Goal: Task Accomplishment & Management: Manage account settings

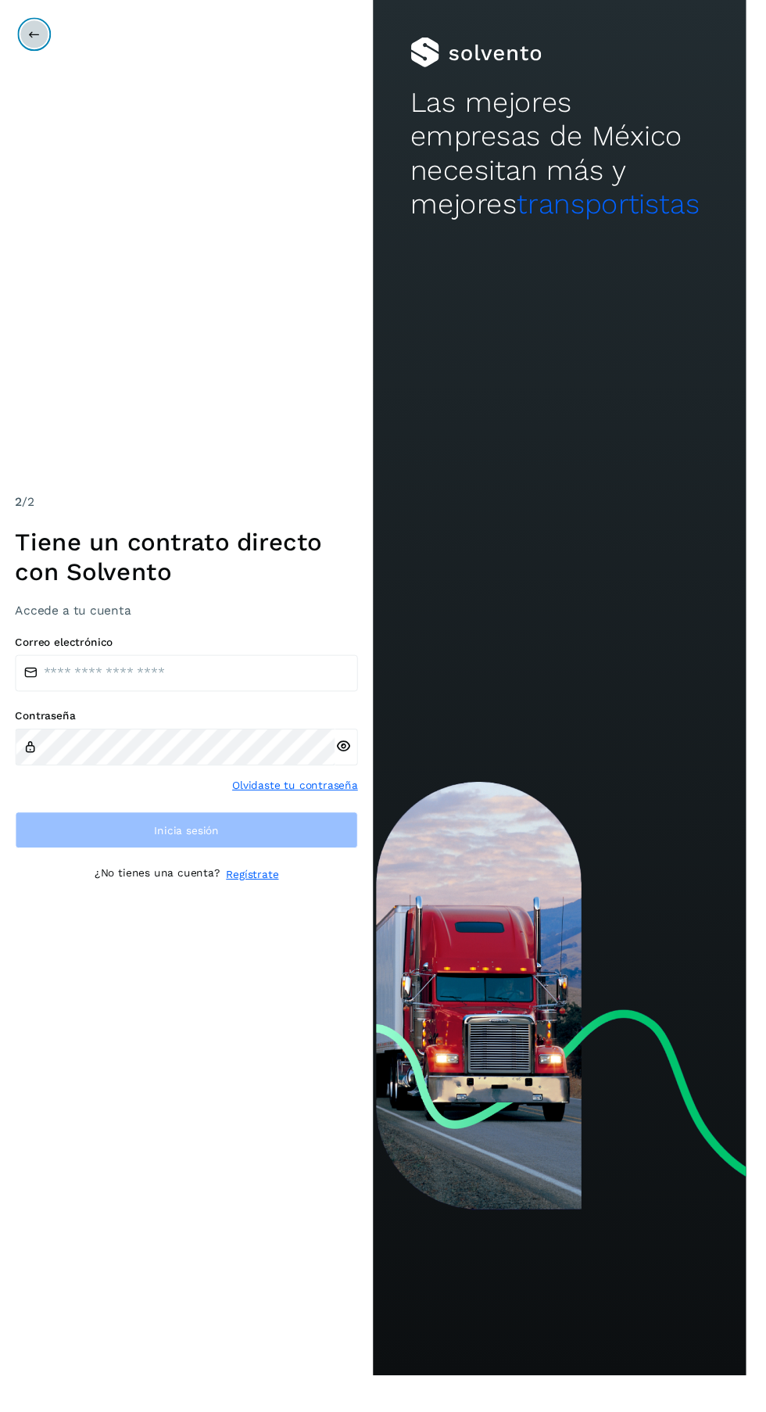
click at [34, 43] on button at bounding box center [35, 35] width 30 height 30
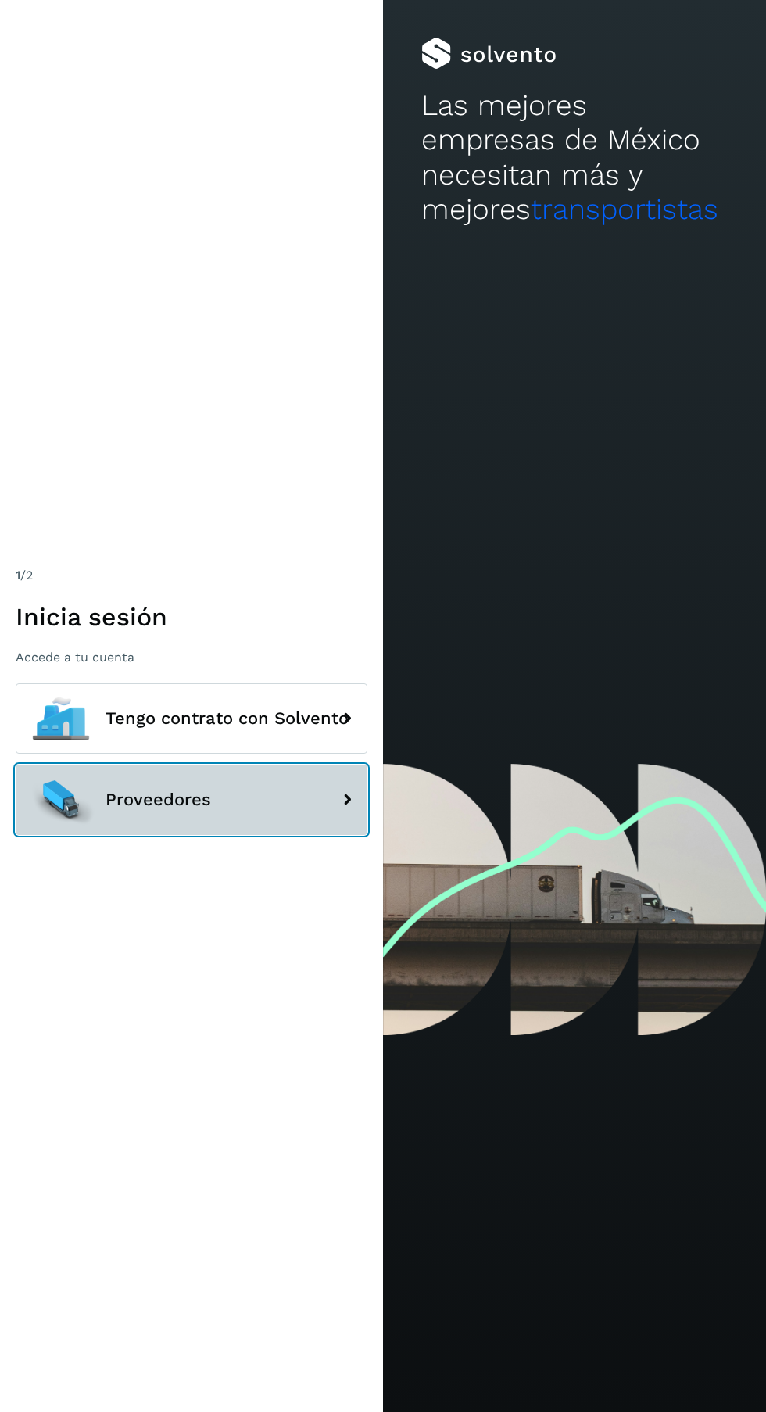
click at [277, 835] on button "Proveedores" at bounding box center [192, 800] width 352 height 70
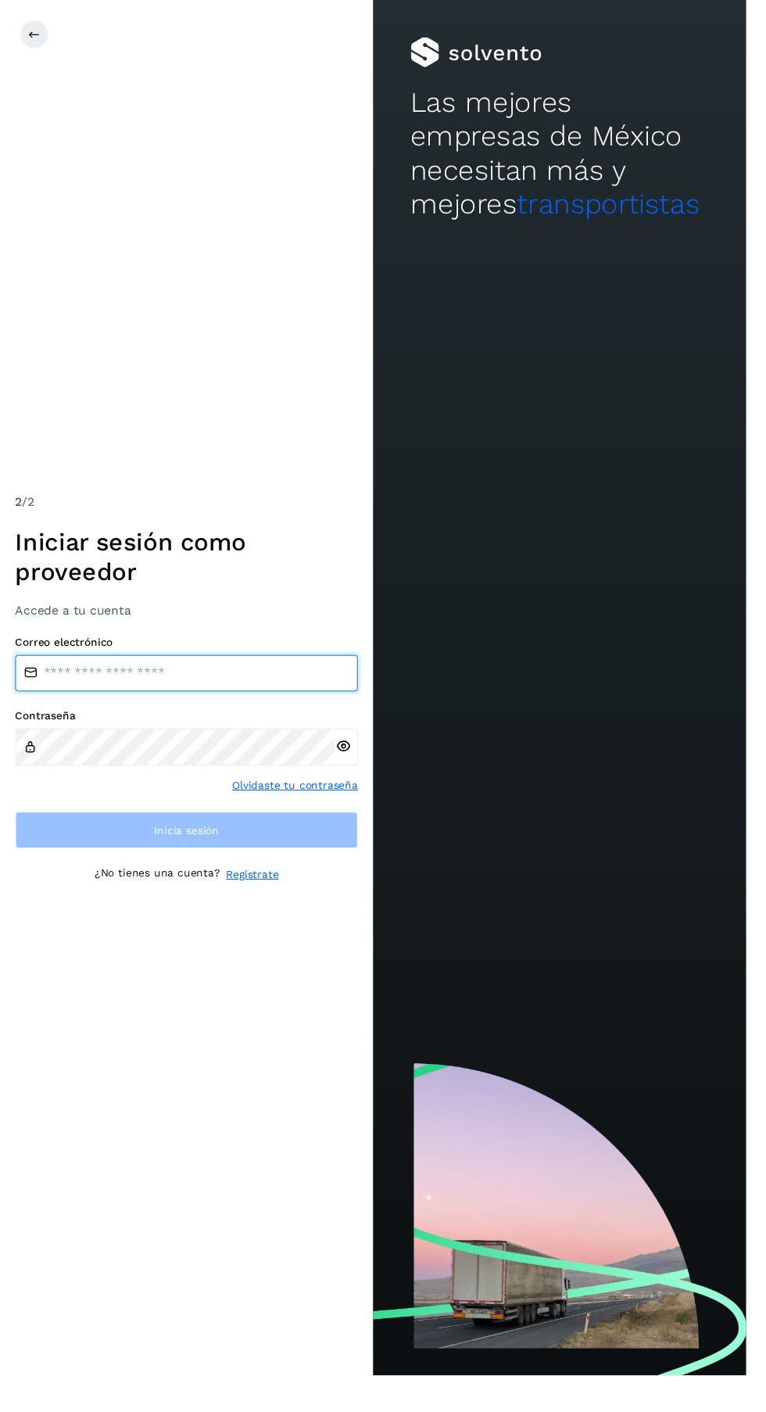
click at [213, 710] on input "email" at bounding box center [192, 692] width 352 height 38
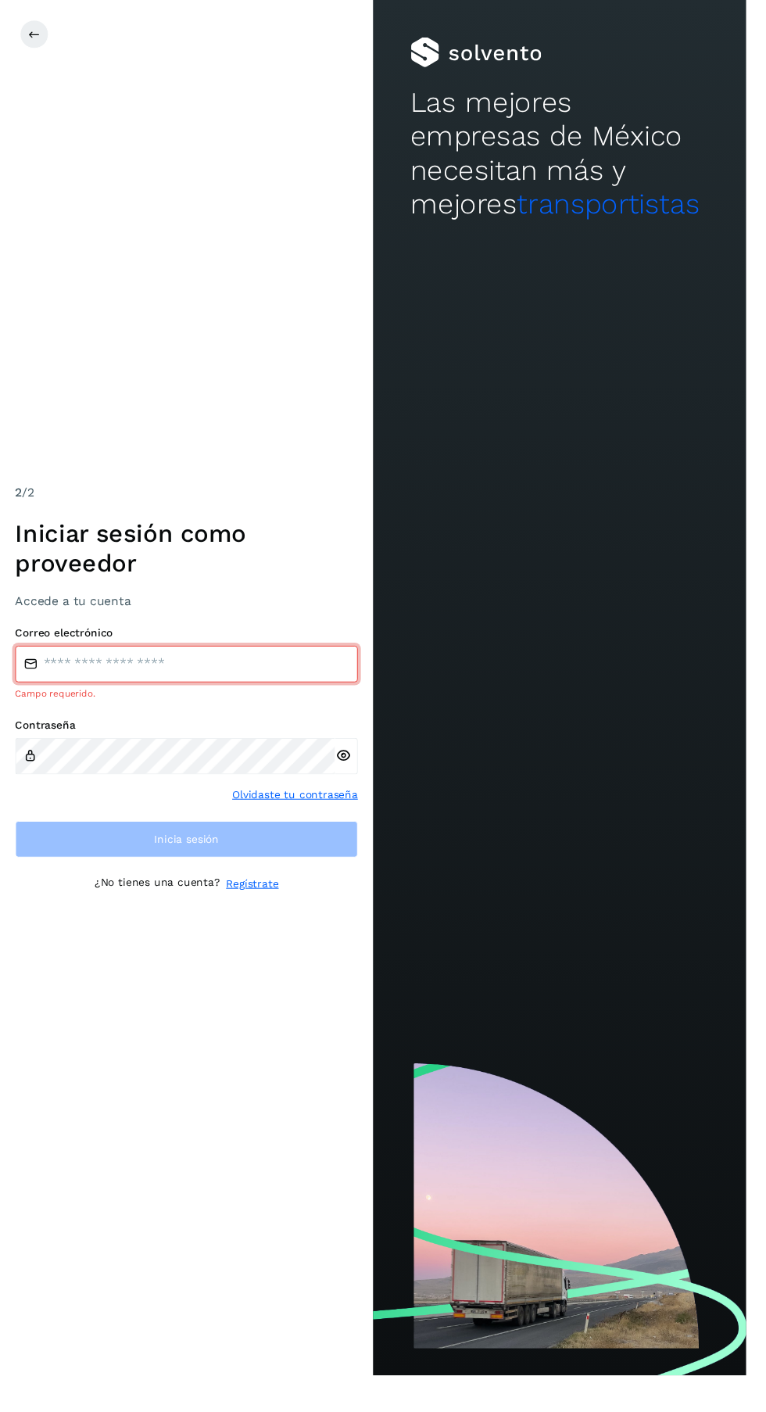
type input "**********"
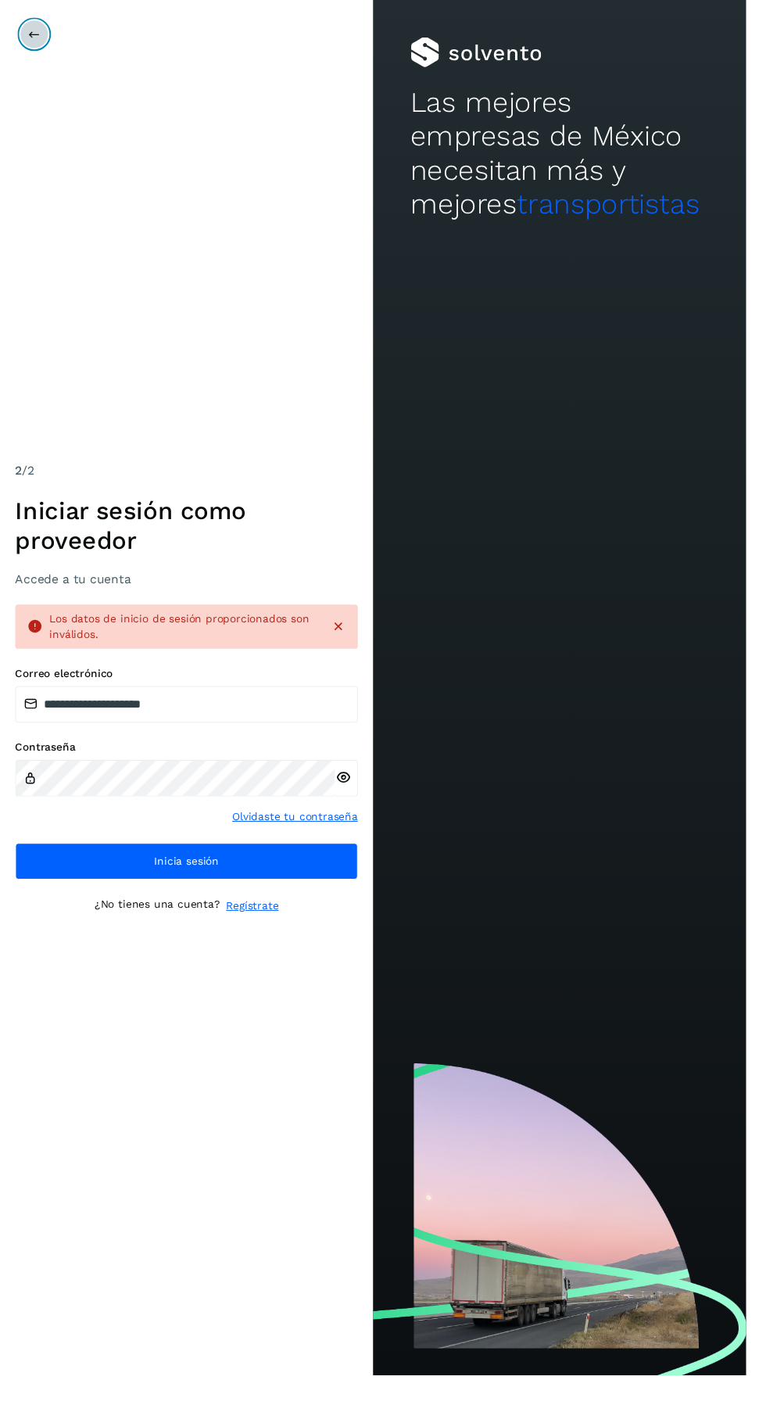
click at [34, 34] on icon at bounding box center [35, 35] width 13 height 13
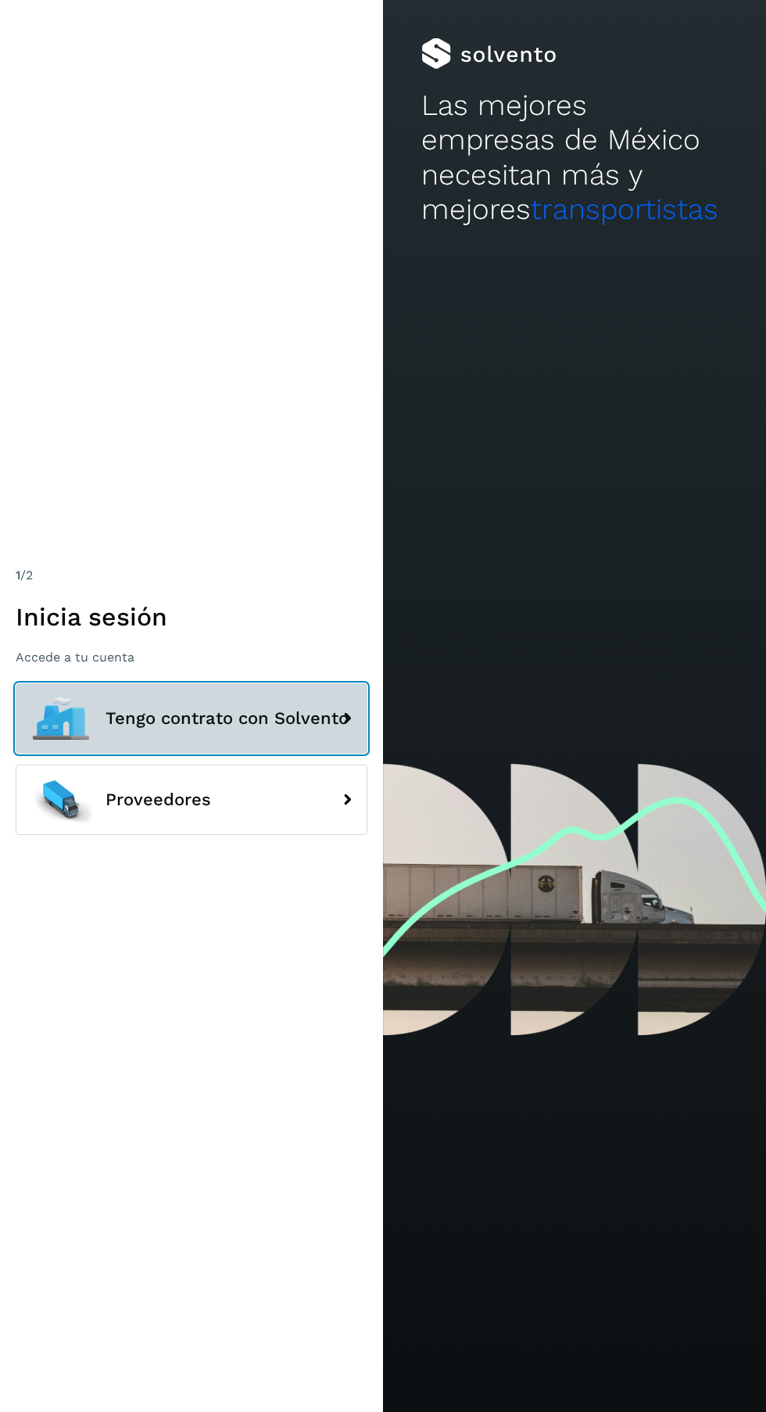
click at [264, 728] on span "Tengo contrato con Solvento" at bounding box center [227, 718] width 243 height 19
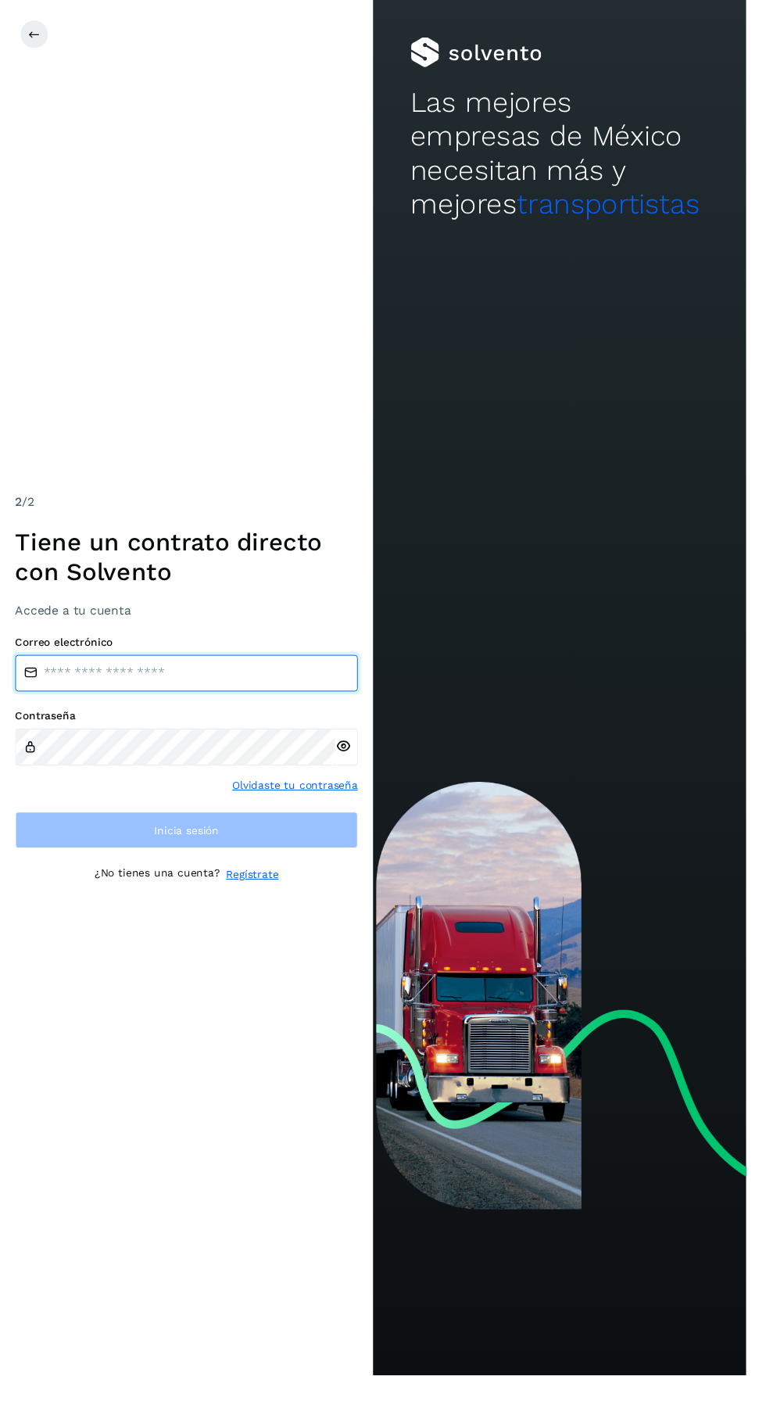
click at [203, 710] on input "email" at bounding box center [192, 692] width 352 height 38
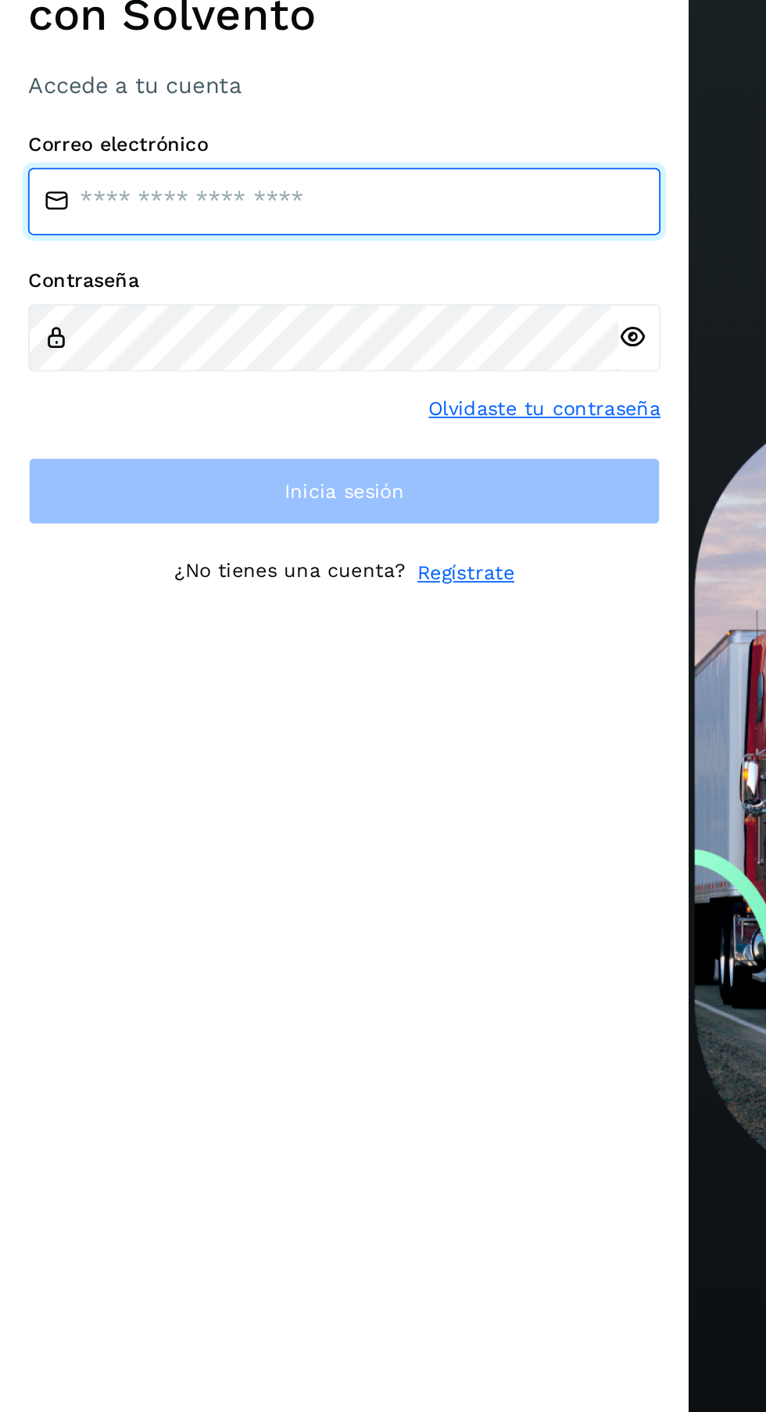
type input "**********"
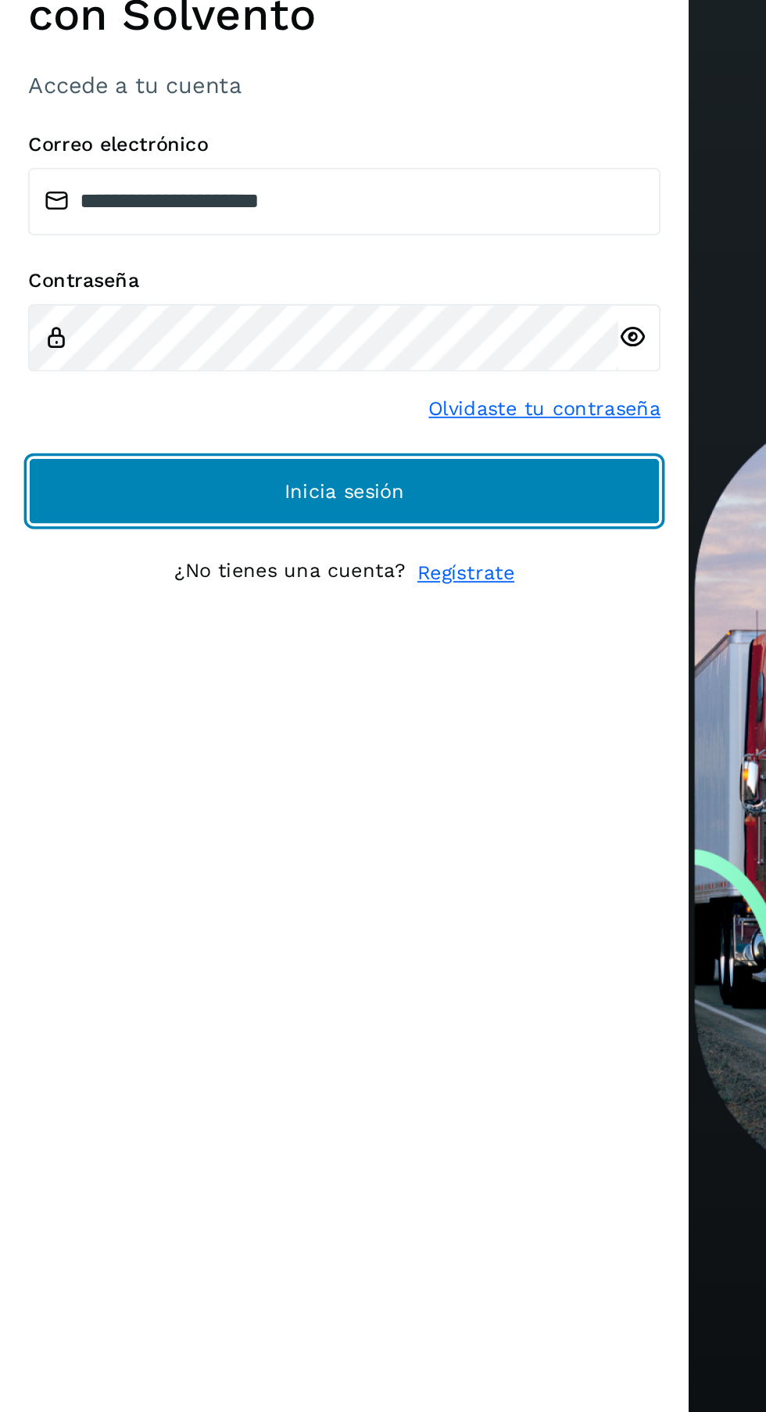
click at [289, 871] on button "Inicia sesión" at bounding box center [192, 853] width 352 height 38
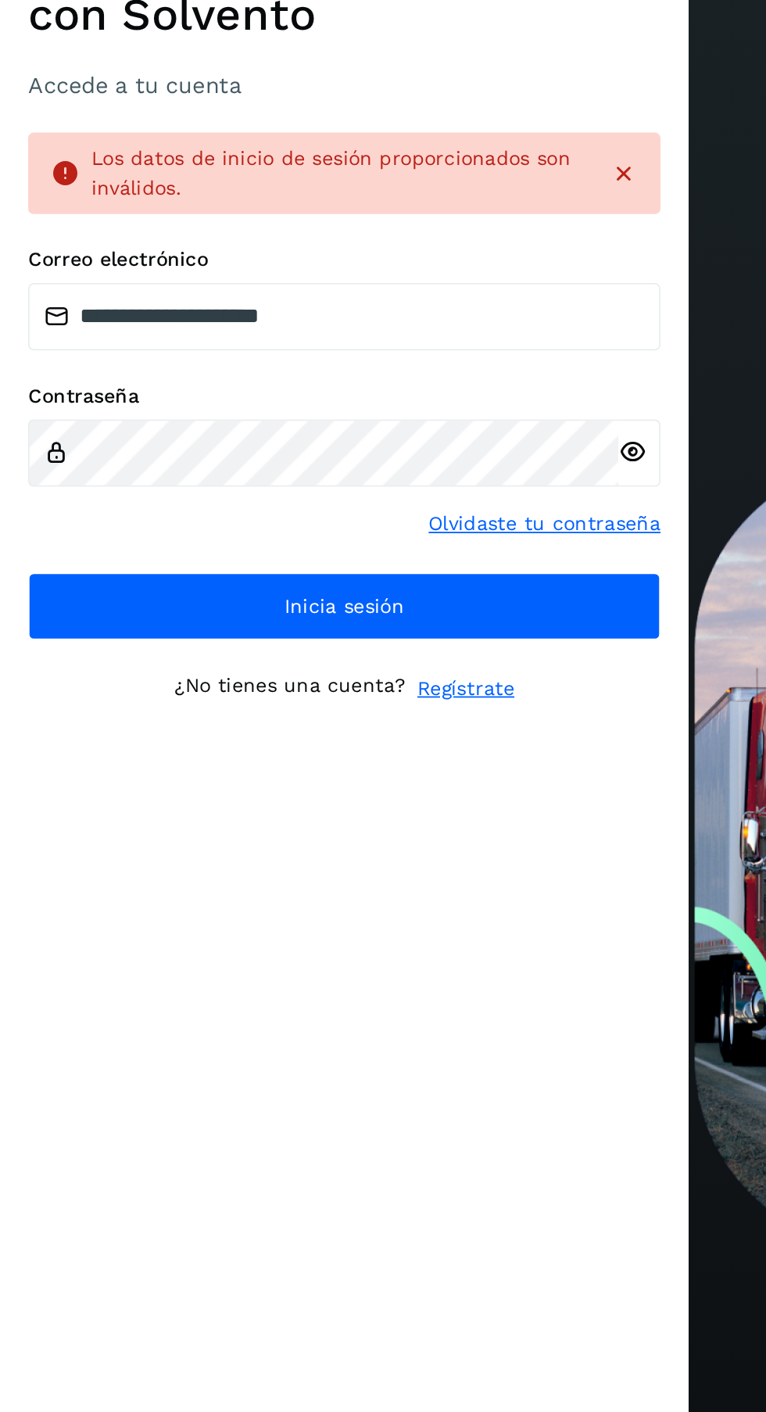
click at [356, 807] on icon at bounding box center [352, 799] width 16 height 16
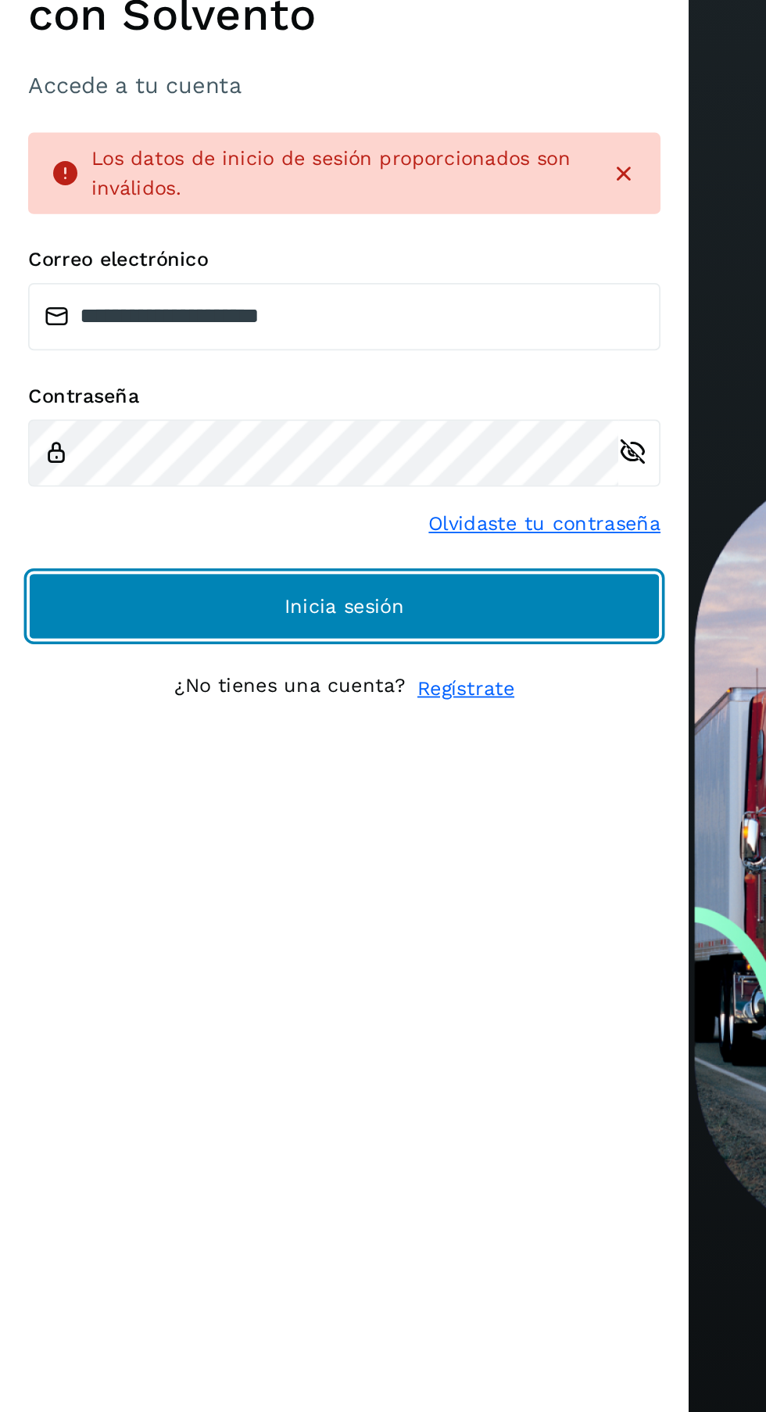
click at [271, 903] on button "Inicia sesión" at bounding box center [192, 885] width 352 height 38
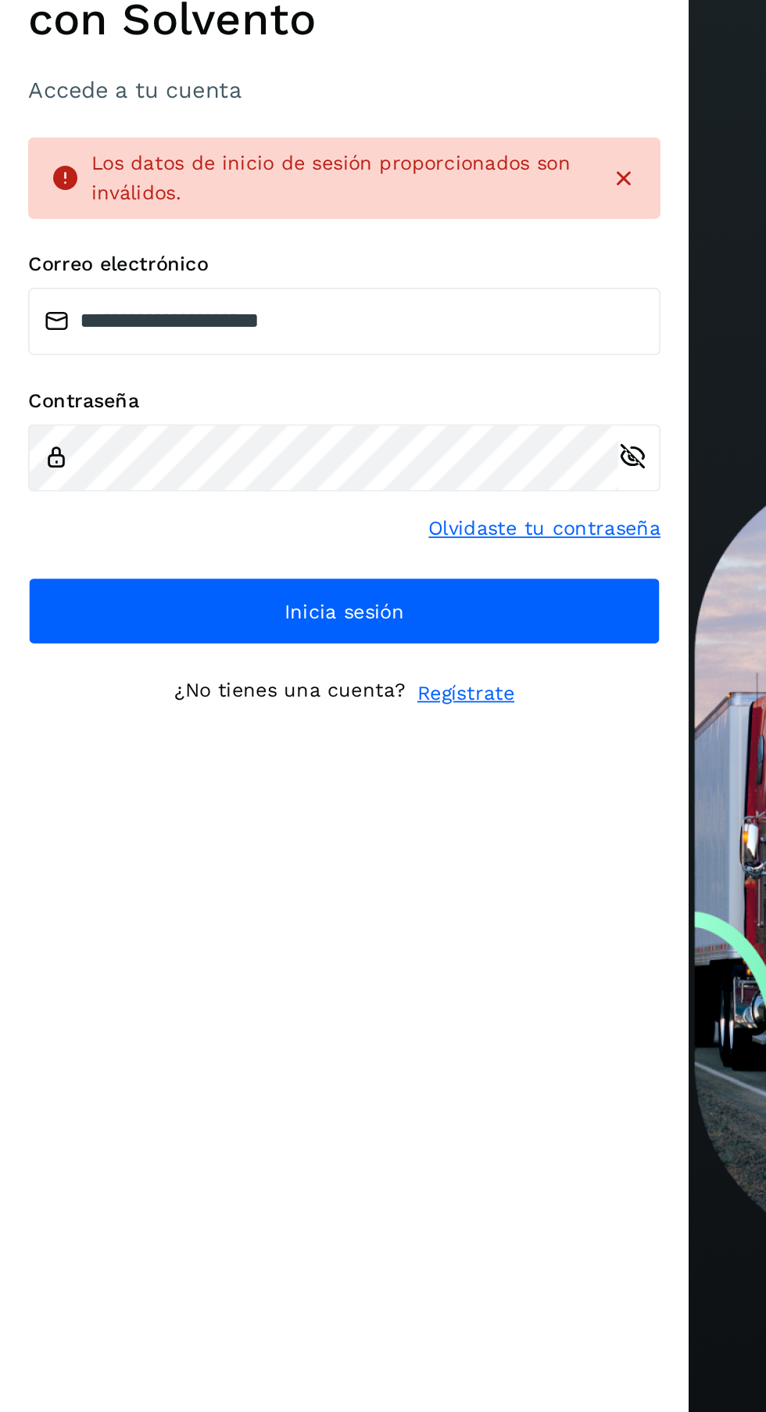
scroll to position [2, 0]
click at [287, 903] on button "Inicia sesión" at bounding box center [192, 885] width 352 height 38
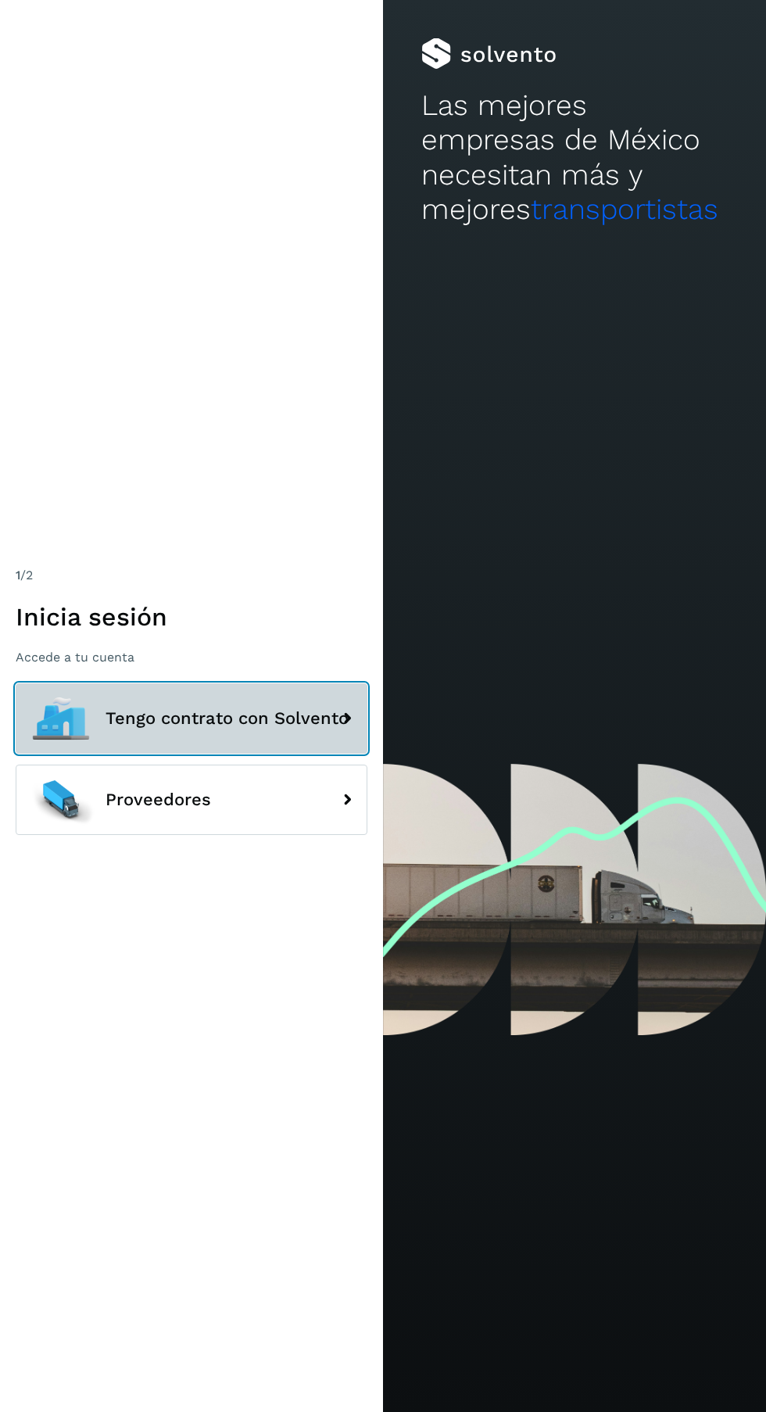
click at [240, 754] on button "Tengo contrato con Solvento" at bounding box center [192, 719] width 352 height 70
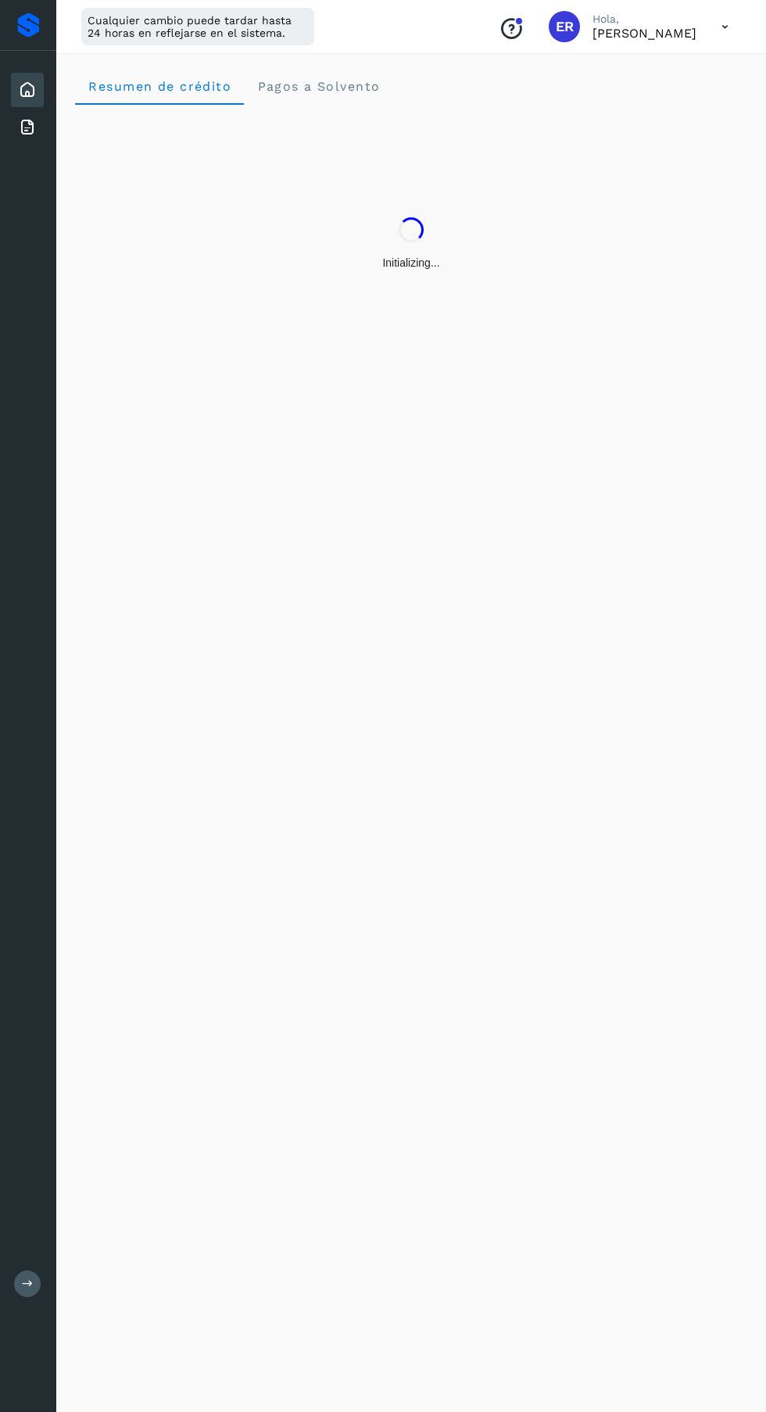
click at [27, 135] on icon at bounding box center [27, 127] width 19 height 19
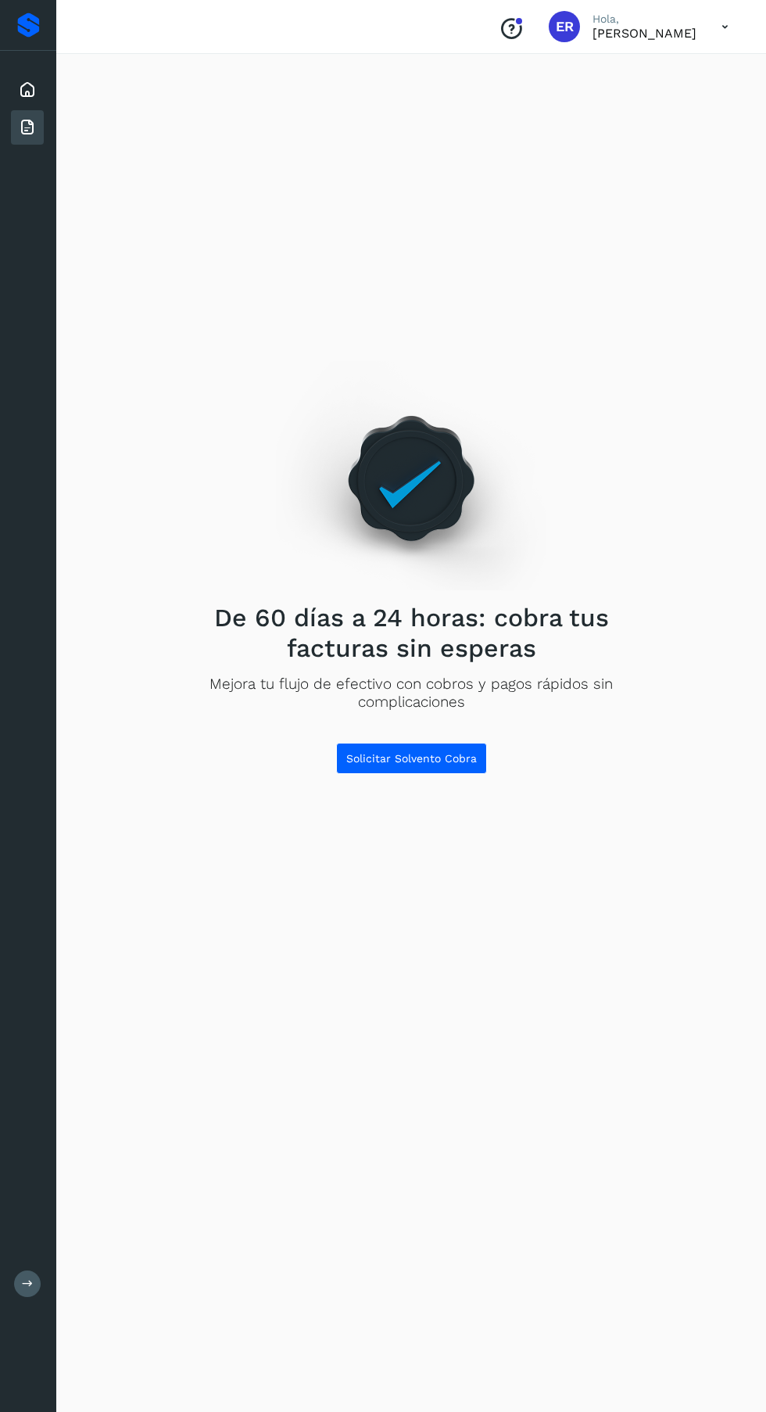
click at [682, 31] on p "[PERSON_NAME]" at bounding box center [645, 33] width 104 height 15
click at [716, 35] on icon at bounding box center [725, 27] width 32 height 32
click at [660, 117] on div "Documentación Cerrar sesión" at bounding box center [647, 85] width 186 height 85
click at [718, 26] on icon at bounding box center [725, 27] width 32 height 32
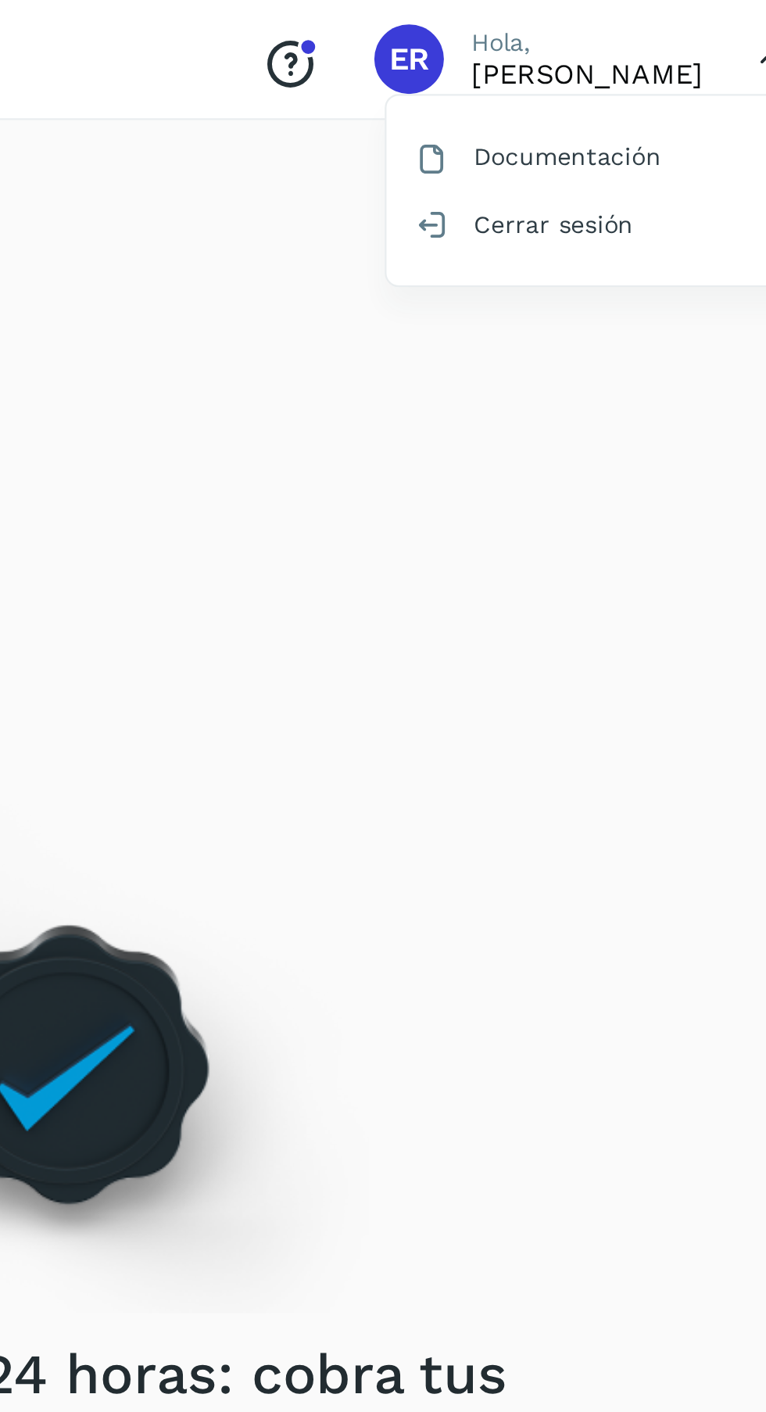
click at [626, 99] on div "Cerrar sesión" at bounding box center [647, 101] width 186 height 30
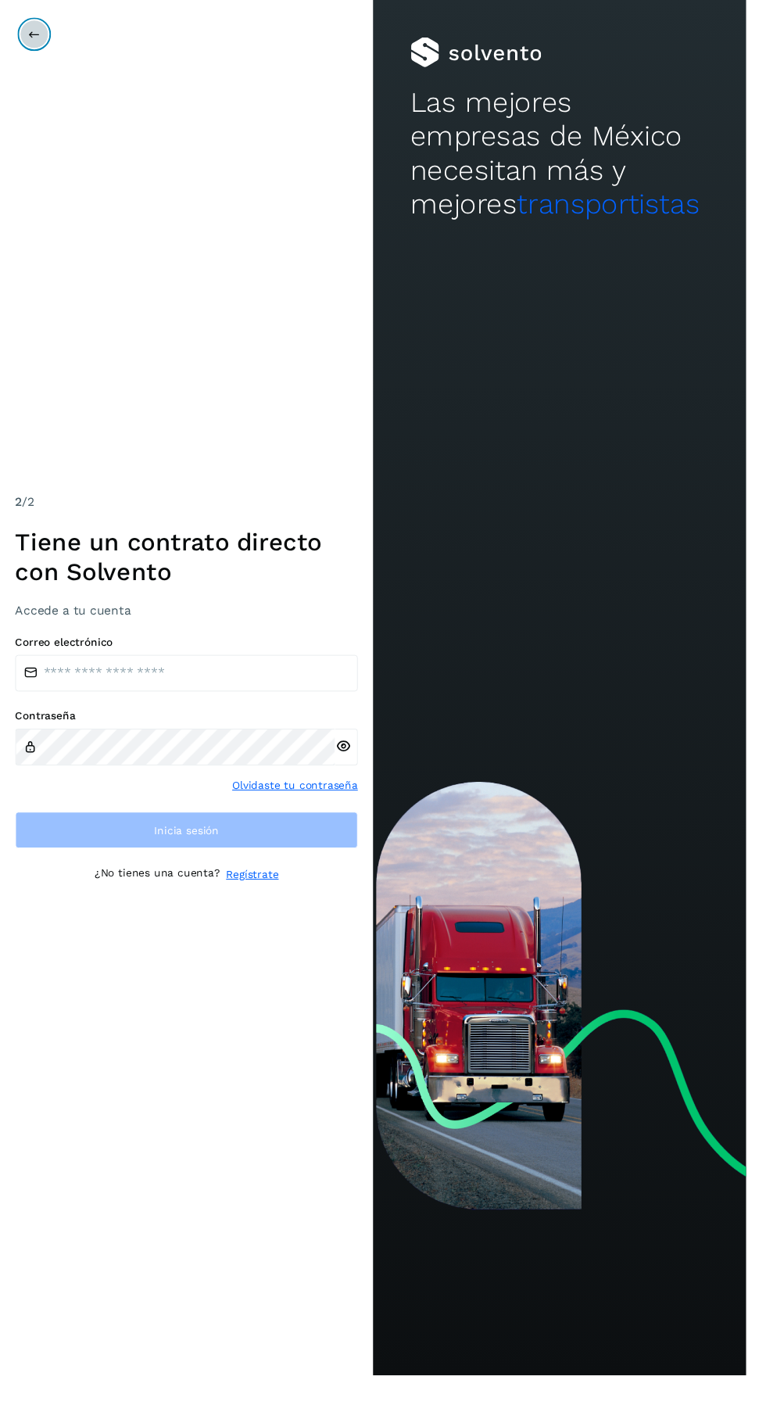
click at [34, 36] on icon at bounding box center [35, 35] width 13 height 13
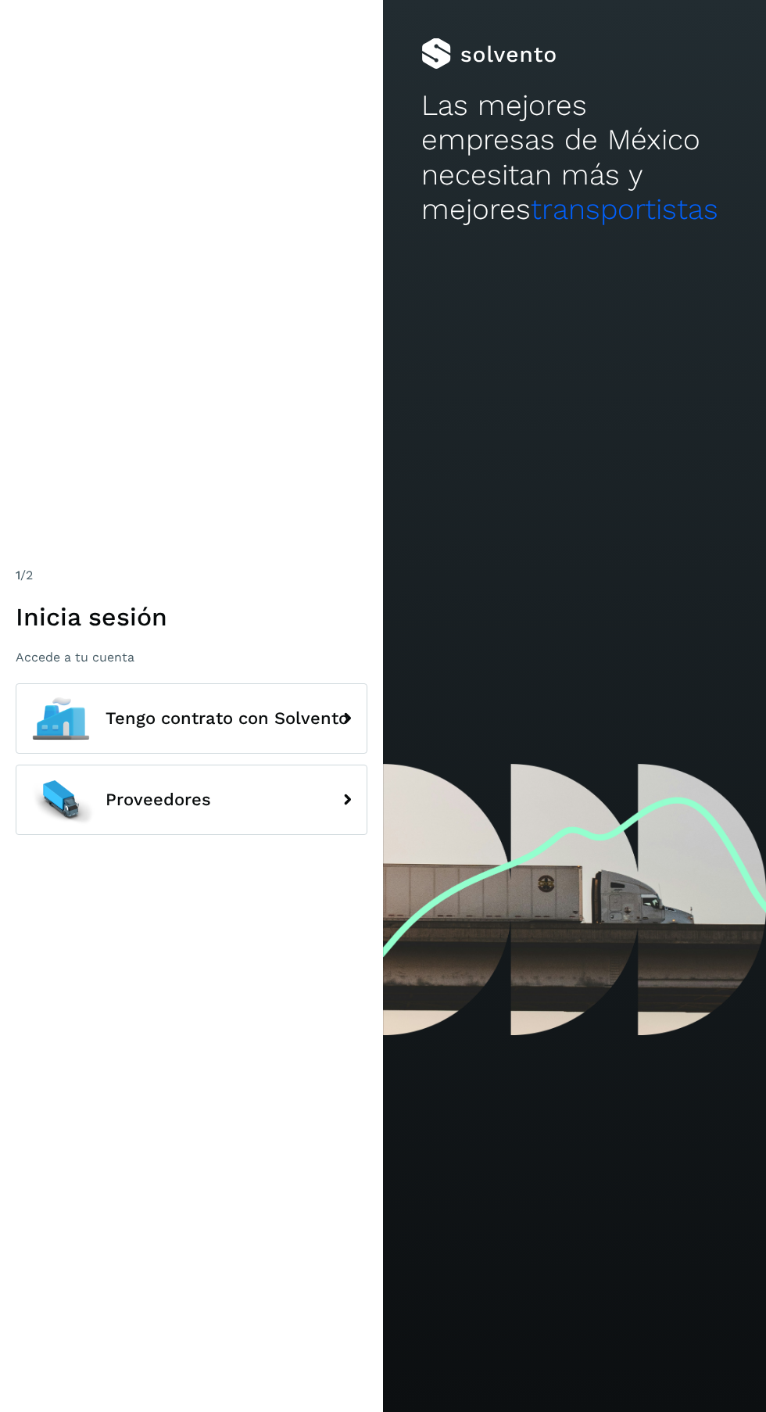
click at [282, 728] on span "Tengo contrato con Solvento" at bounding box center [227, 718] width 243 height 19
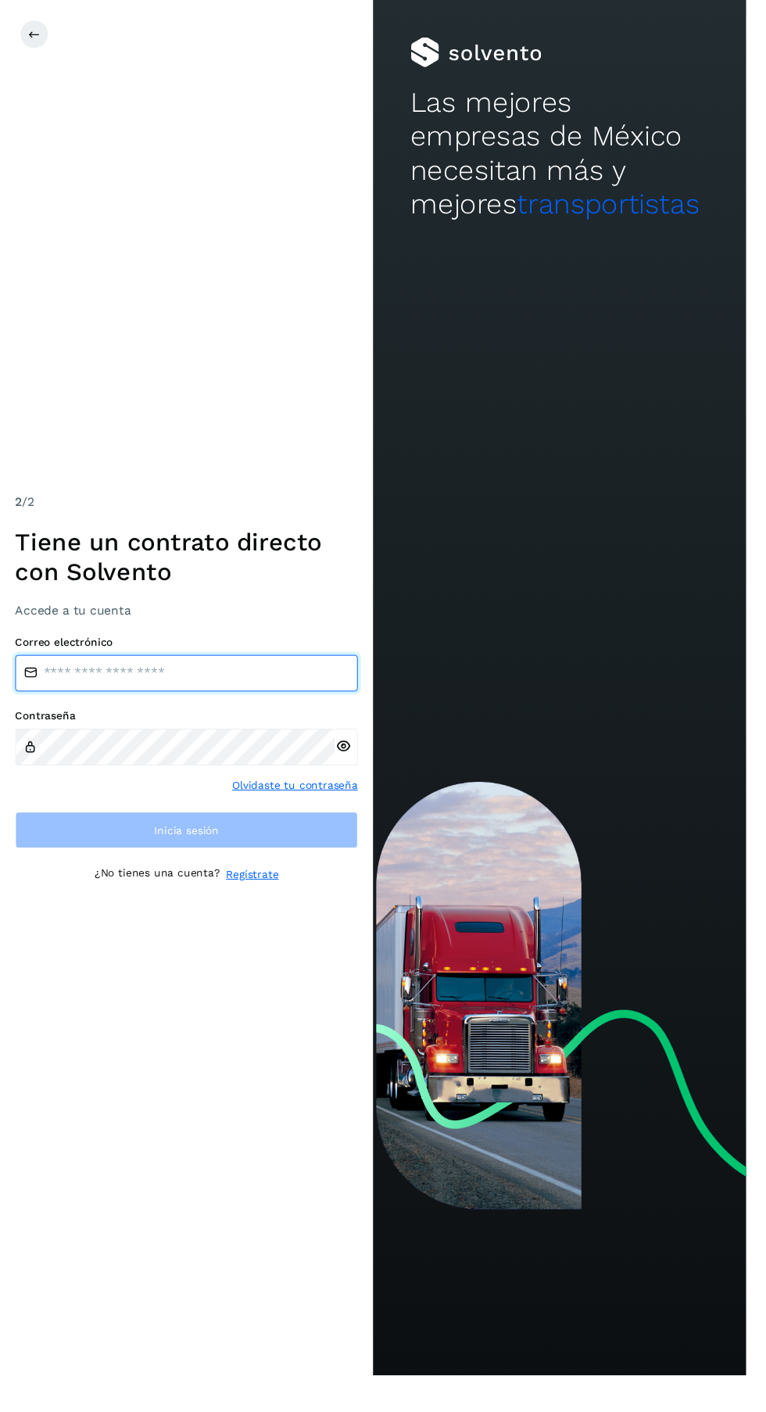
click at [282, 710] on input "email" at bounding box center [192, 692] width 352 height 38
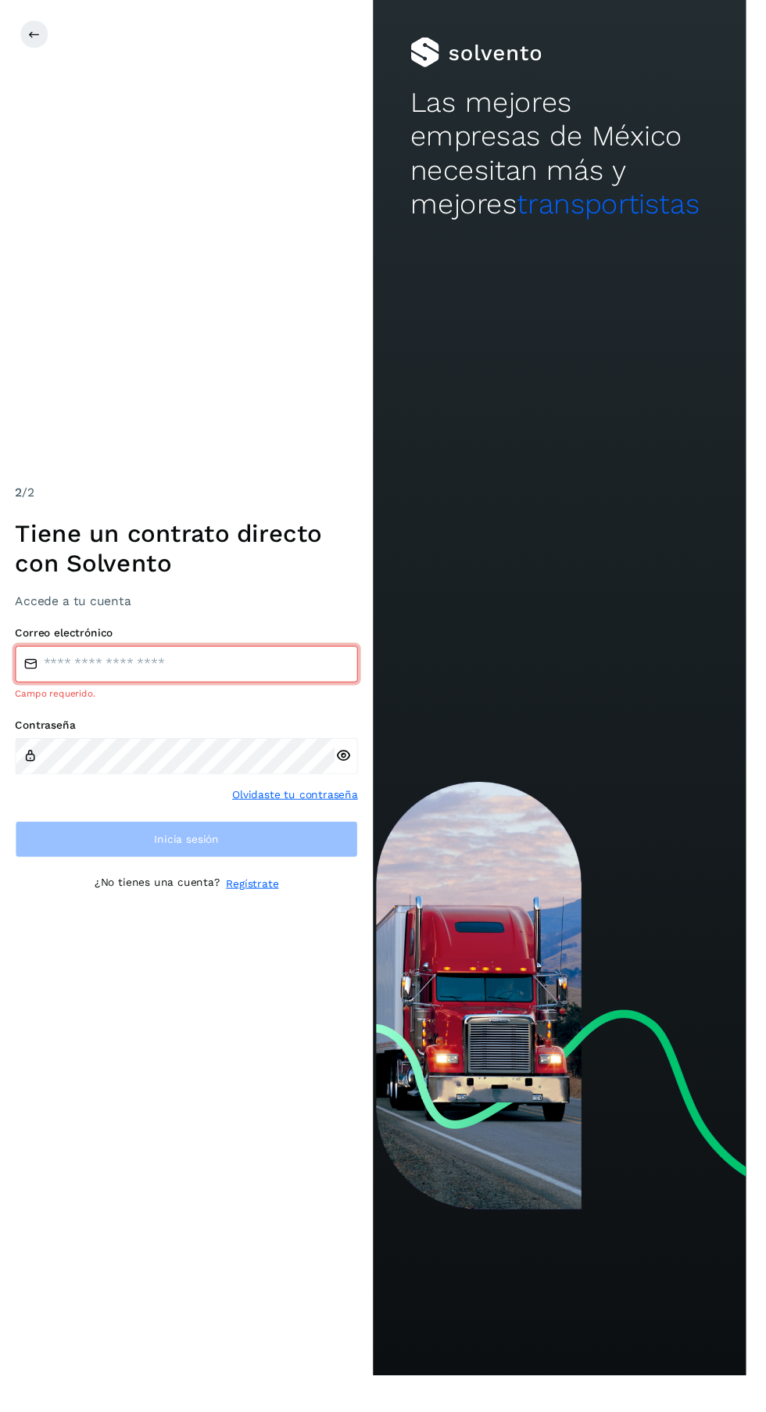
type input "**********"
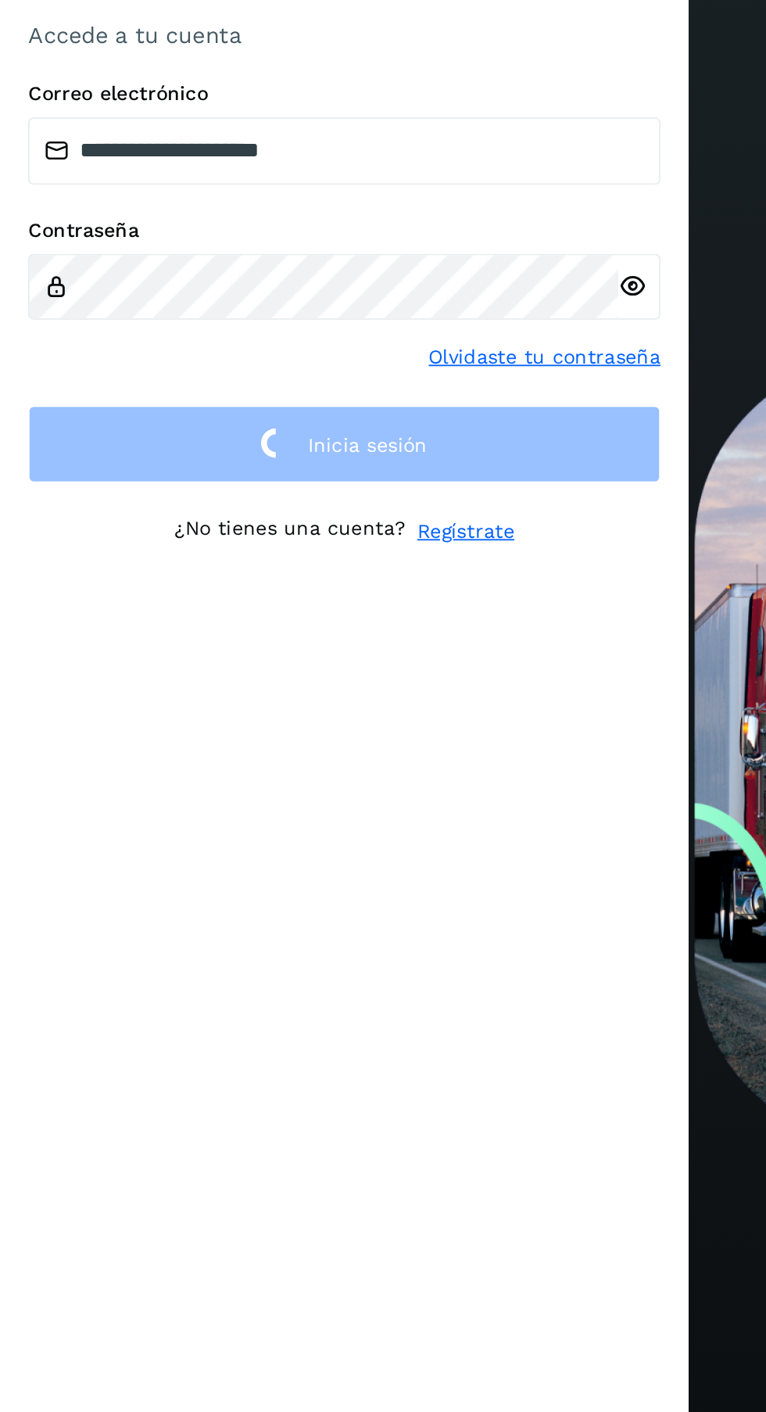
click at [355, 773] on icon at bounding box center [352, 764] width 16 height 16
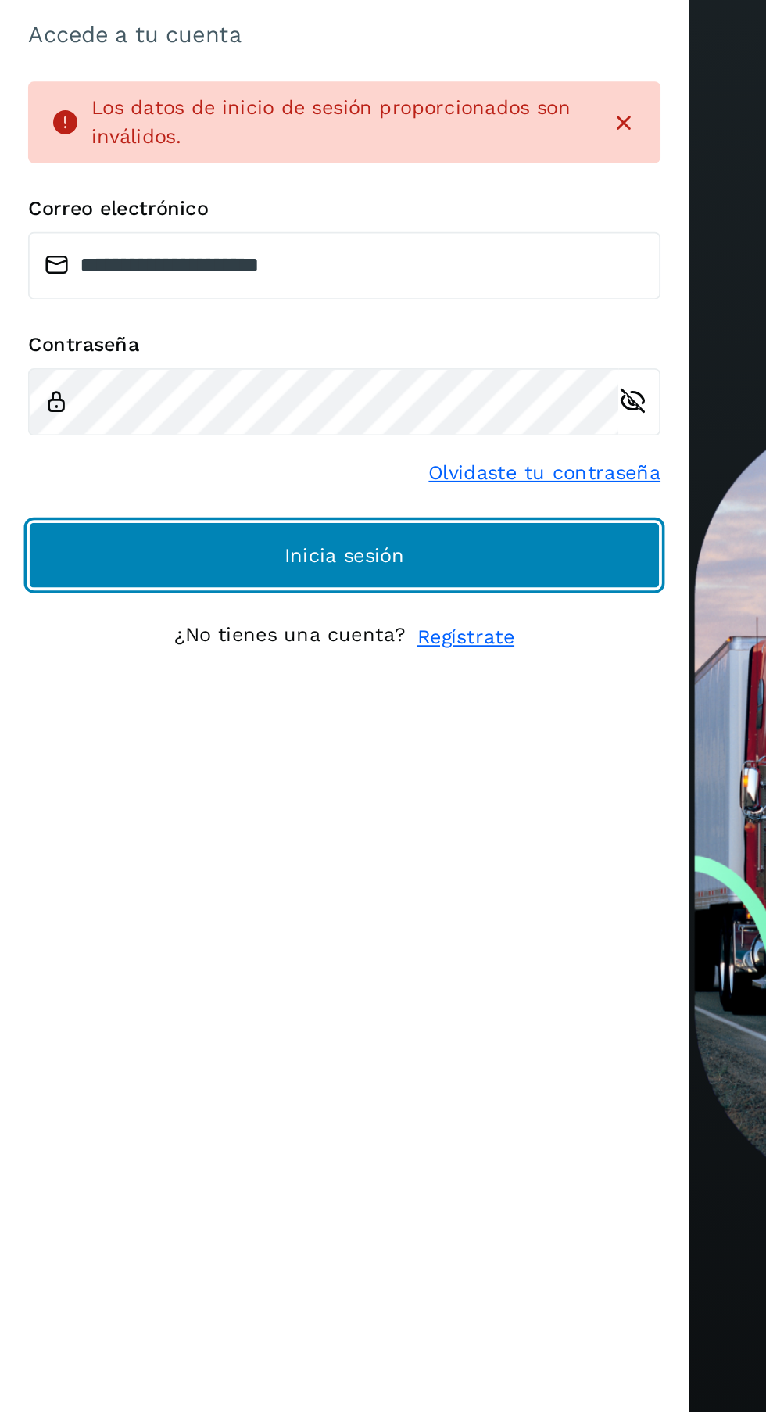
click at [278, 903] on button "Inicia sesión" at bounding box center [192, 885] width 352 height 38
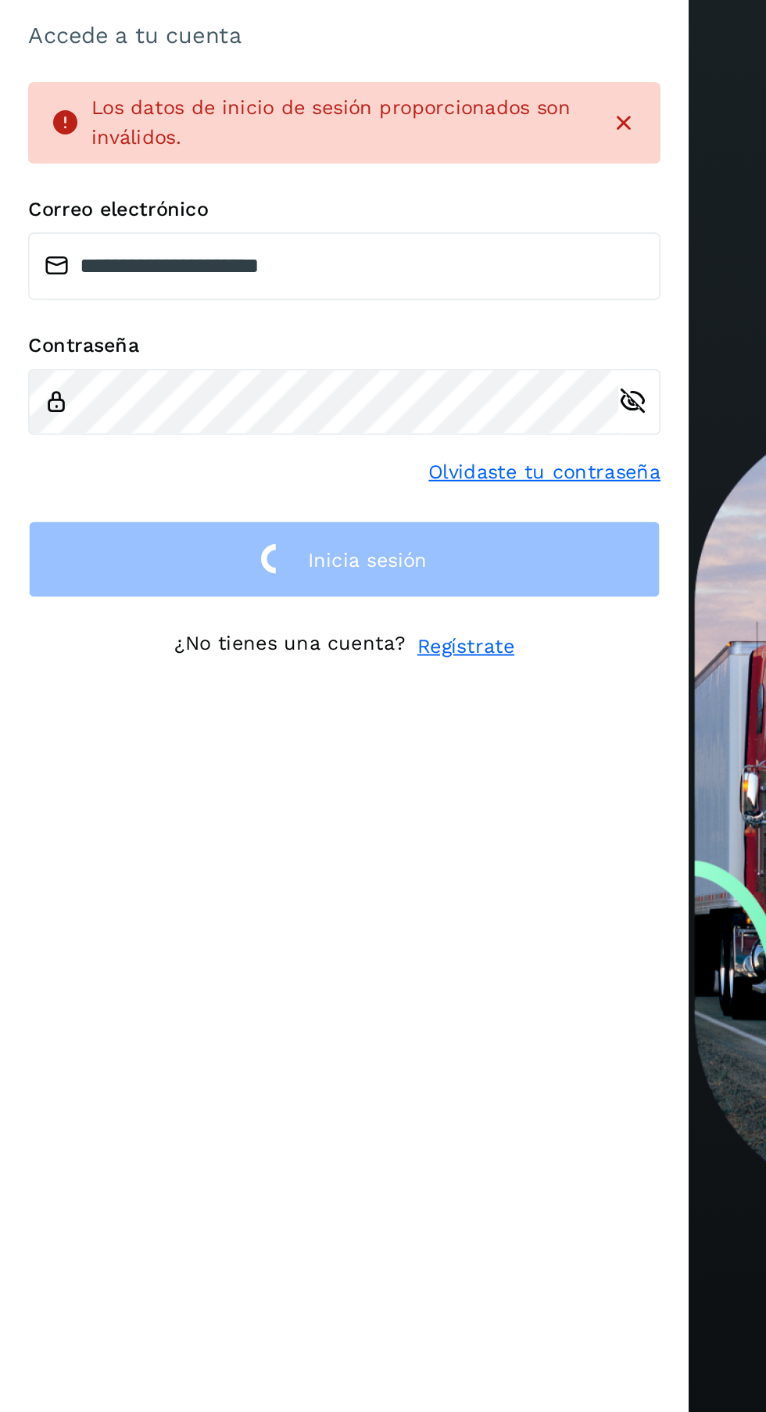
scroll to position [2, 0]
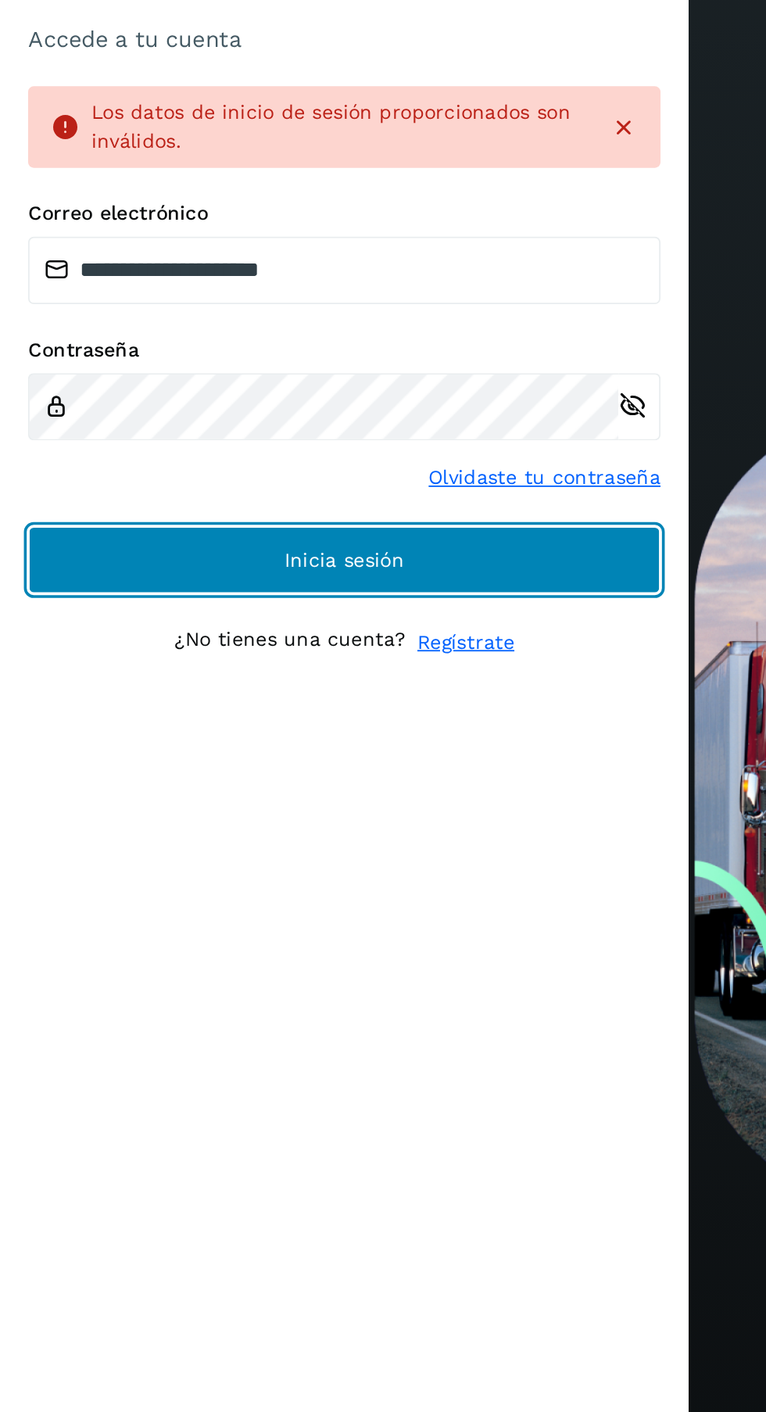
click at [285, 903] on button "Inicia sesión" at bounding box center [192, 885] width 352 height 38
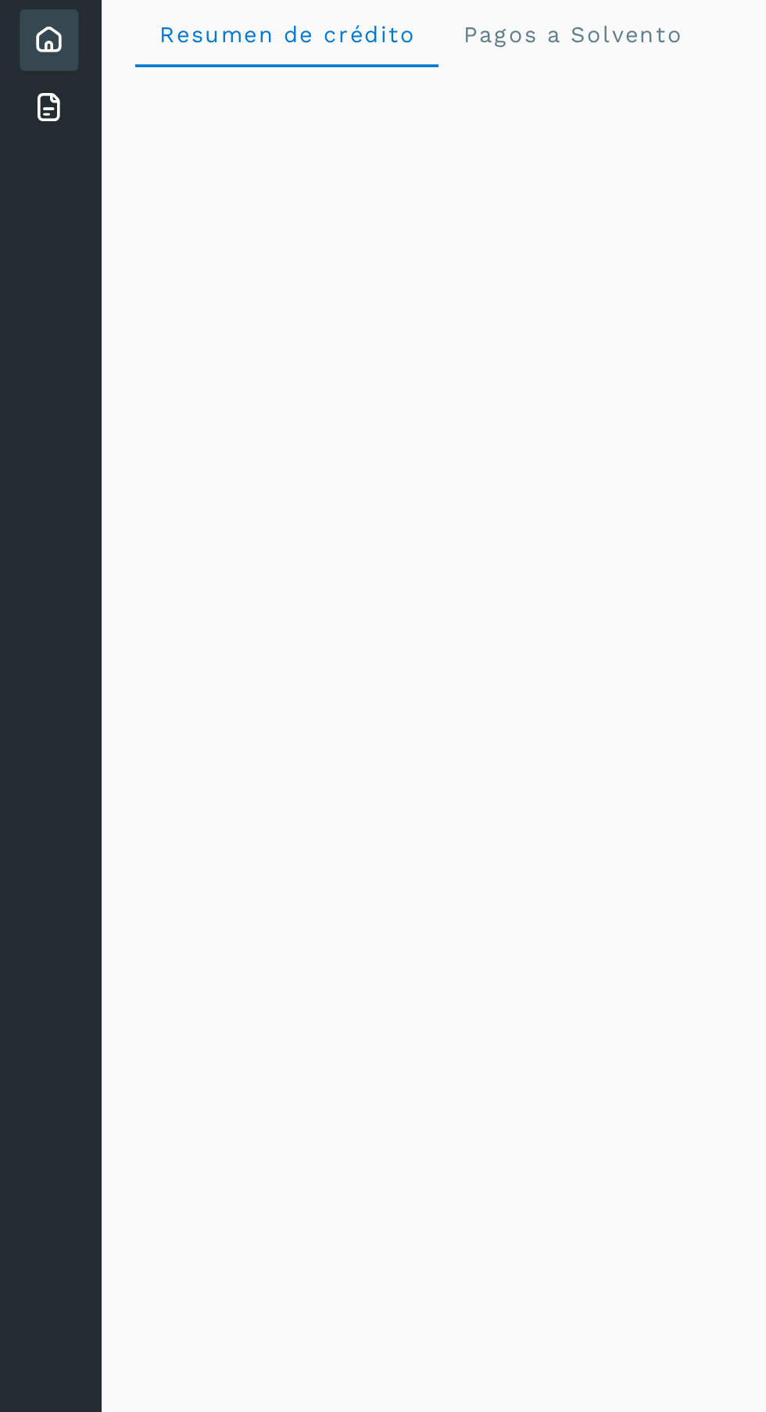
click at [29, 135] on icon at bounding box center [27, 127] width 19 height 19
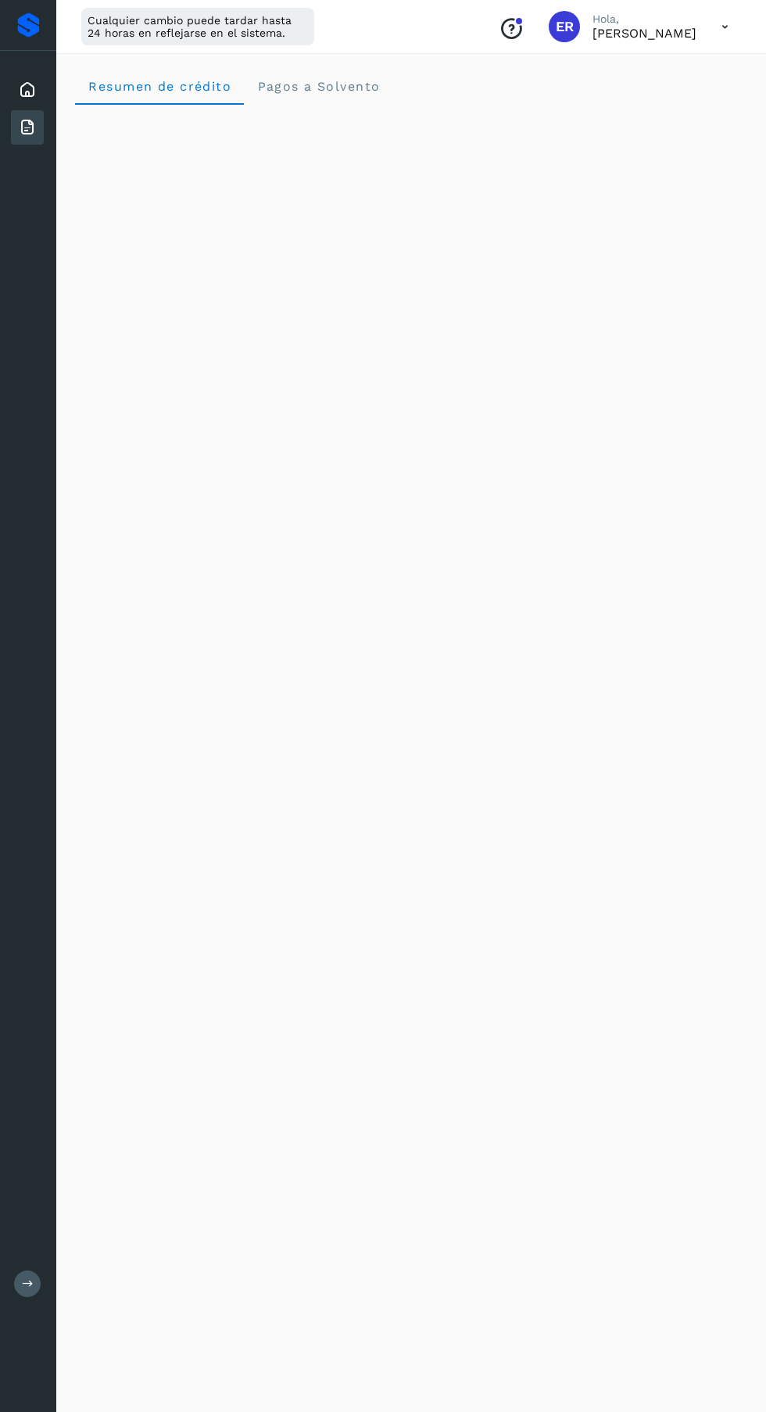
click at [723, 28] on icon at bounding box center [725, 27] width 32 height 32
click at [661, 95] on div "Cerrar sesión" at bounding box center [647, 101] width 186 height 30
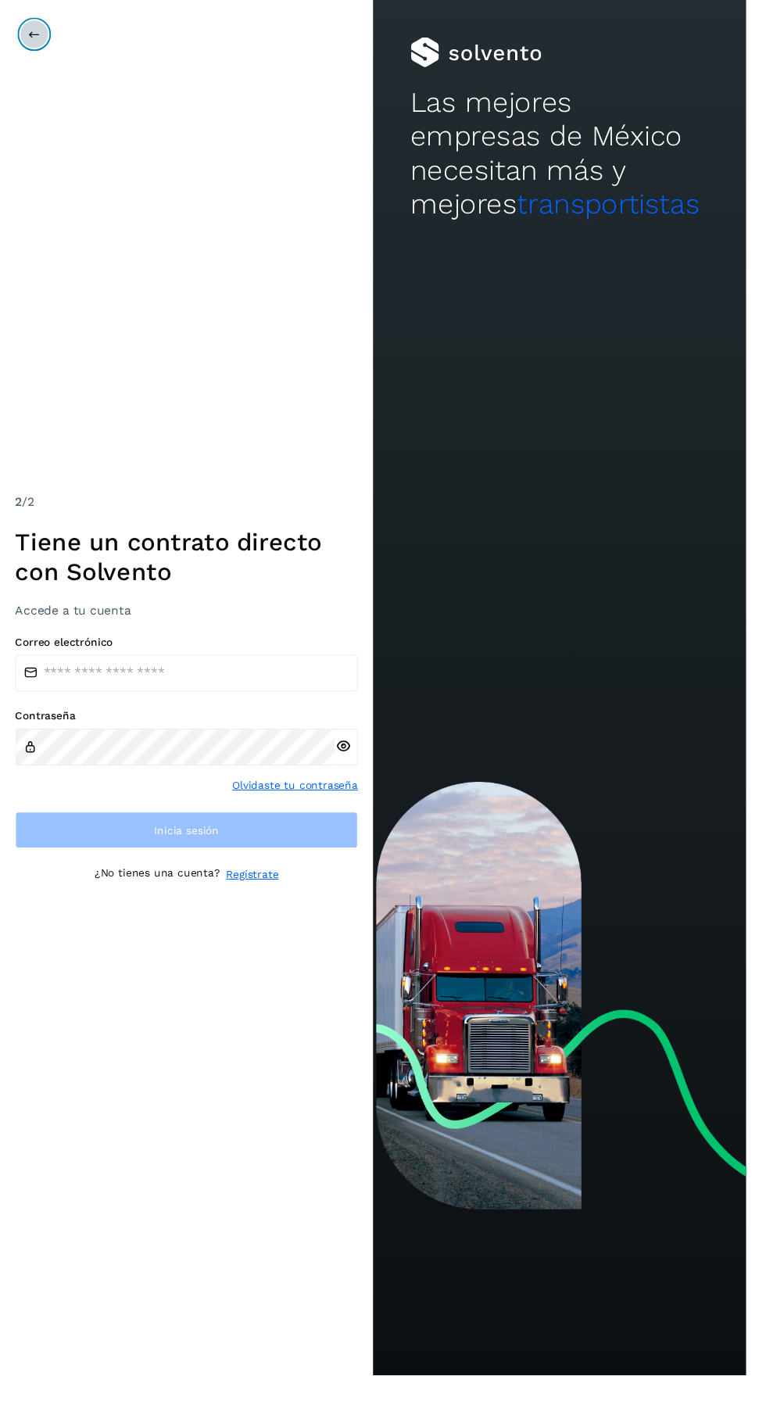
click at [34, 38] on icon at bounding box center [35, 35] width 13 height 13
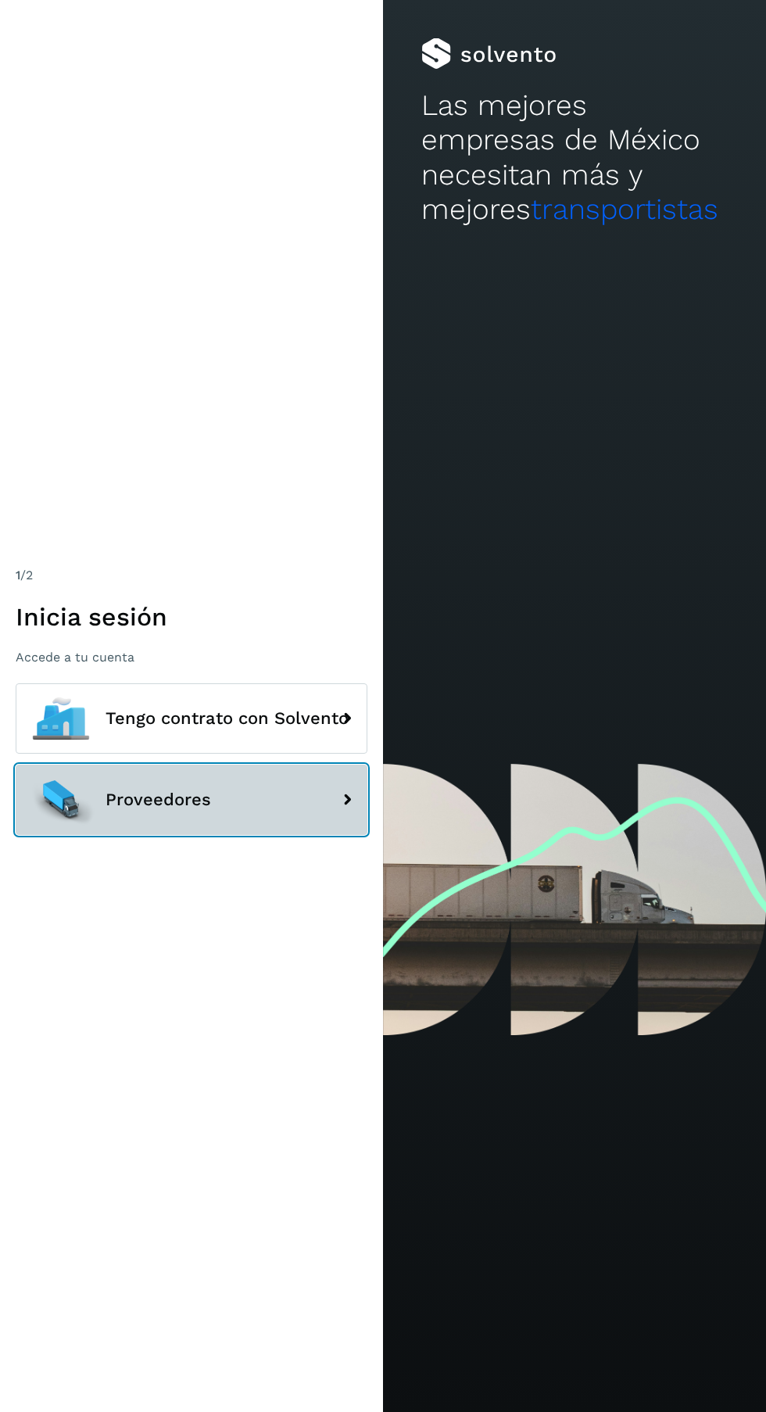
click at [292, 835] on button "Proveedores" at bounding box center [192, 800] width 352 height 70
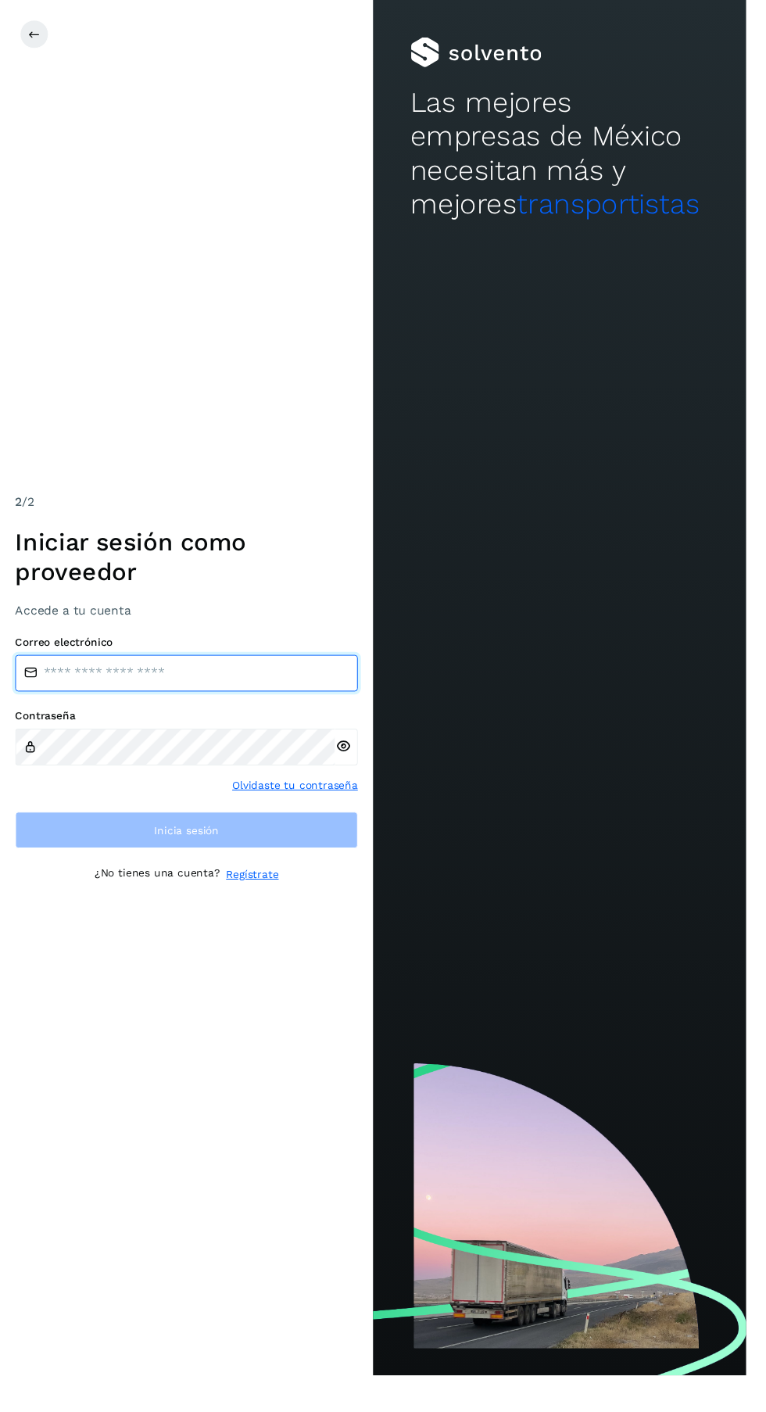
click at [242, 710] on input "email" at bounding box center [192, 692] width 352 height 38
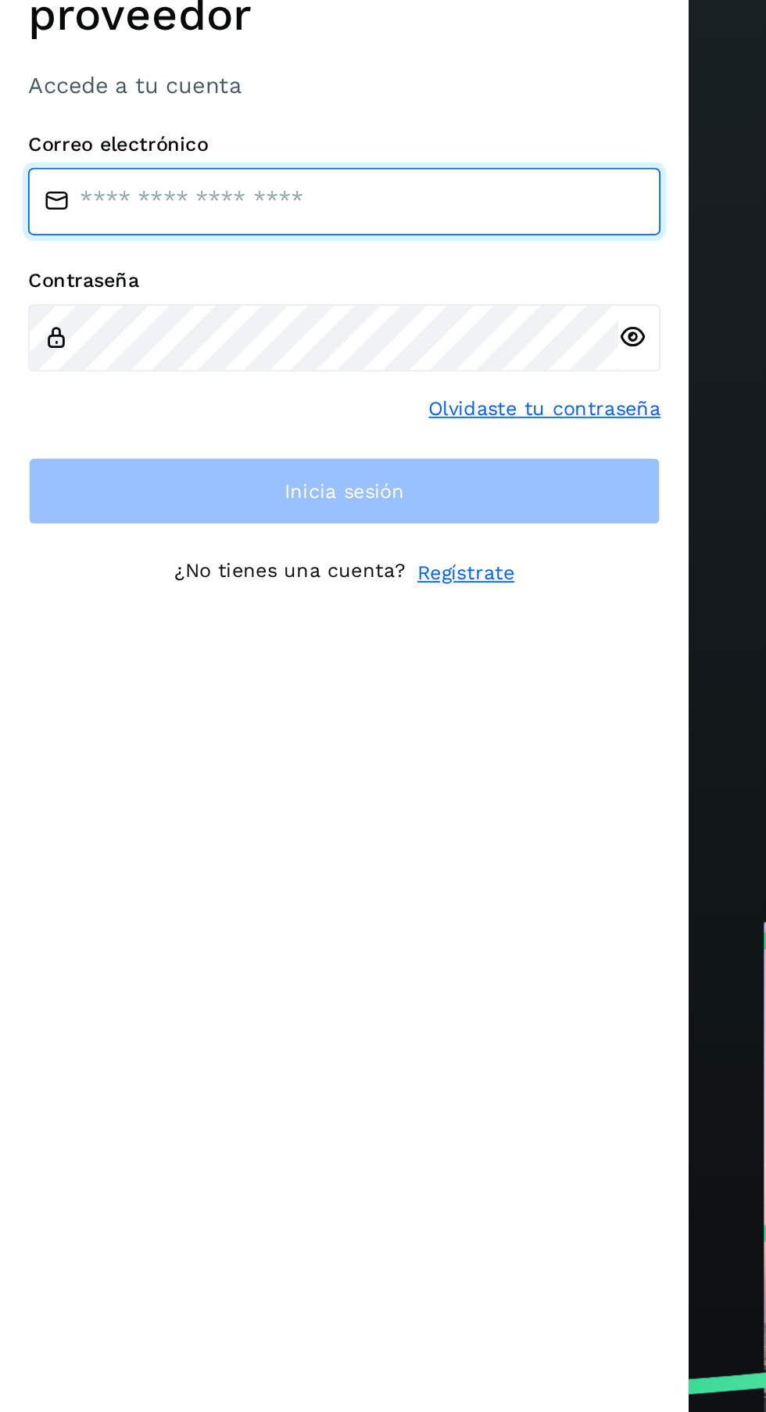
type input "**********"
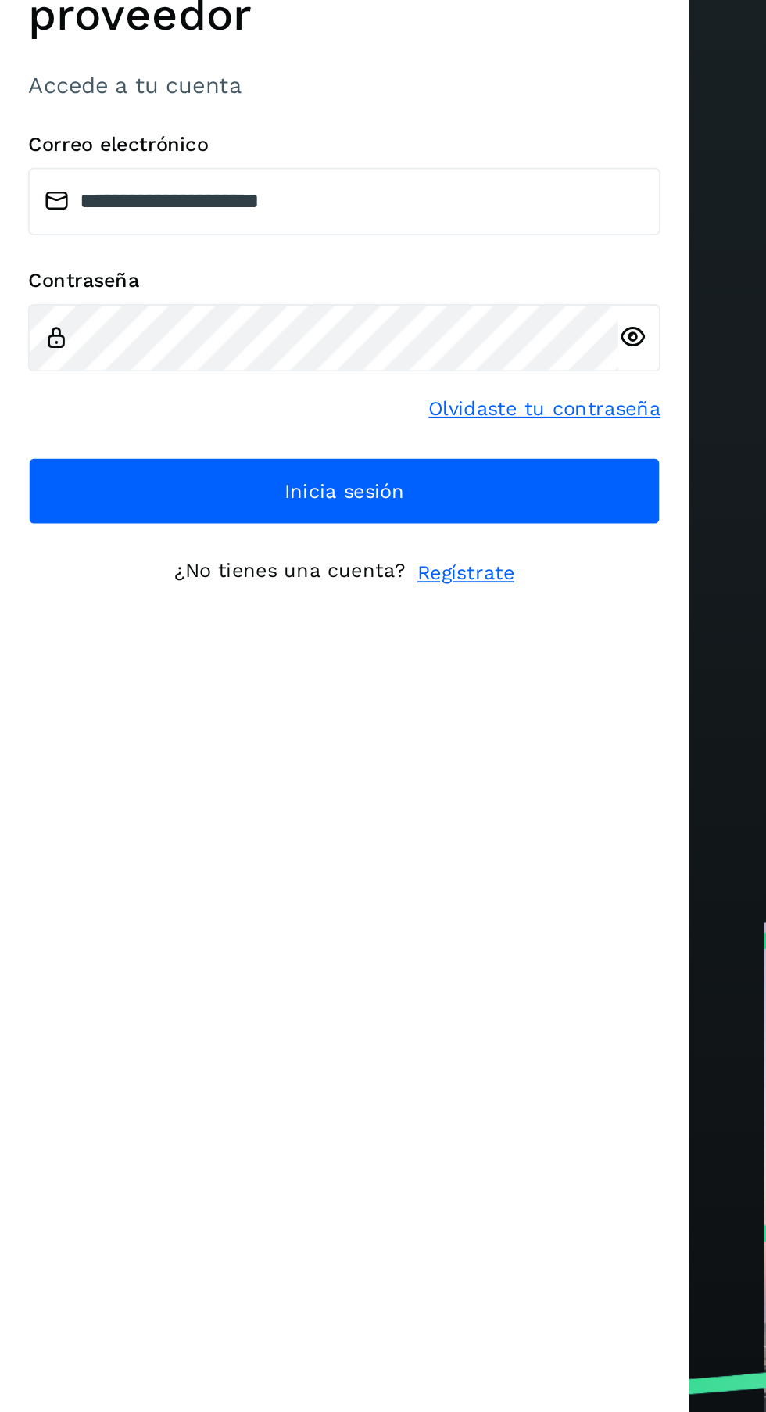
click at [356, 775] on icon at bounding box center [352, 767] width 16 height 16
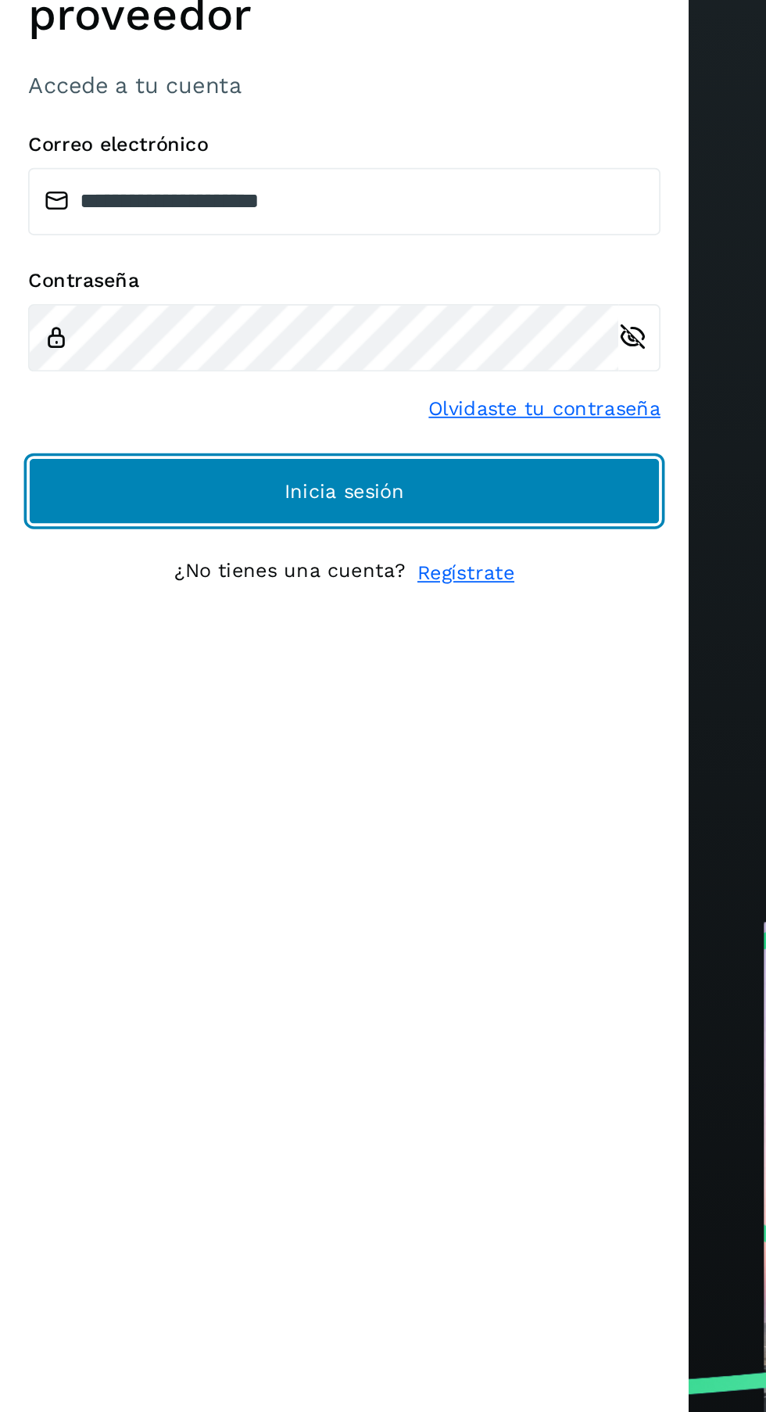
click at [253, 871] on button "Inicia sesión" at bounding box center [192, 853] width 352 height 38
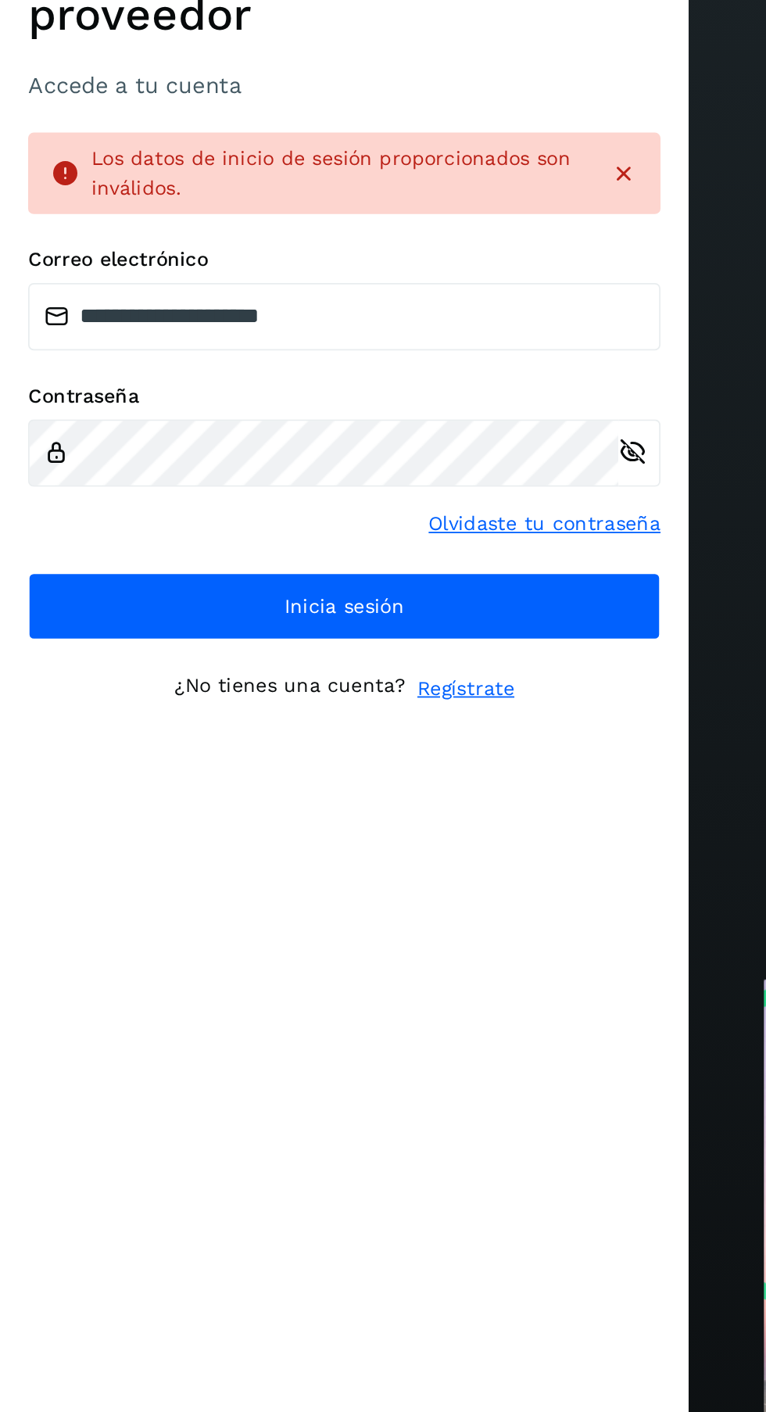
click at [291, 903] on button "Inicia sesión" at bounding box center [192, 885] width 352 height 38
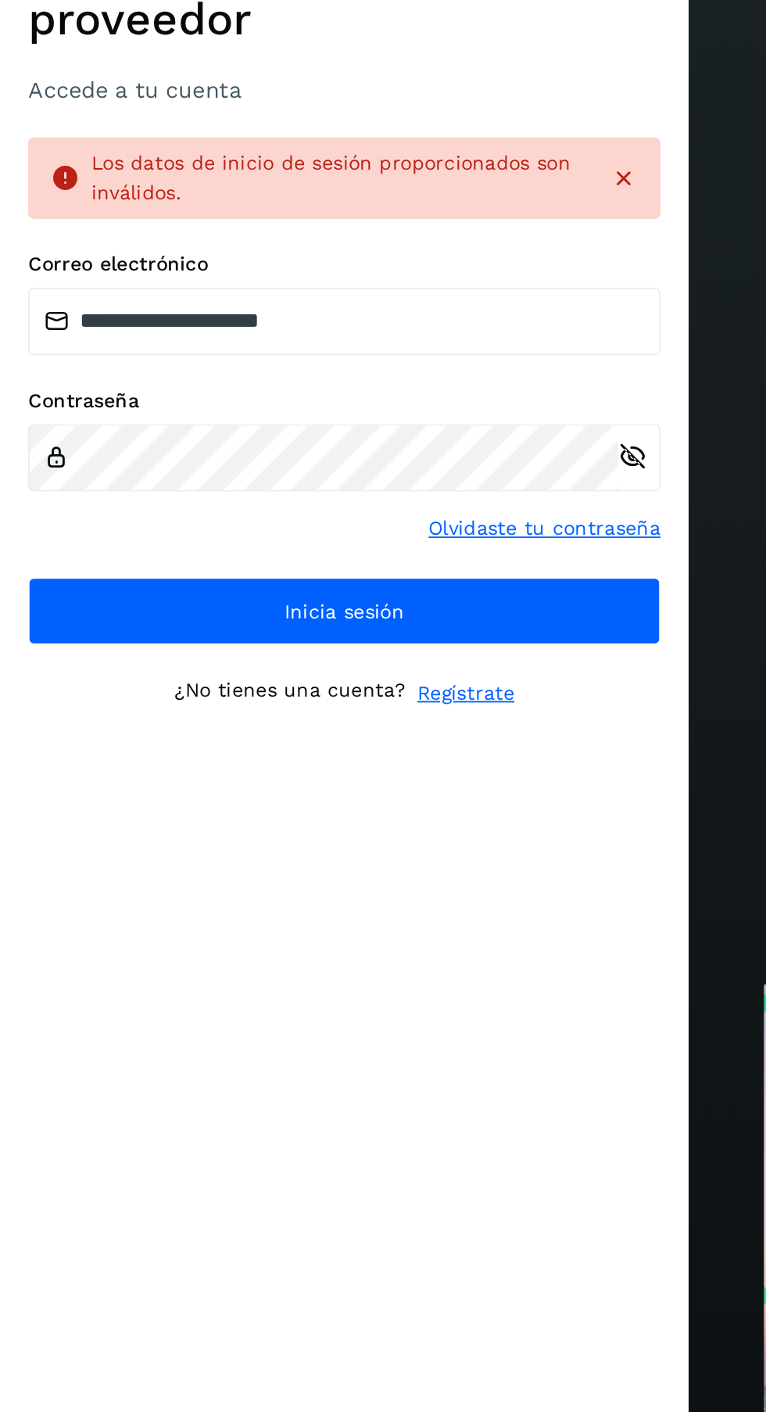
scroll to position [2, 0]
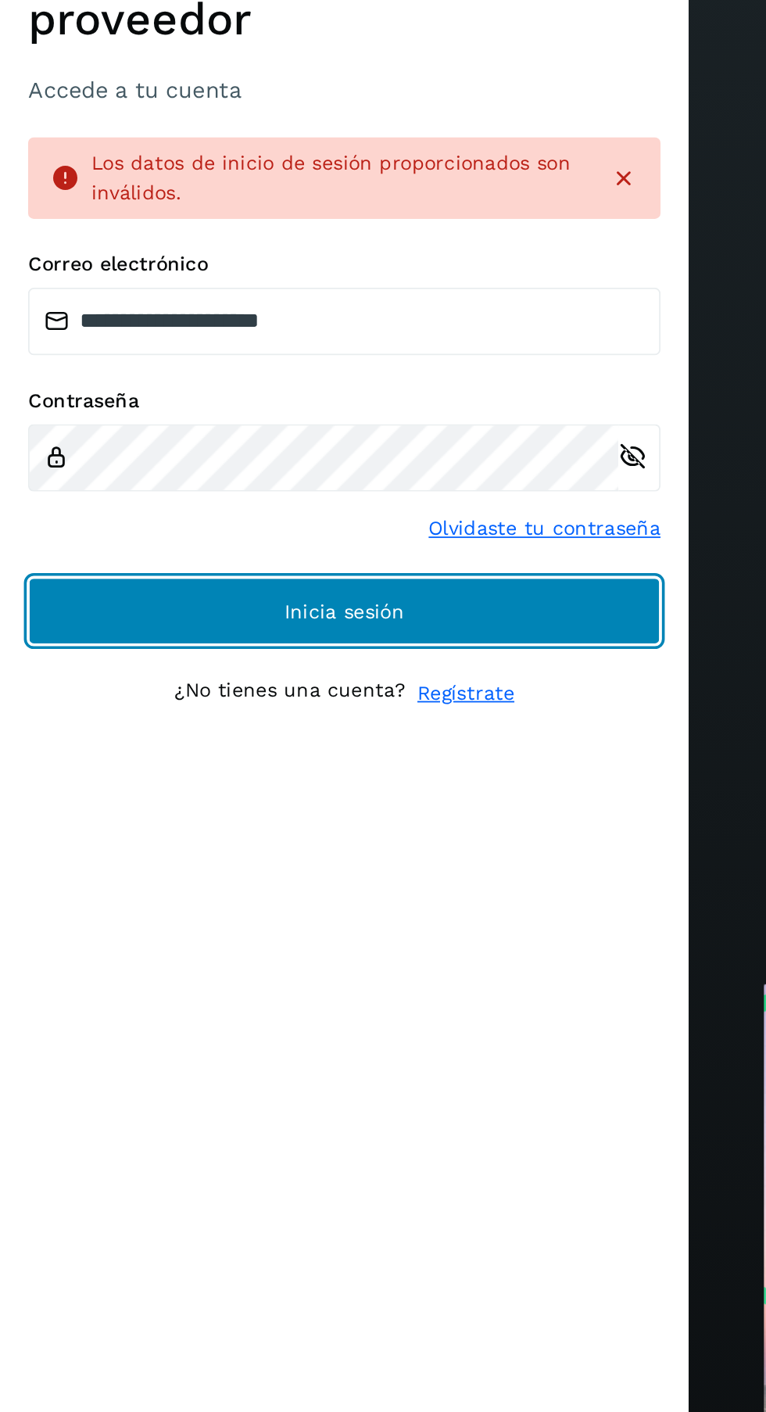
click at [306, 903] on button "Inicia sesión" at bounding box center [192, 885] width 352 height 38
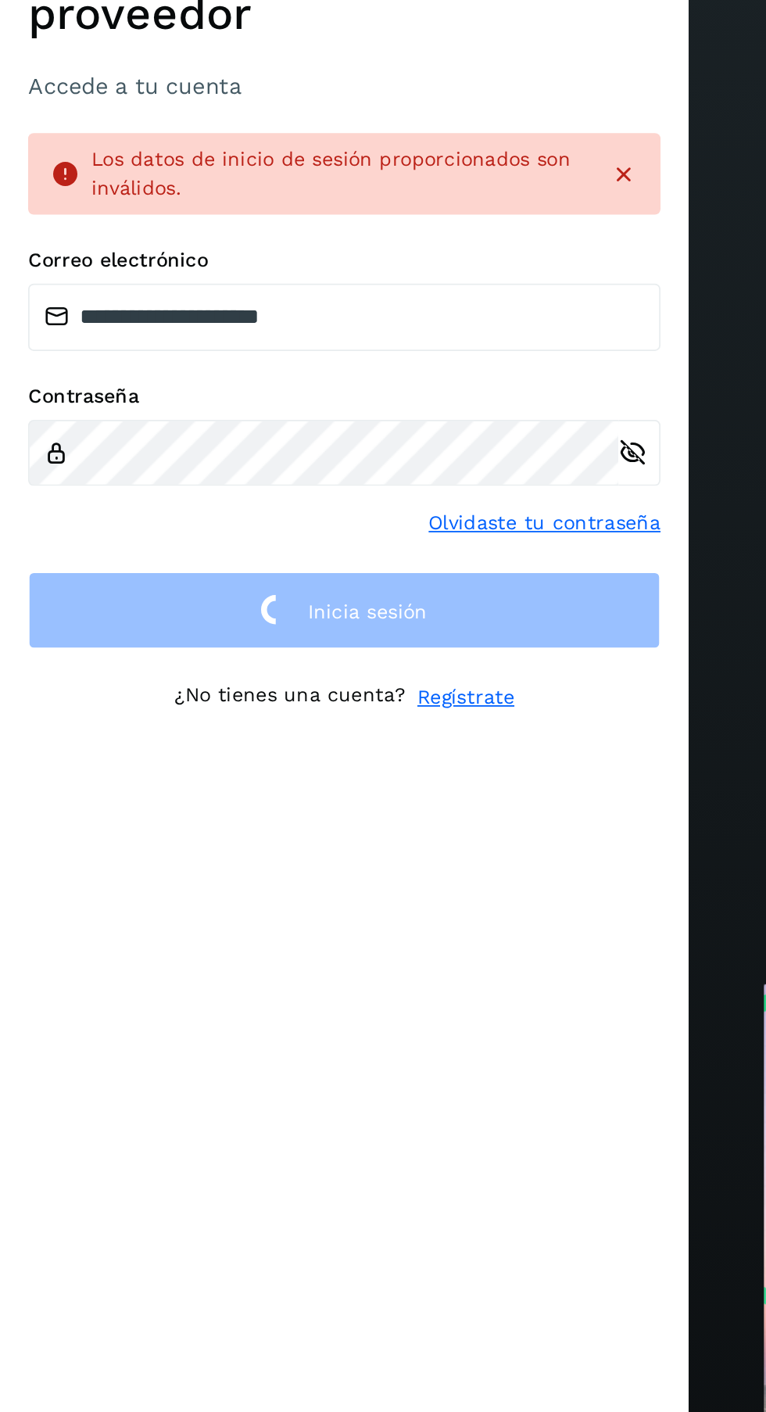
scroll to position [0, 0]
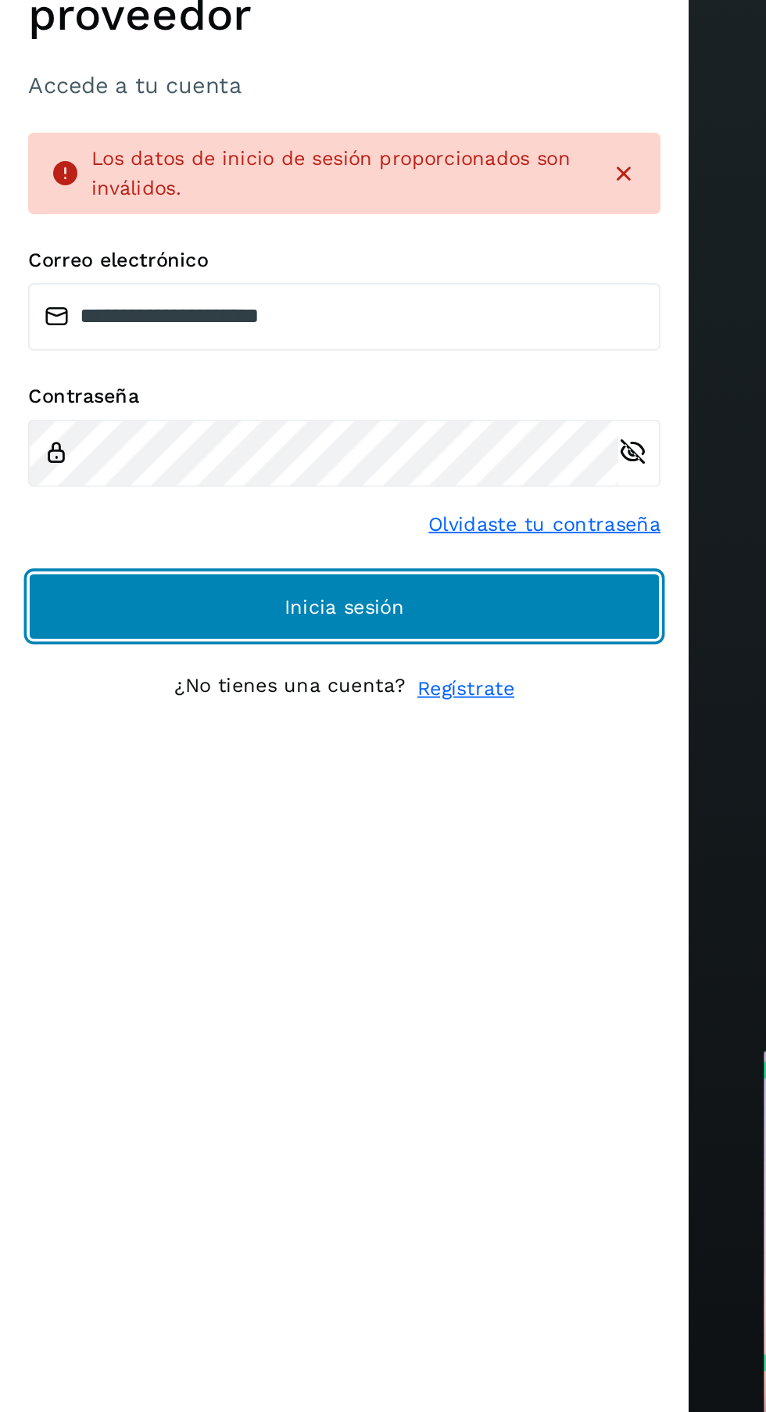
click at [276, 863] on button "Inicia sesión" at bounding box center [192, 845] width 352 height 38
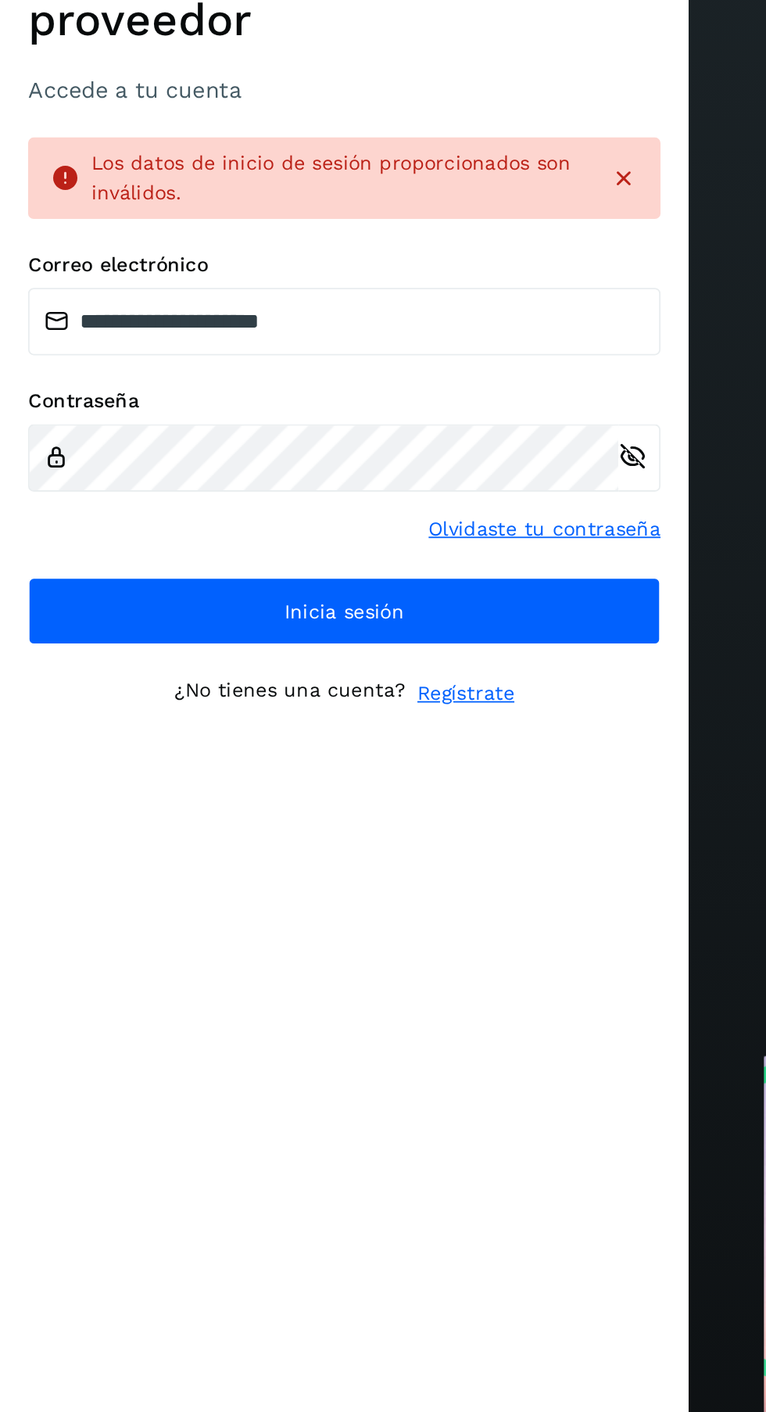
scroll to position [2, 0]
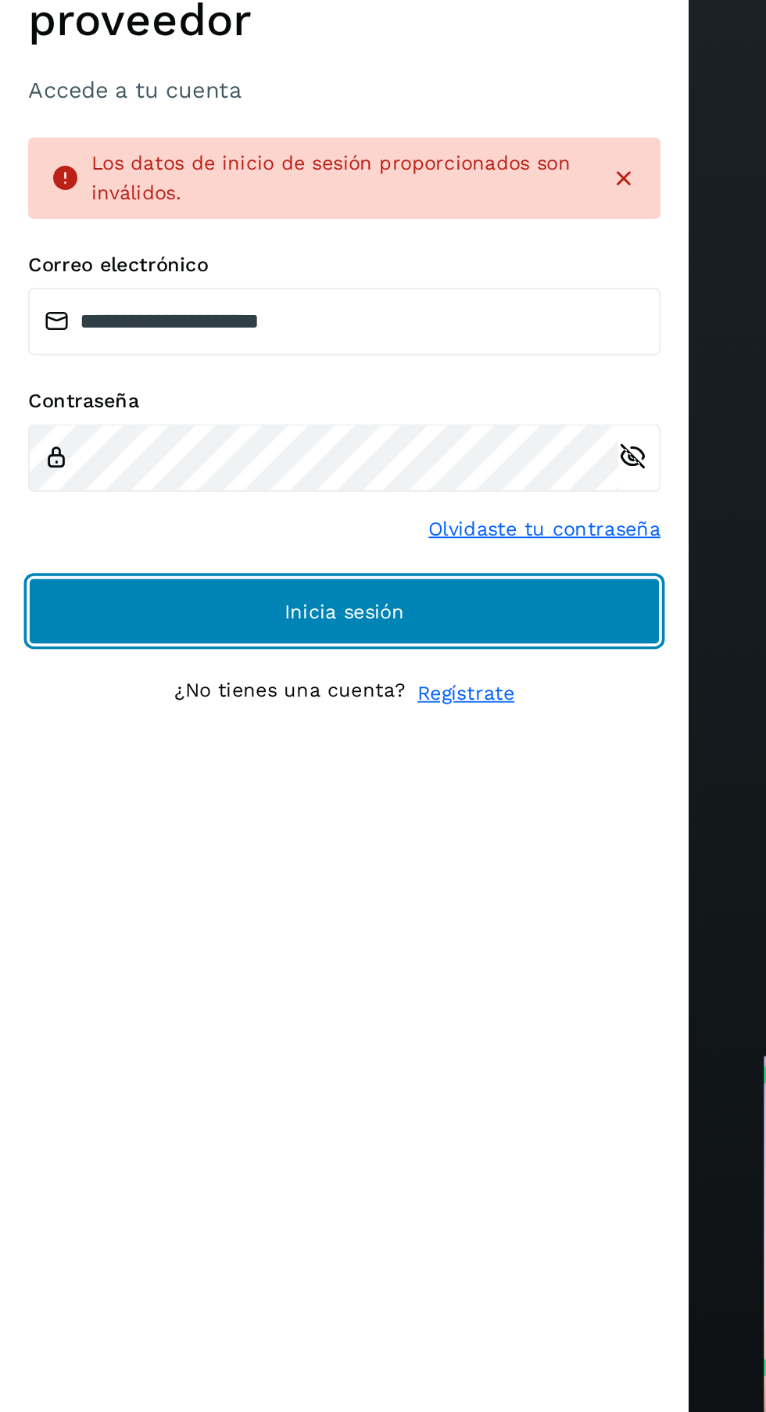
click at [300, 863] on button "Inicia sesión" at bounding box center [192, 845] width 352 height 38
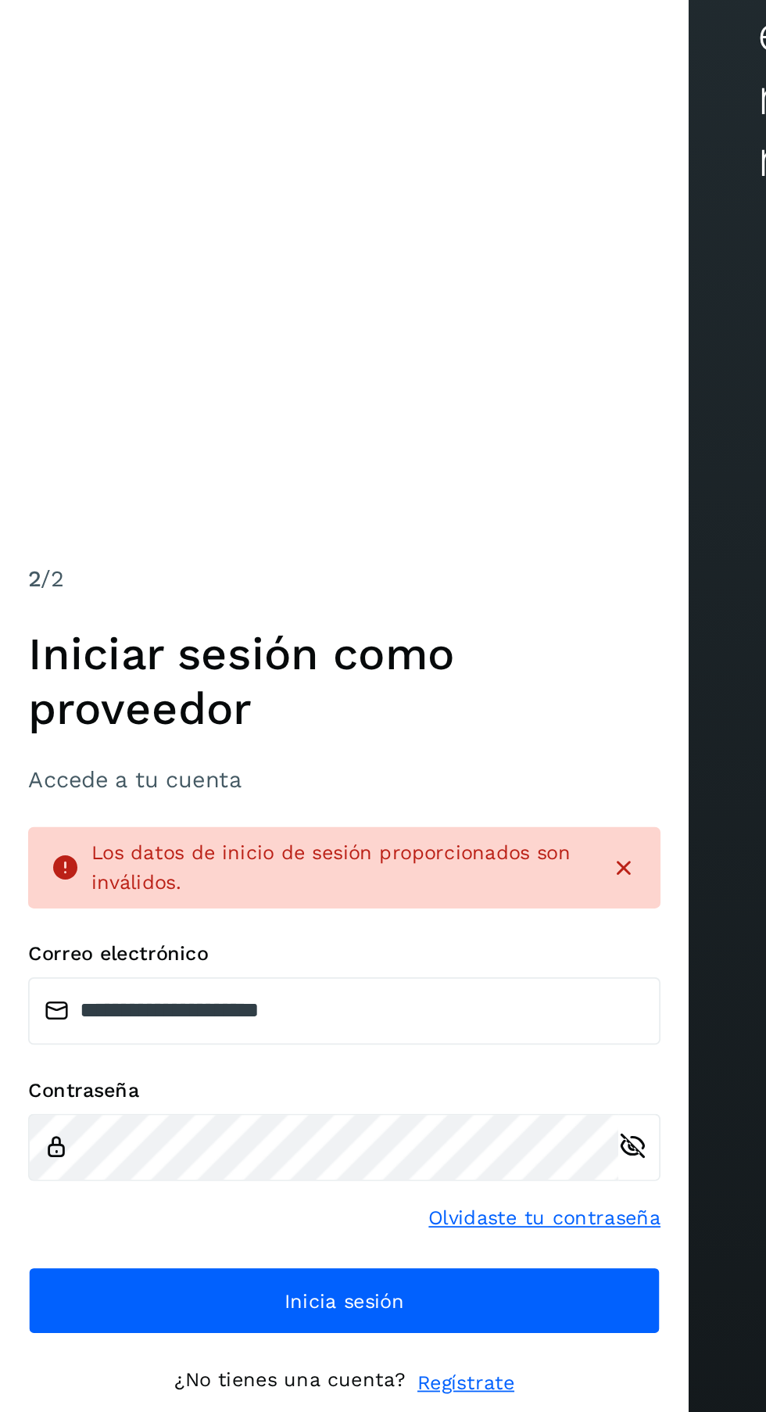
scroll to position [0, 0]
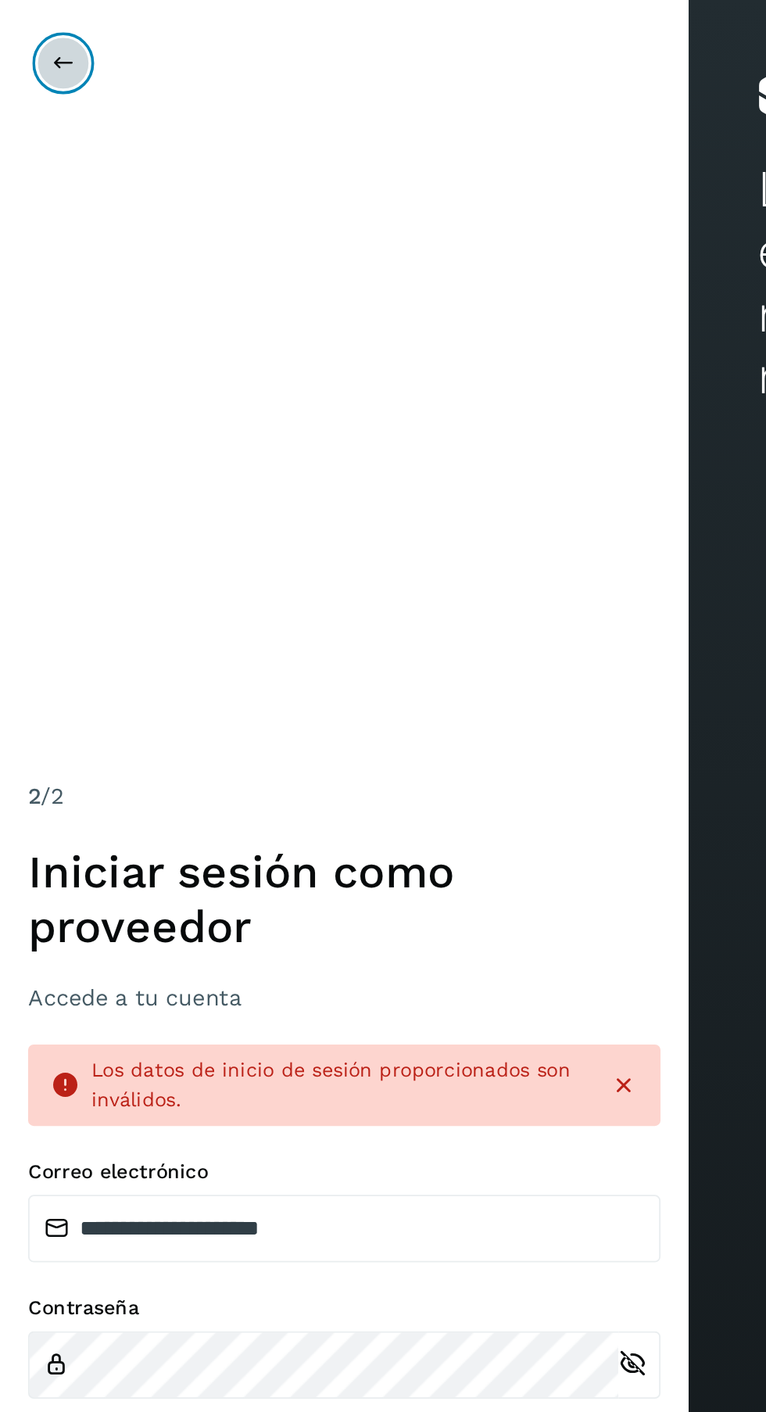
click at [27, 27] on button at bounding box center [35, 35] width 30 height 30
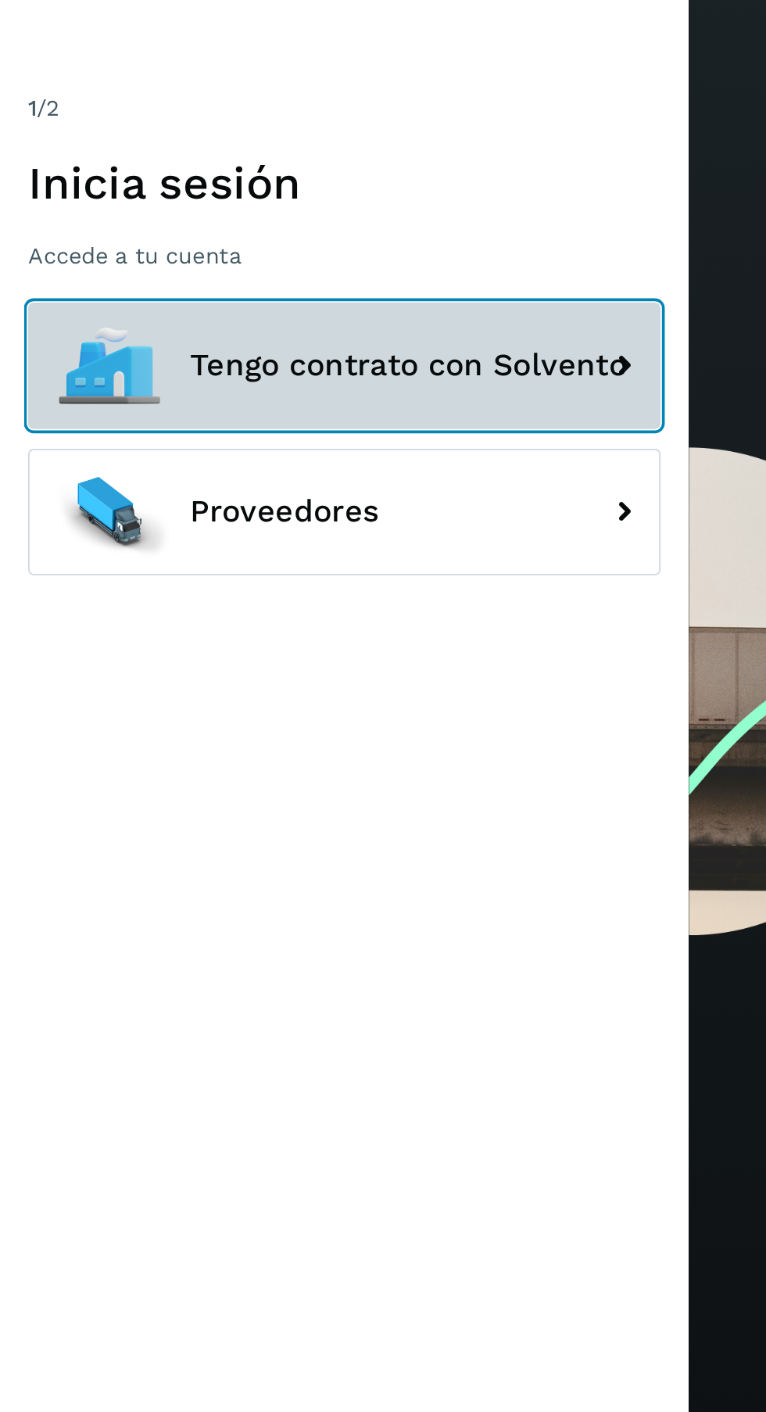
click at [292, 754] on button "Tengo contrato con Solvento" at bounding box center [192, 719] width 352 height 70
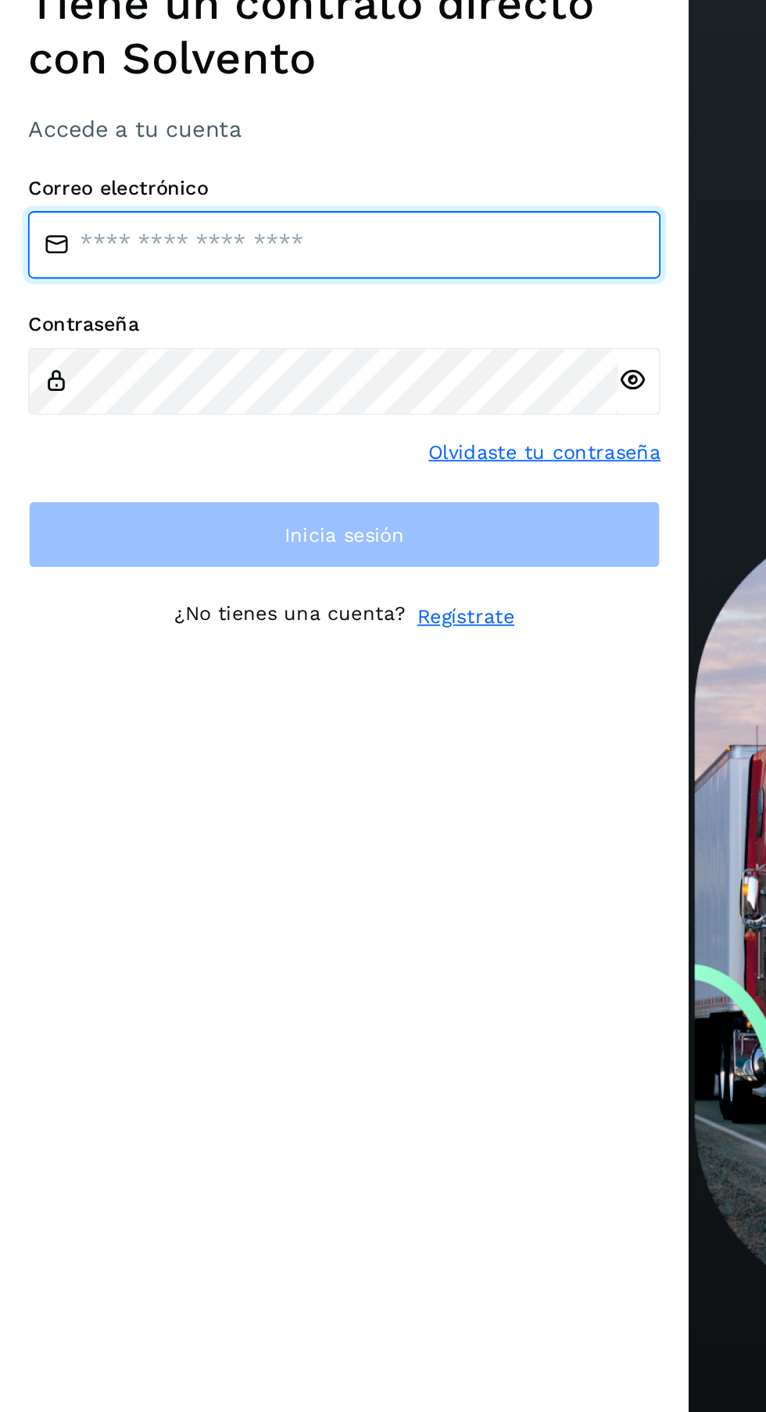
click at [170, 670] on input "email" at bounding box center [192, 652] width 352 height 38
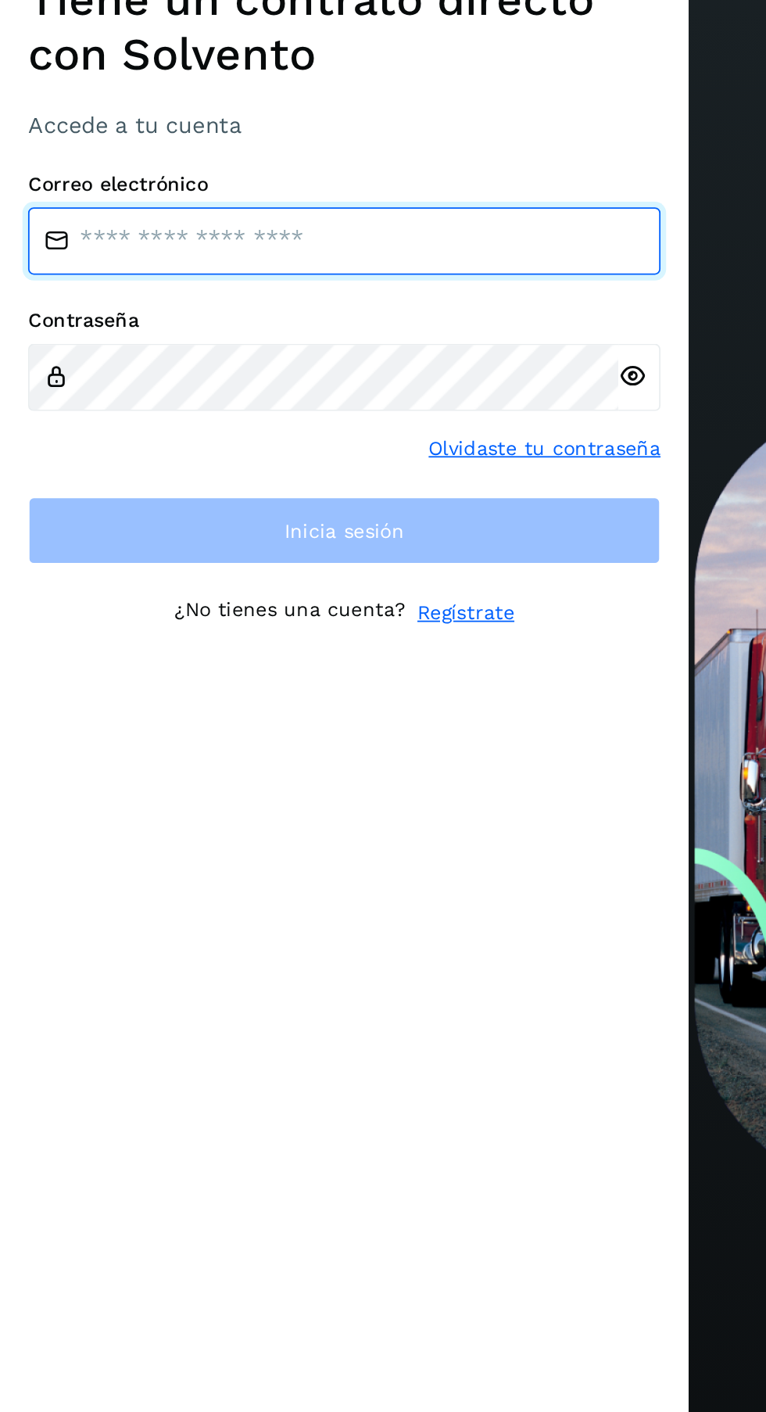
type input "**********"
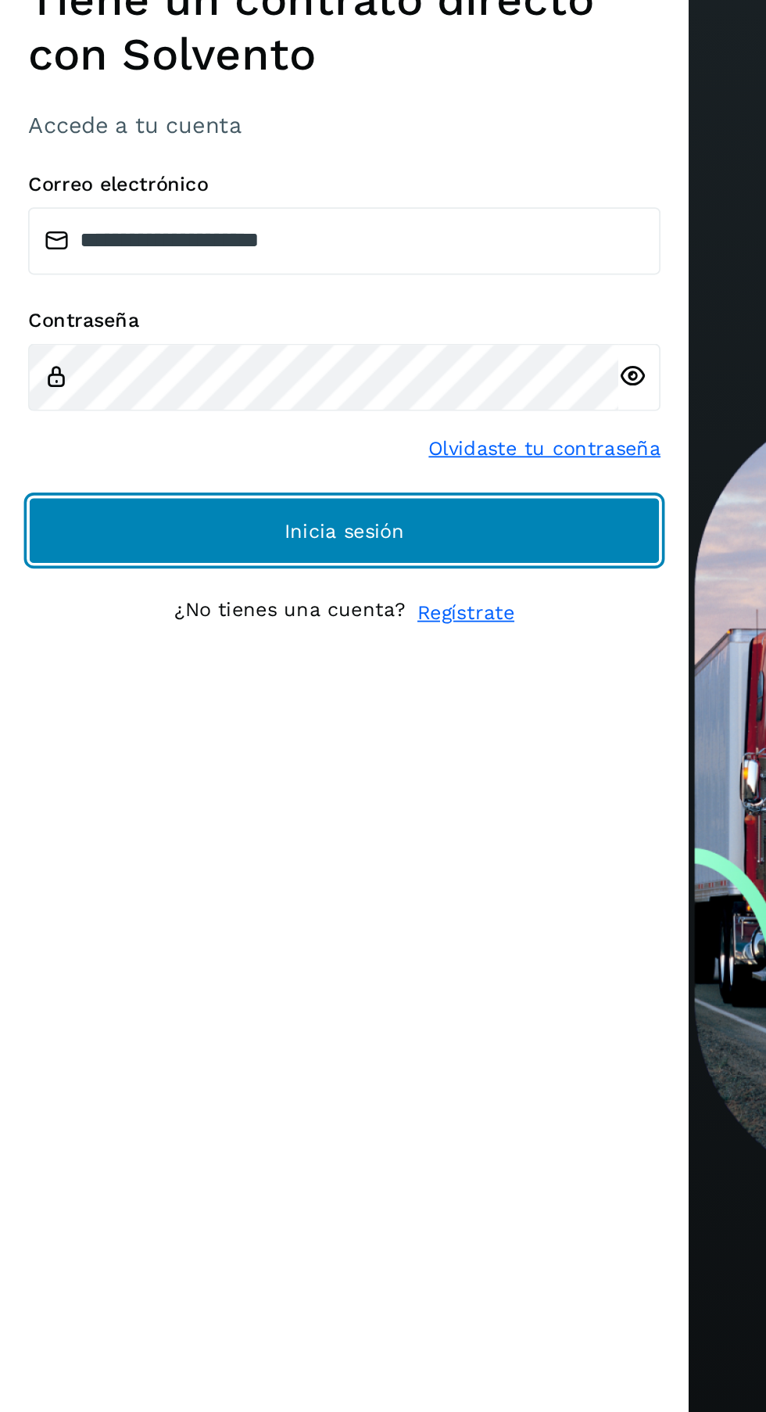
click at [287, 894] on button "Inicia sesión" at bounding box center [192, 875] width 352 height 38
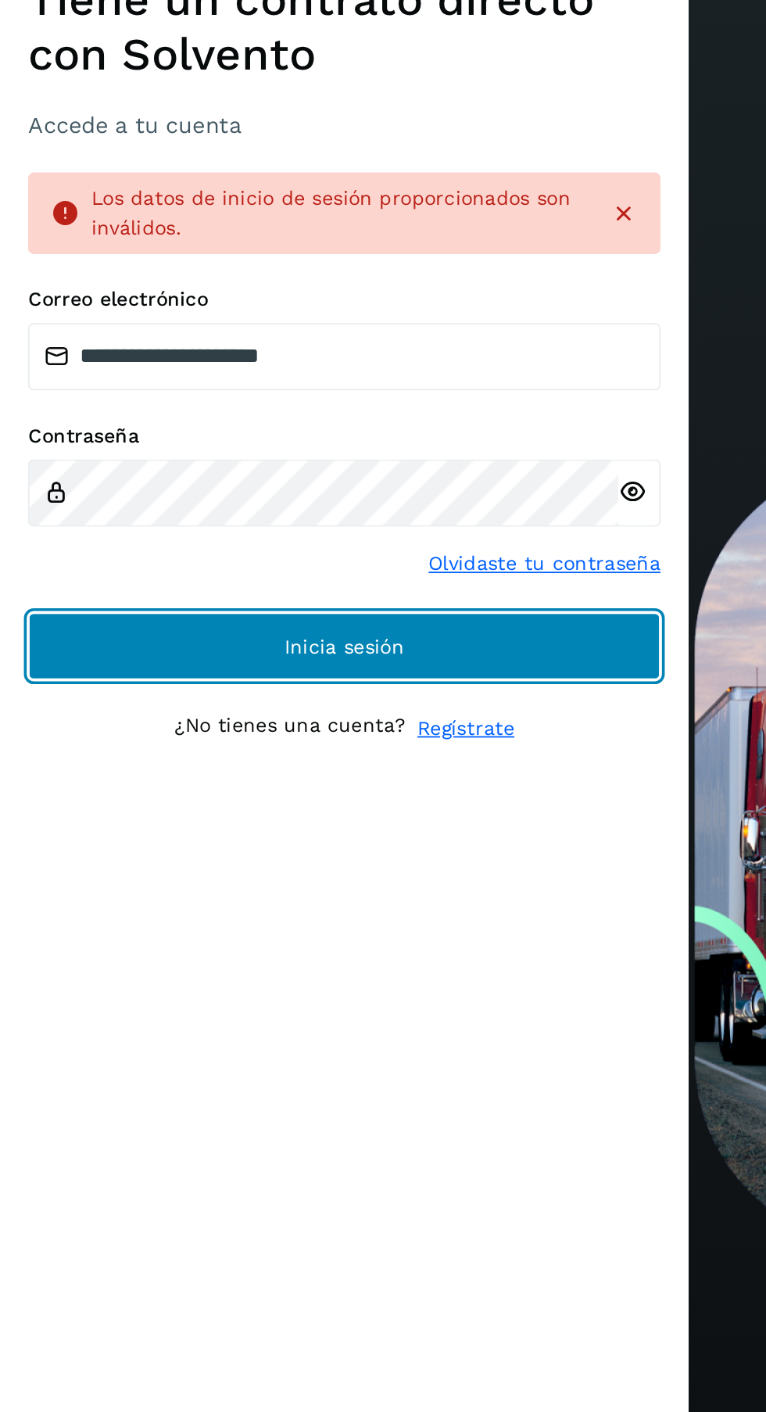
click at [257, 926] on button "Inicia sesión" at bounding box center [192, 907] width 352 height 38
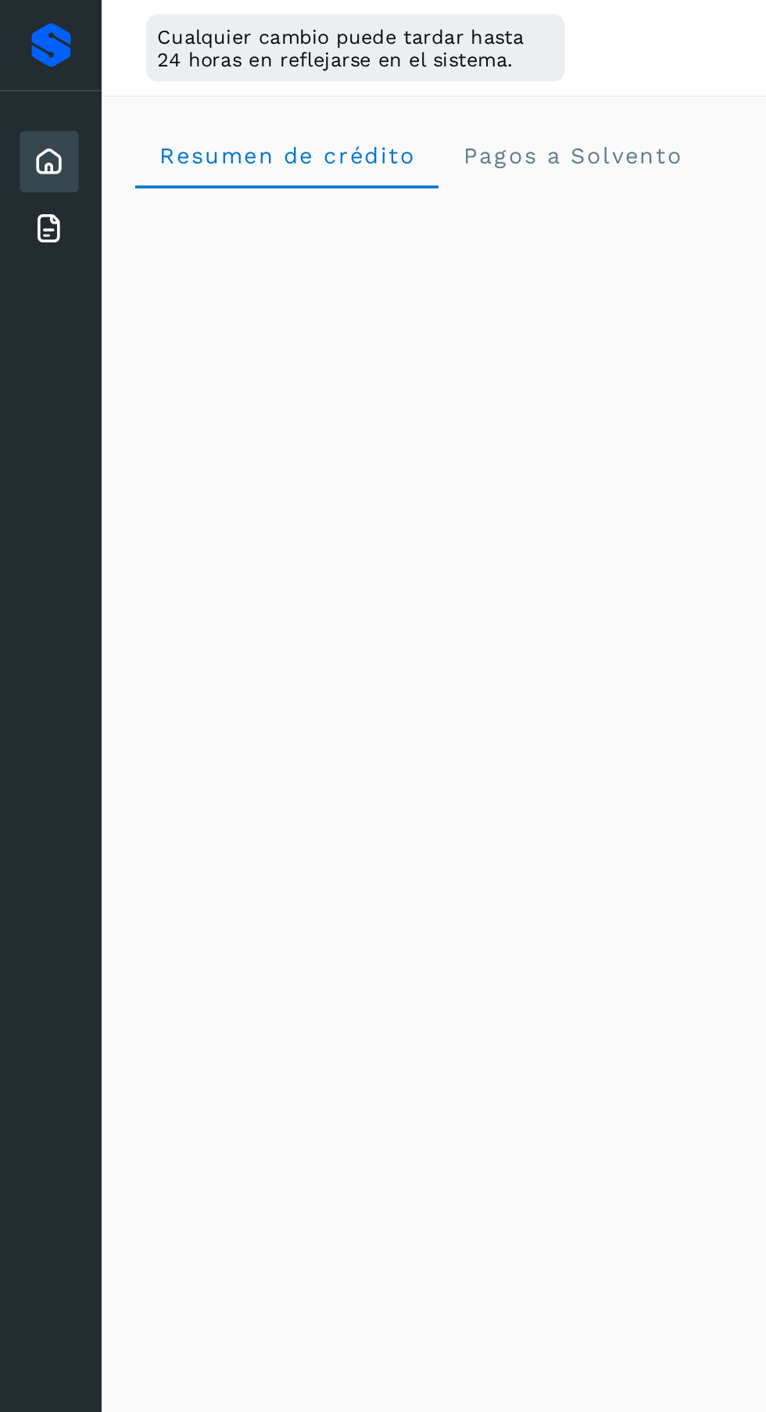
click at [19, 120] on icon at bounding box center [27, 127] width 19 height 19
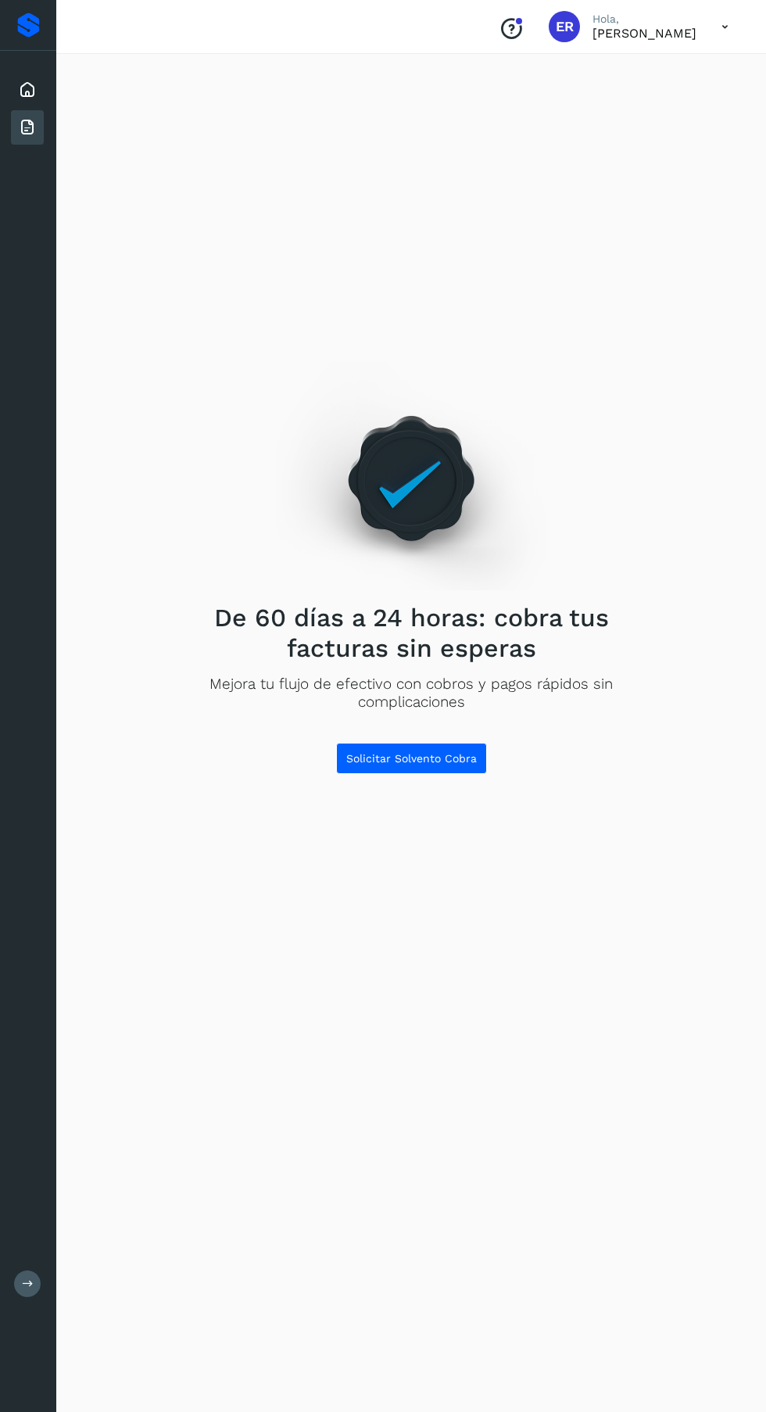
click at [730, 24] on icon at bounding box center [725, 27] width 32 height 32
click at [642, 113] on div "Cerrar sesión" at bounding box center [647, 101] width 186 height 30
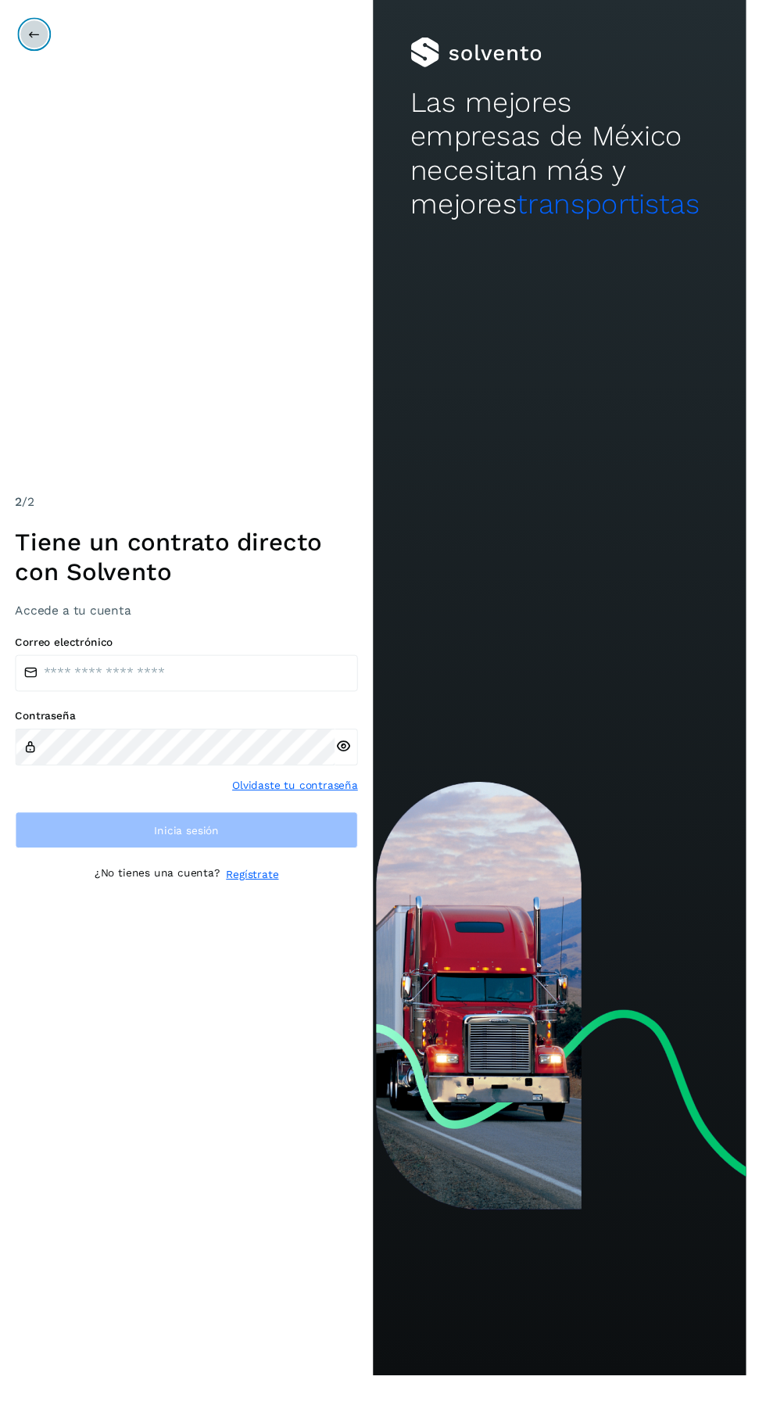
click at [34, 41] on icon at bounding box center [35, 35] width 13 height 13
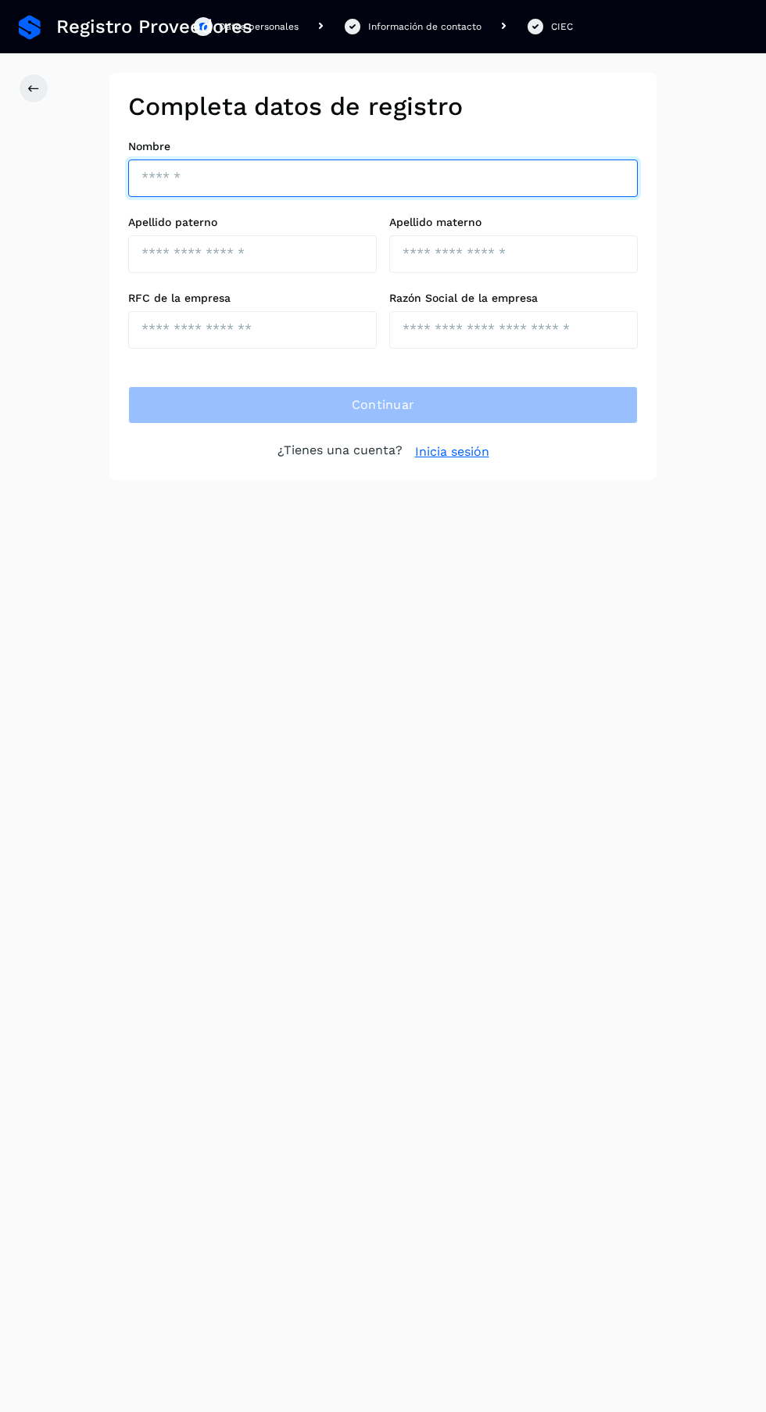
click at [387, 177] on input "text" at bounding box center [383, 179] width 510 height 38
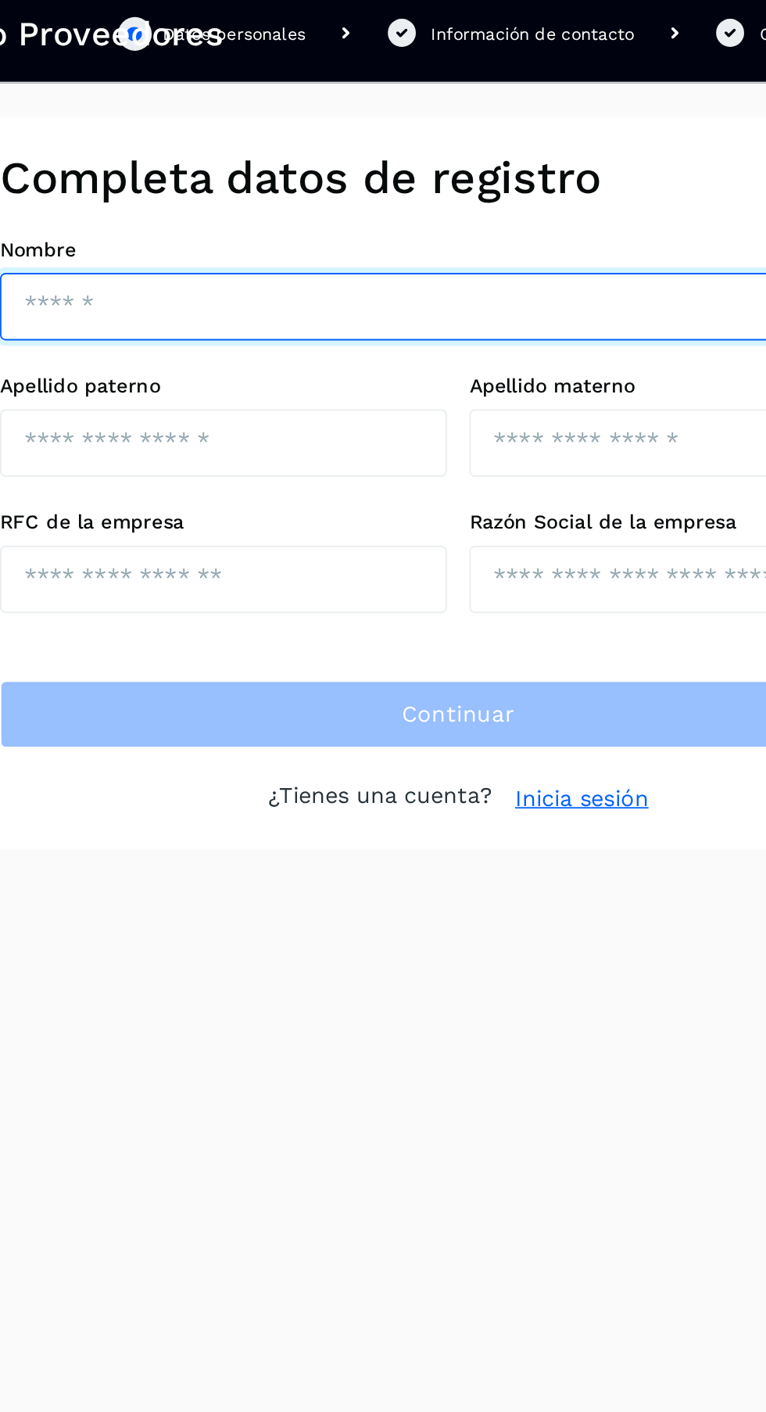
type input "*******"
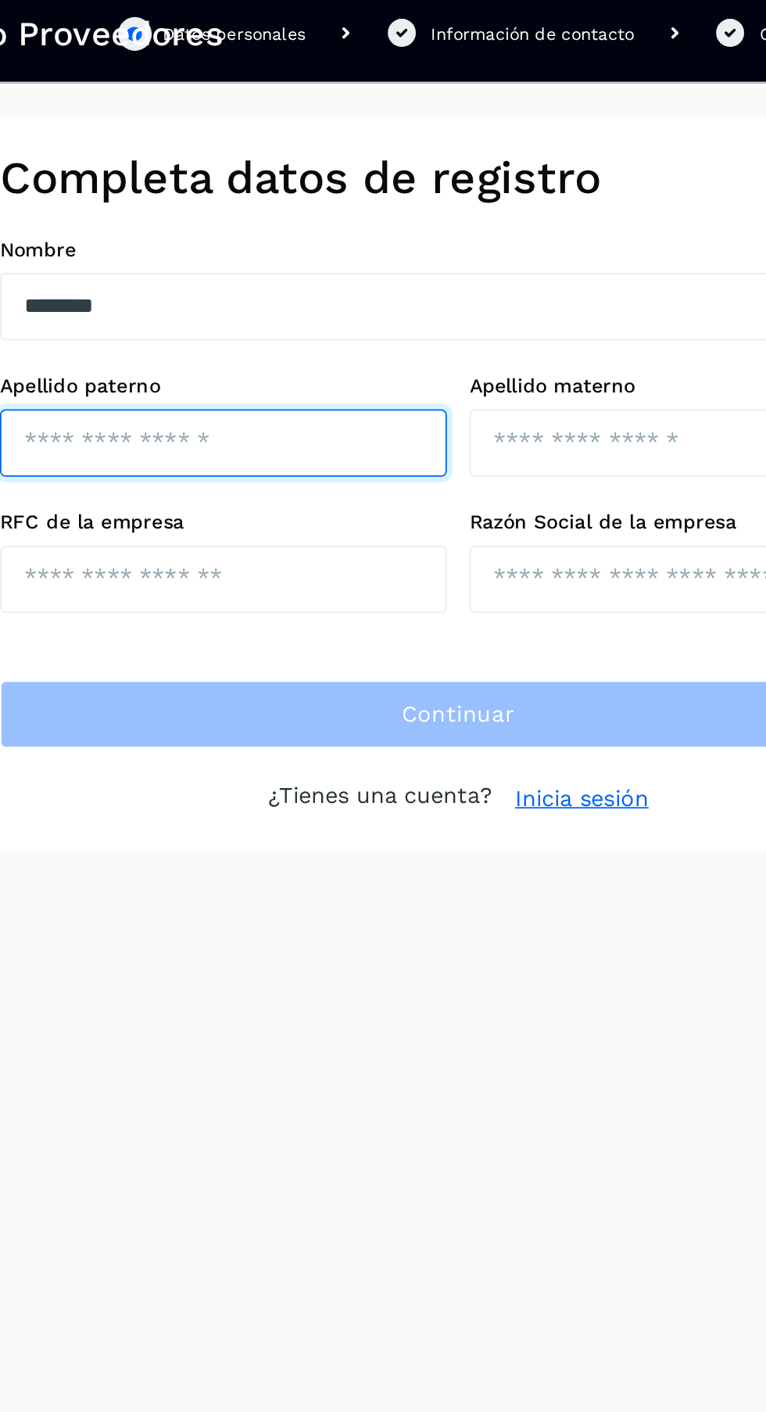
click at [278, 257] on input "text" at bounding box center [252, 254] width 249 height 38
type input "*****"
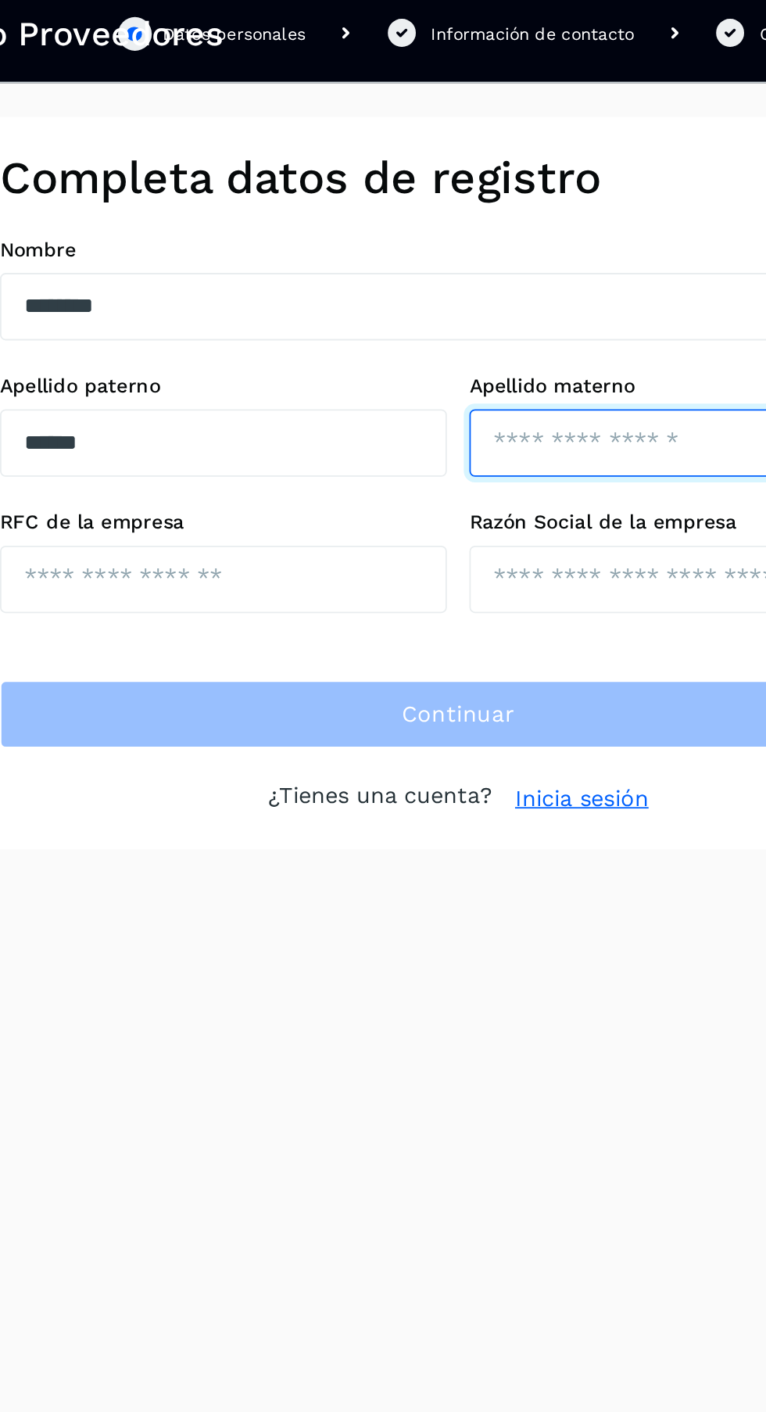
click at [484, 255] on input "text" at bounding box center [513, 254] width 249 height 38
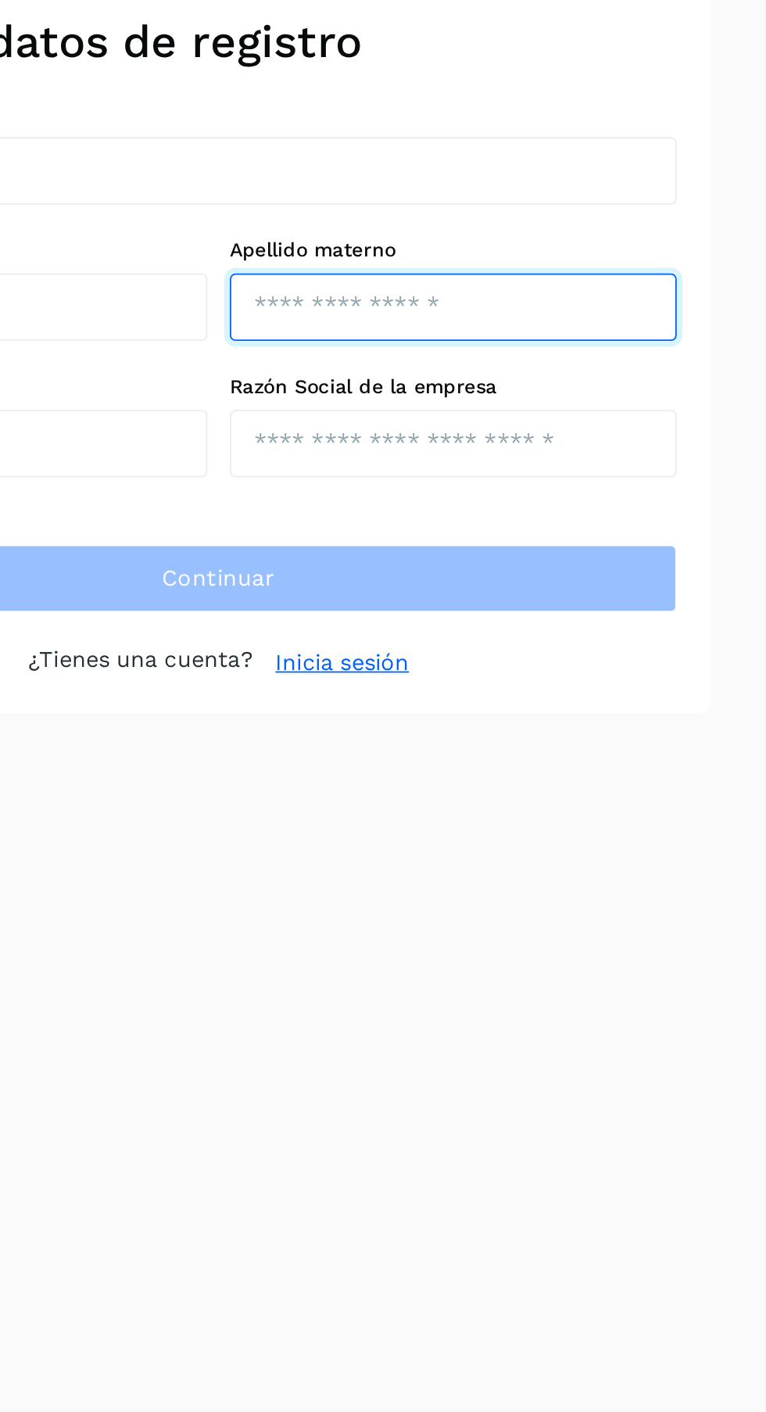
type input "********"
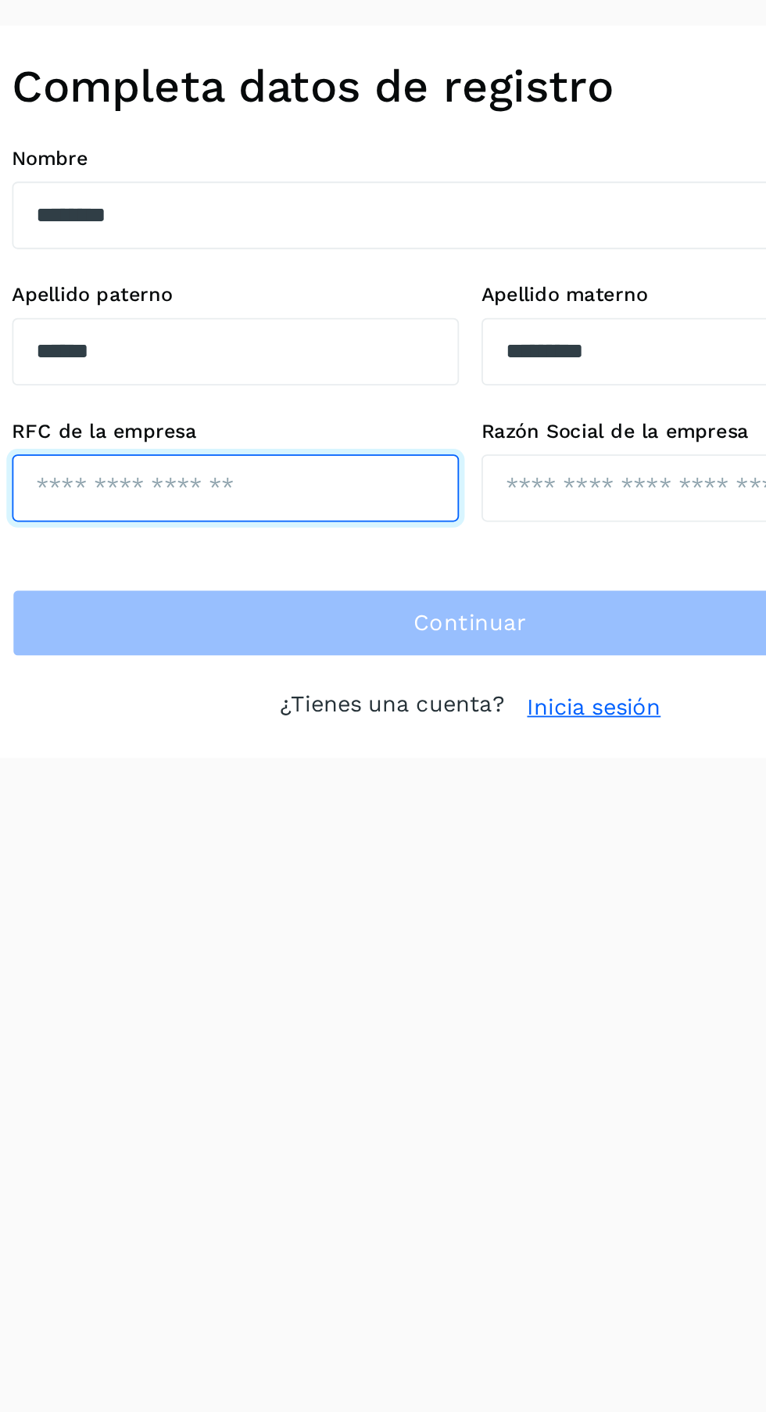
click at [252, 323] on input "text" at bounding box center [252, 330] width 249 height 38
type input "**********"
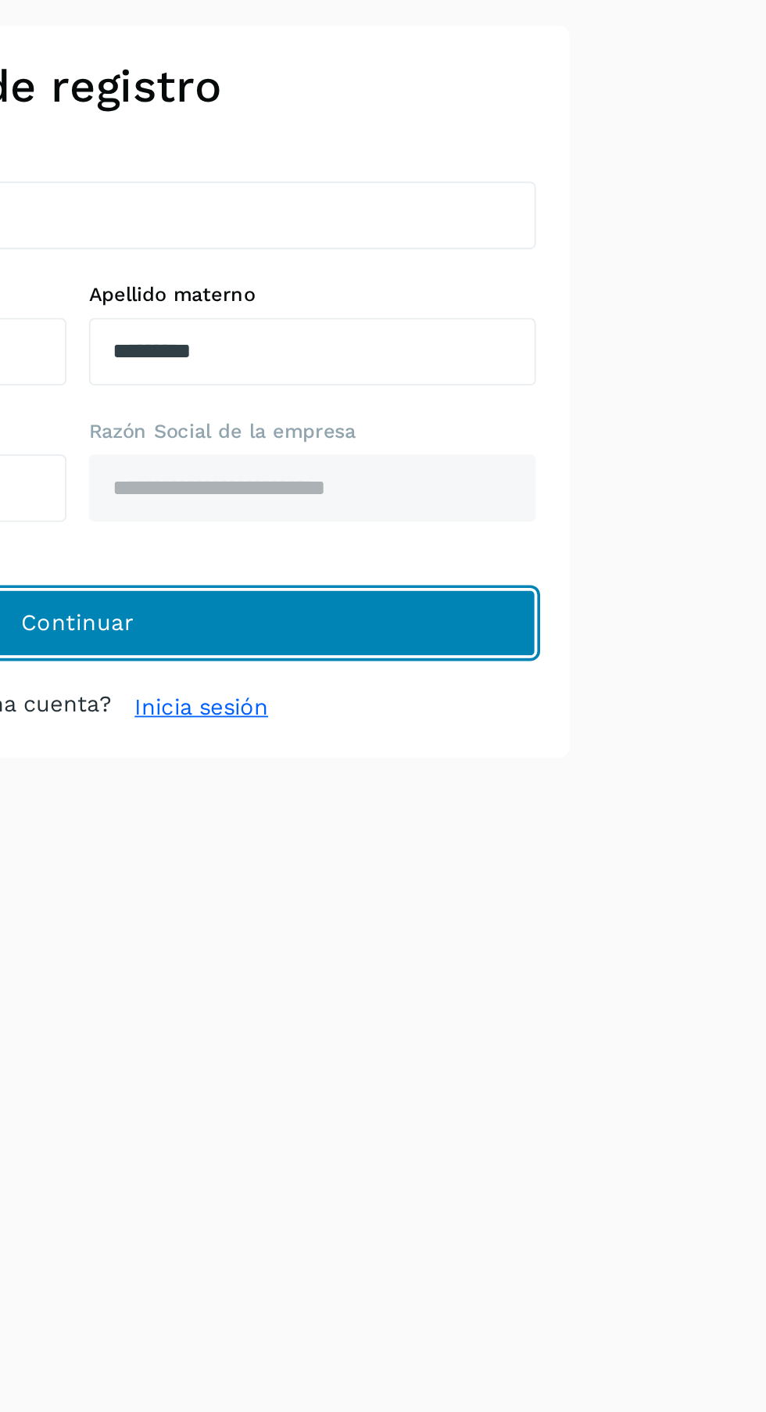
click at [572, 401] on button "Continuar" at bounding box center [383, 405] width 510 height 38
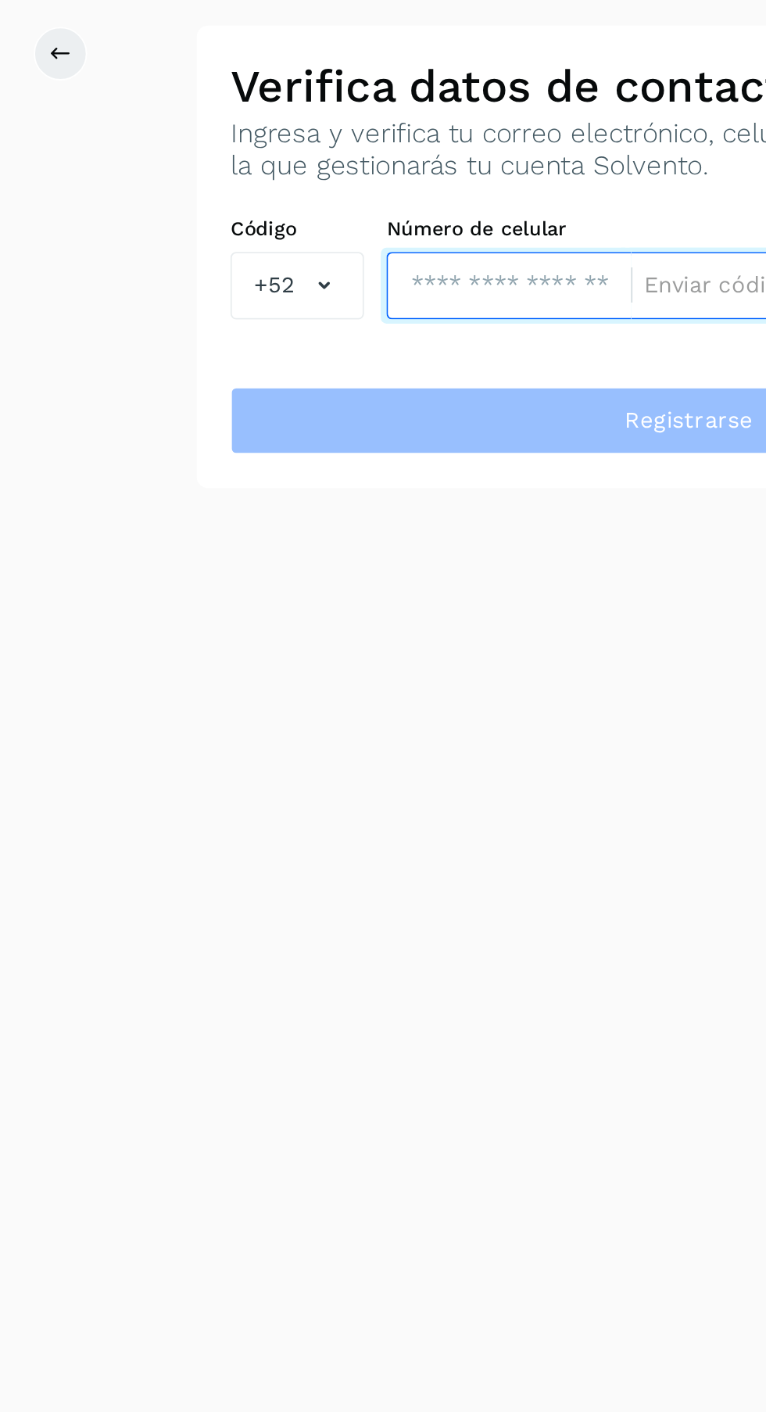
click at [265, 211] on input "tel" at bounding box center [283, 218] width 136 height 38
type input "**********"
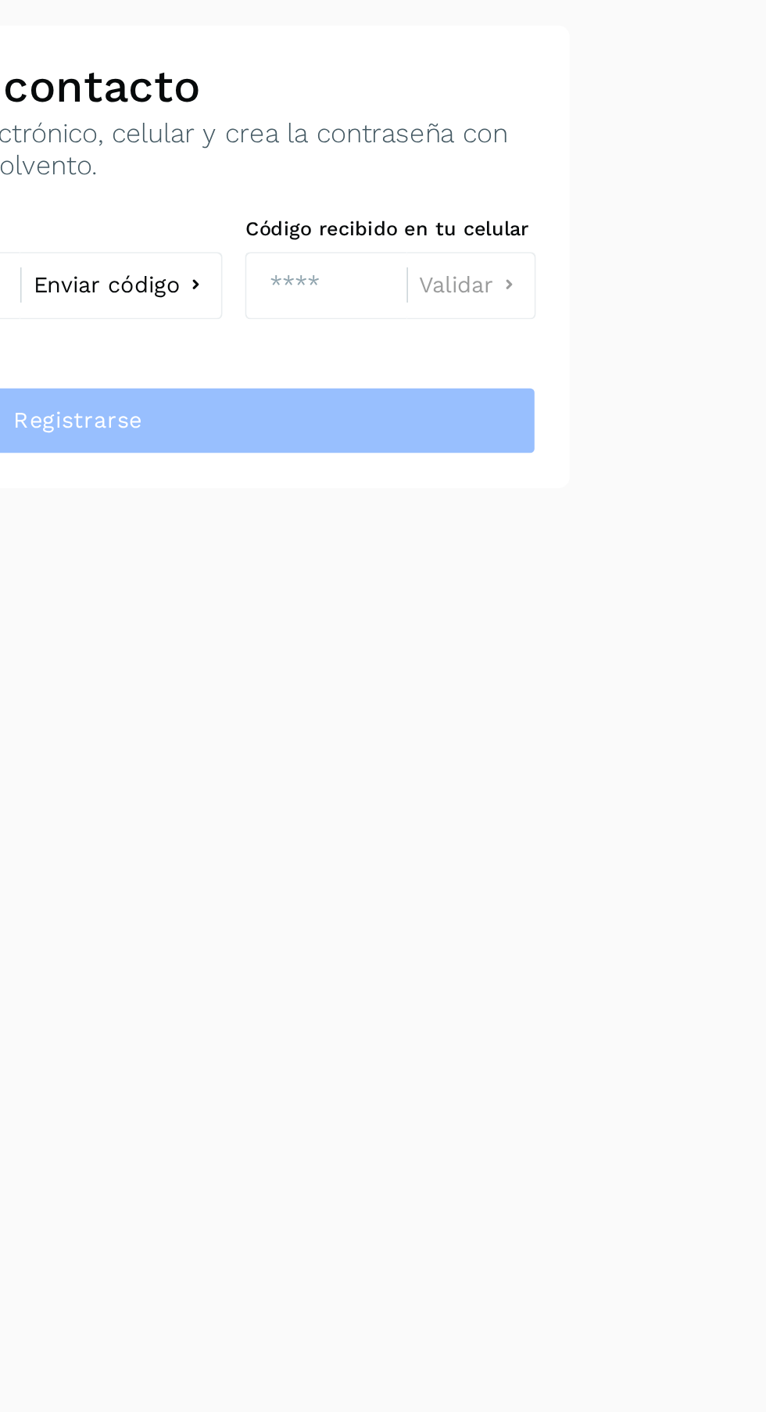
click at [438, 217] on span "Enviar código" at bounding box center [399, 217] width 82 height 13
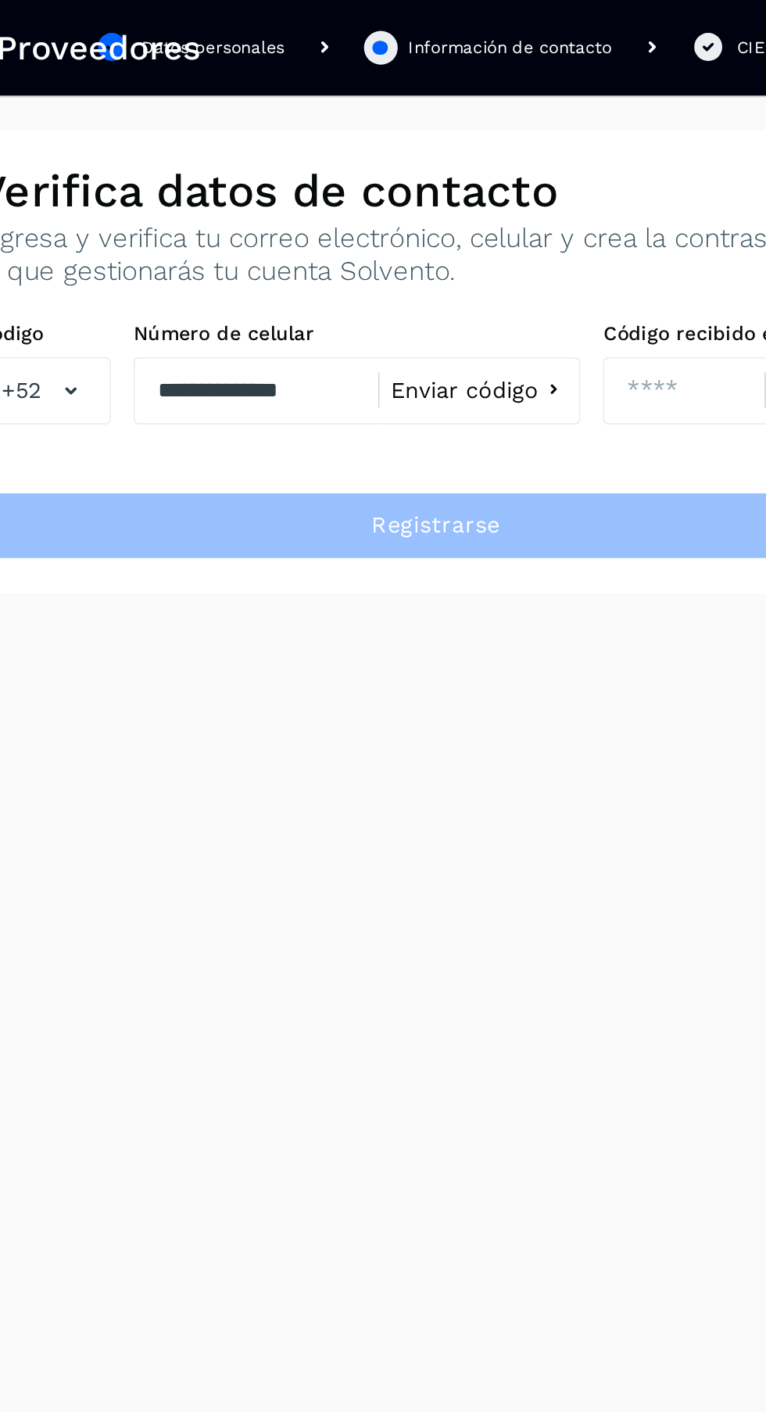
click at [427, 222] on span "Enviar código" at bounding box center [399, 217] width 82 height 13
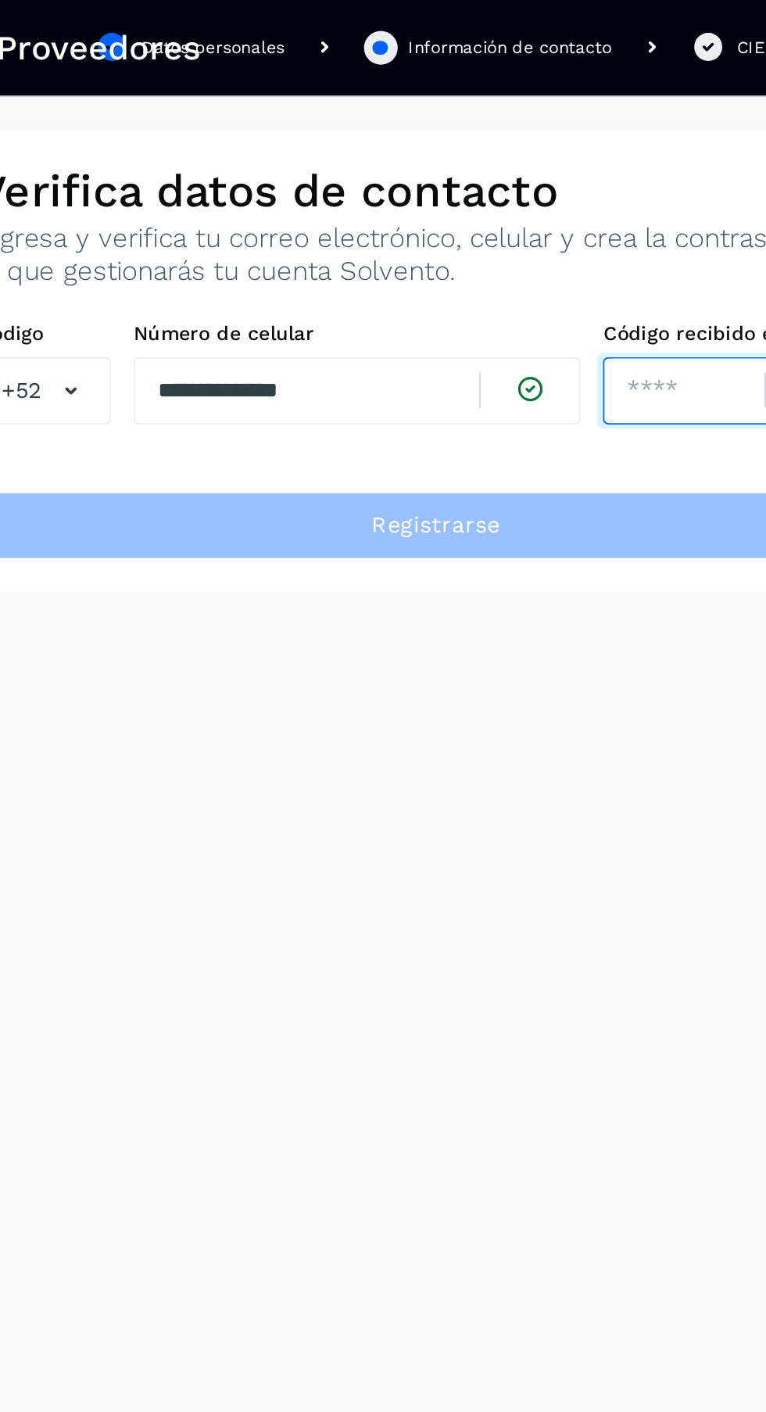
click at [522, 220] on input "number" at bounding box center [521, 218] width 90 height 38
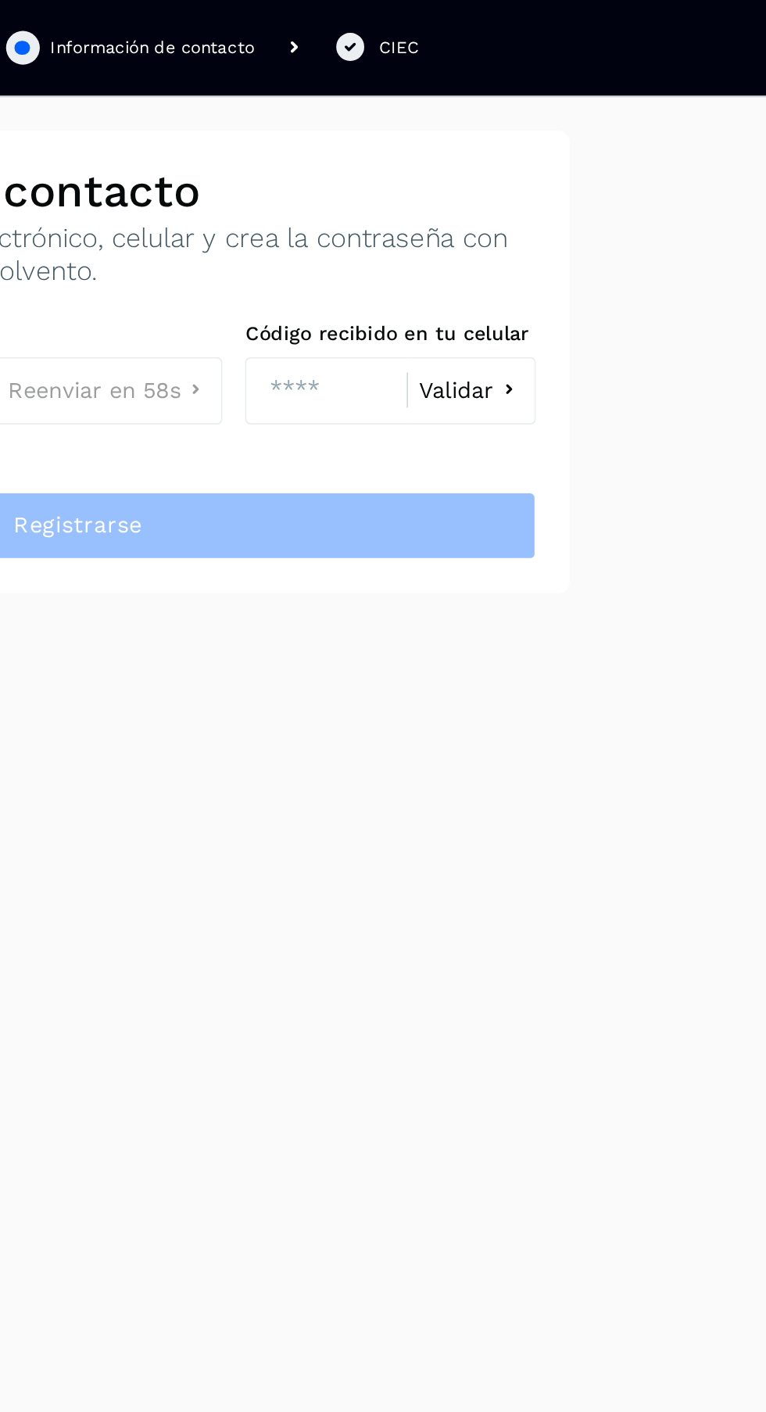
click at [613, 218] on span "Validar" at bounding box center [593, 217] width 41 height 13
click at [604, 211] on span "Validar" at bounding box center [593, 217] width 41 height 13
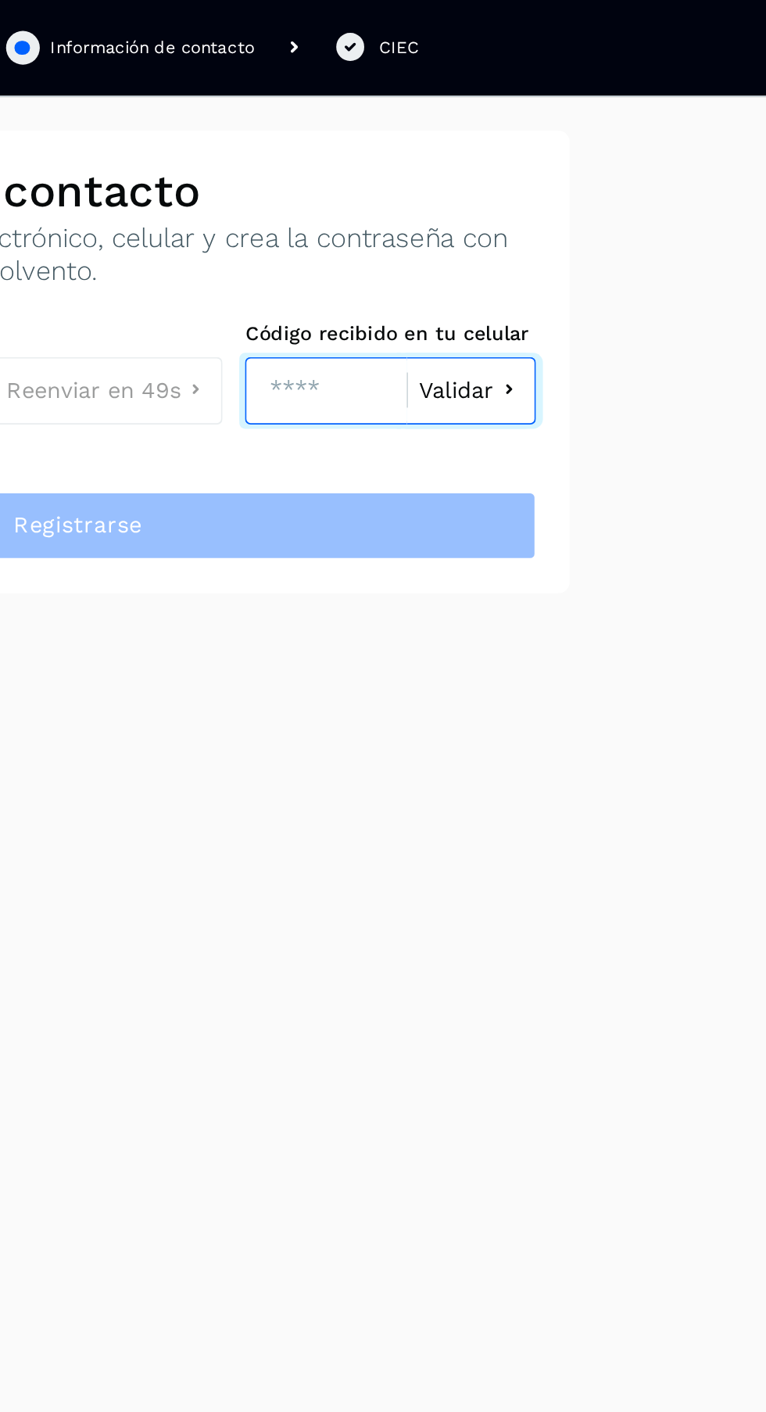
click at [529, 218] on input "****" at bounding box center [521, 218] width 90 height 38
type input "*"
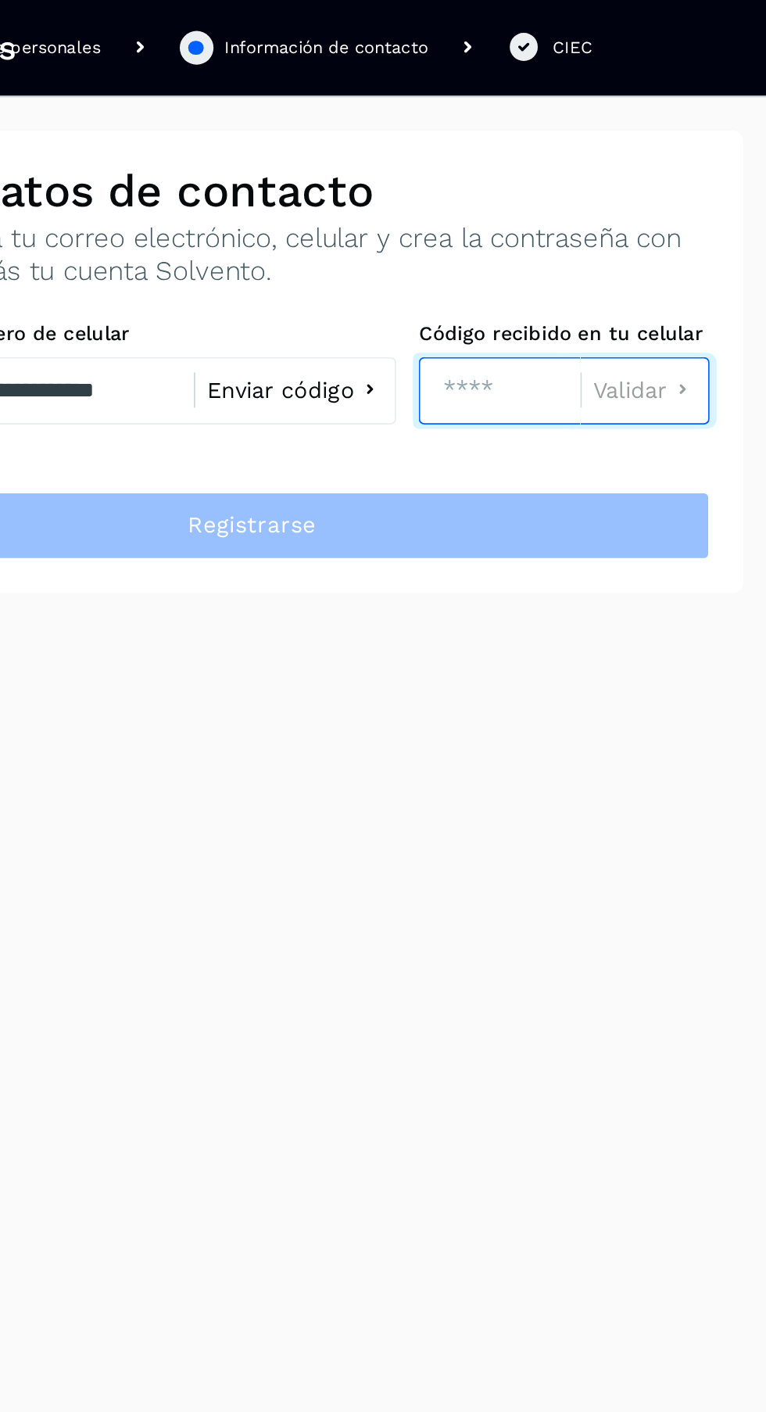
click at [505, 225] on input "number" at bounding box center [521, 218] width 90 height 38
click at [517, 210] on input "number" at bounding box center [521, 218] width 90 height 38
type input "****"
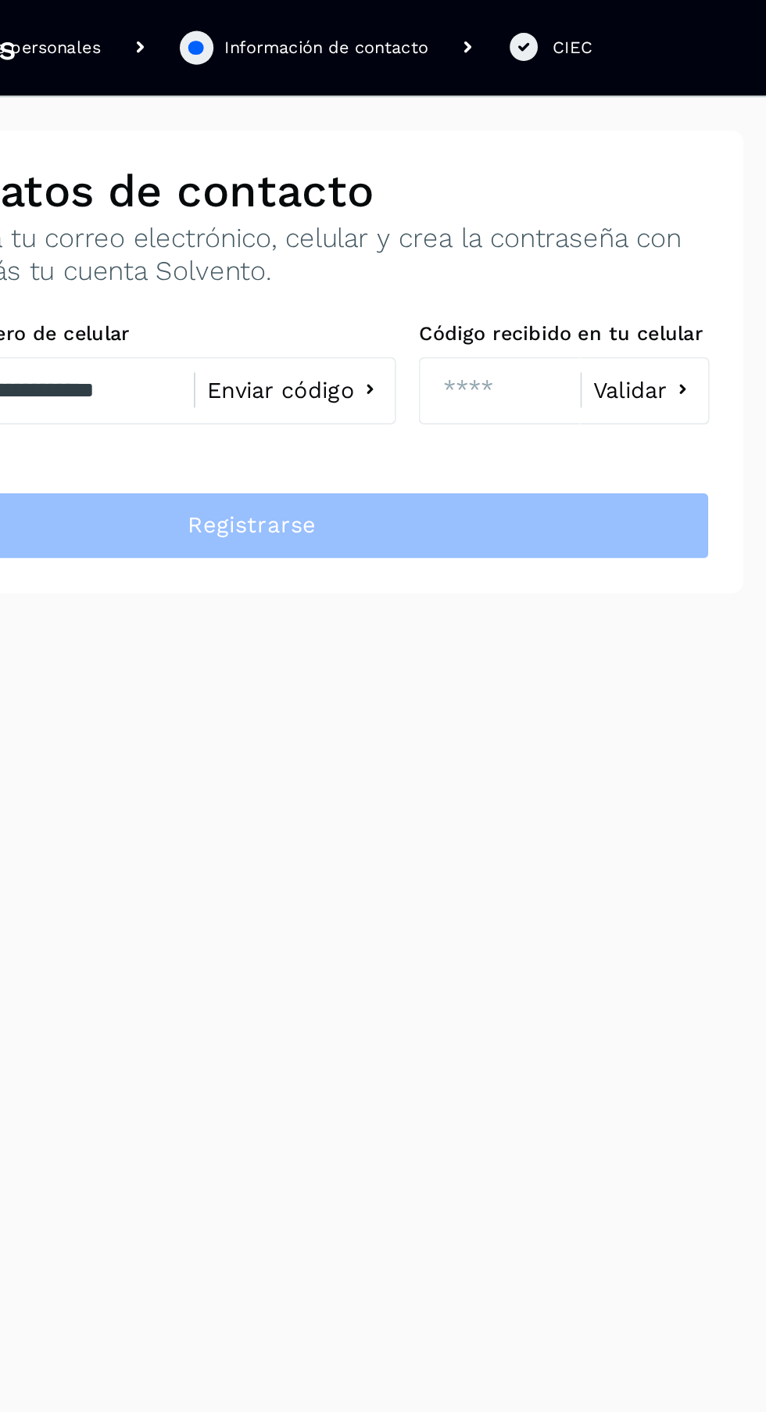
click at [608, 213] on span "Validar" at bounding box center [593, 217] width 41 height 13
click at [611, 219] on span "Validar" at bounding box center [593, 217] width 41 height 13
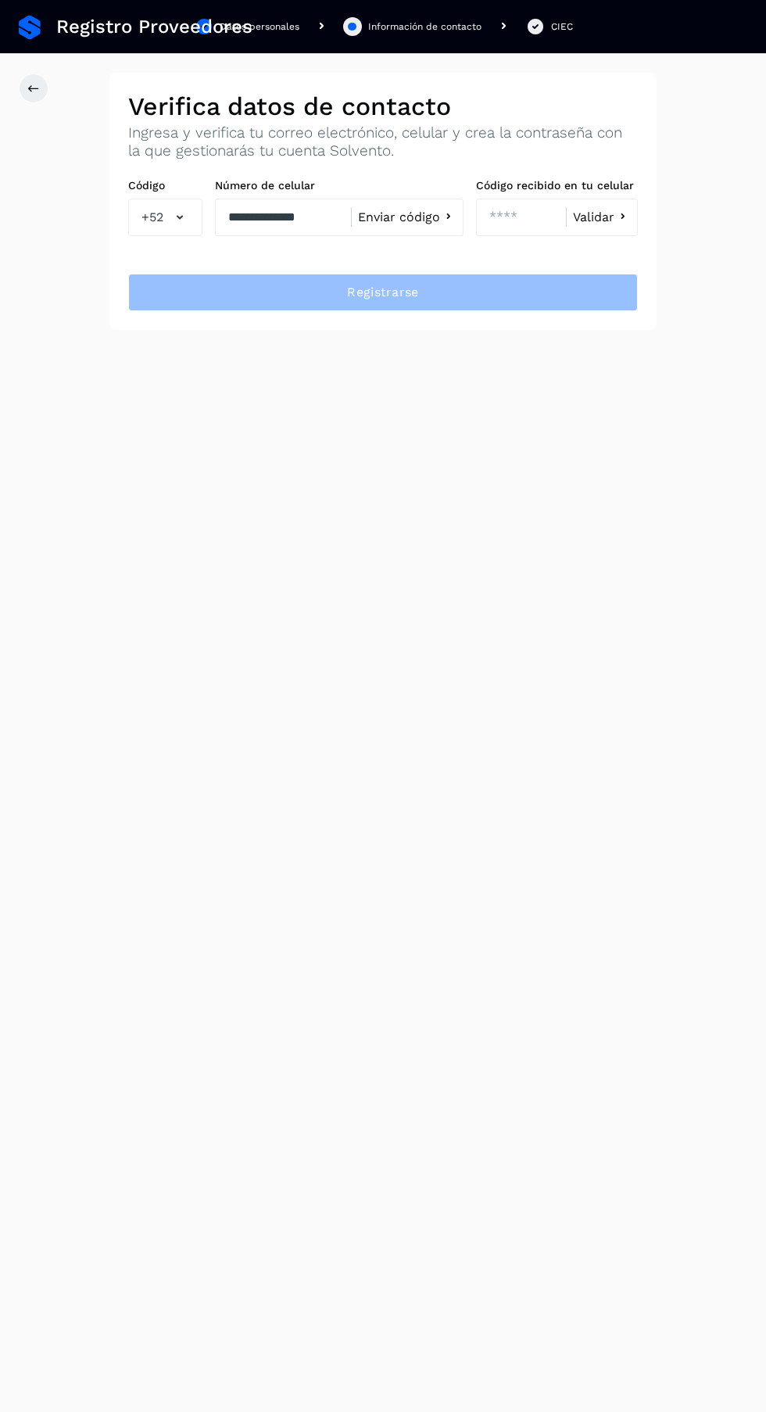
click at [610, 217] on span "Validar" at bounding box center [593, 217] width 41 height 13
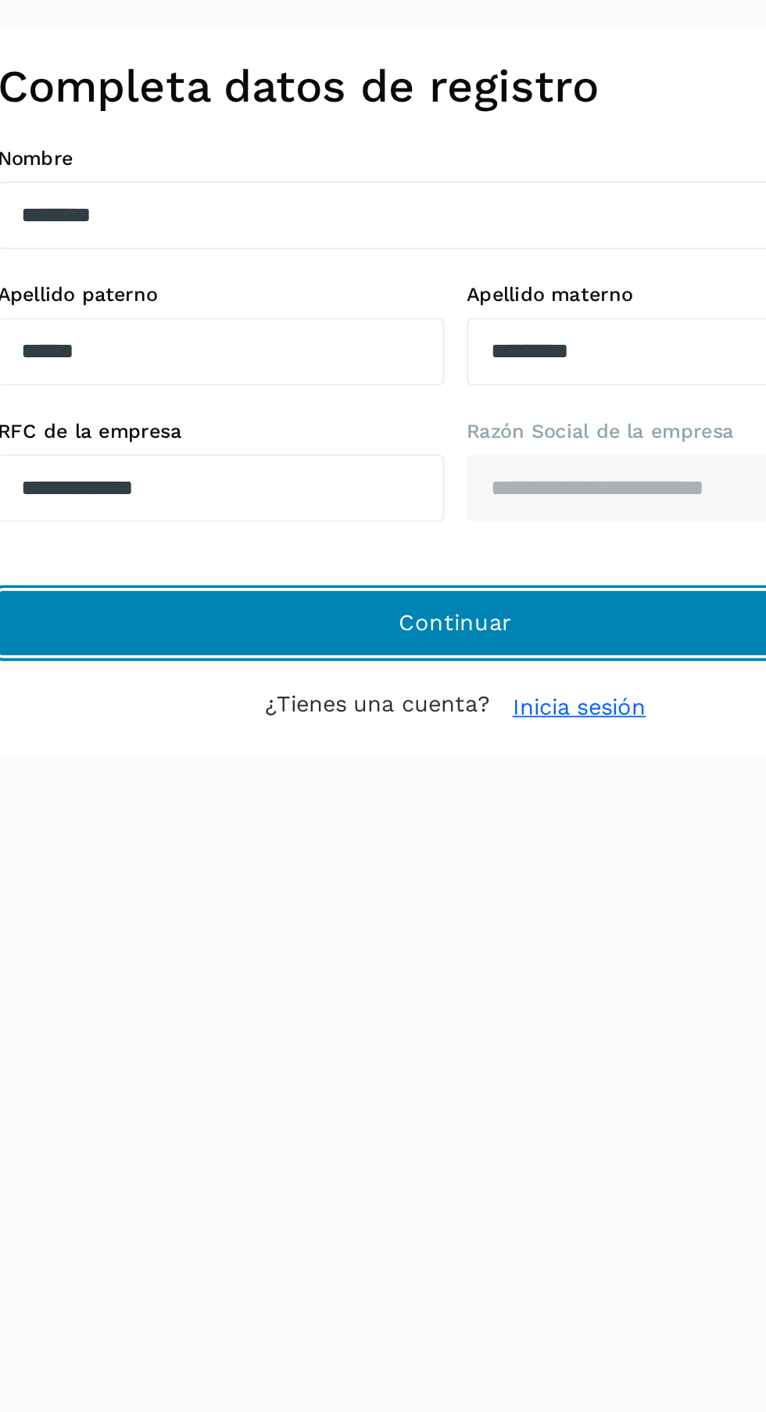
click at [200, 391] on button "Continuar" at bounding box center [383, 405] width 510 height 38
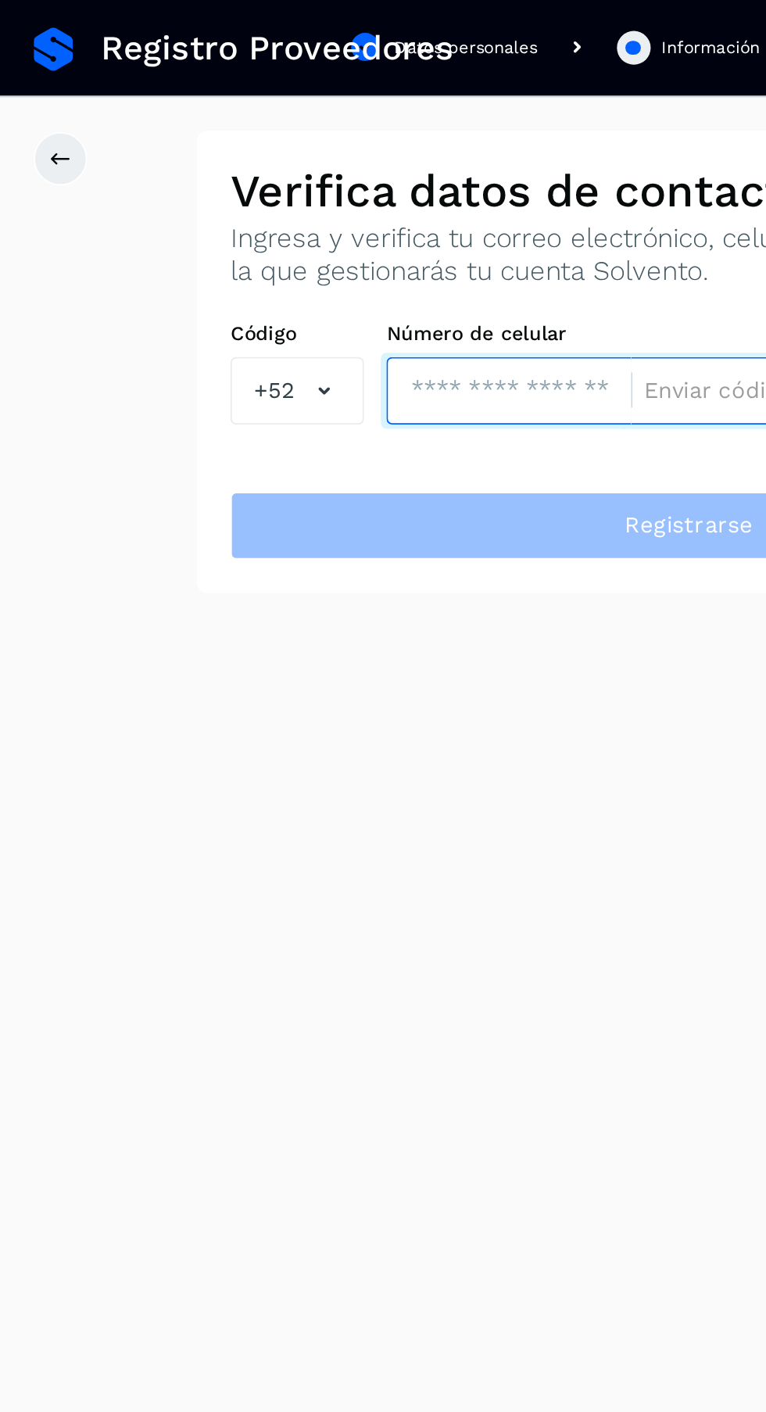
click at [287, 217] on input "tel" at bounding box center [283, 218] width 136 height 38
type input "**********"
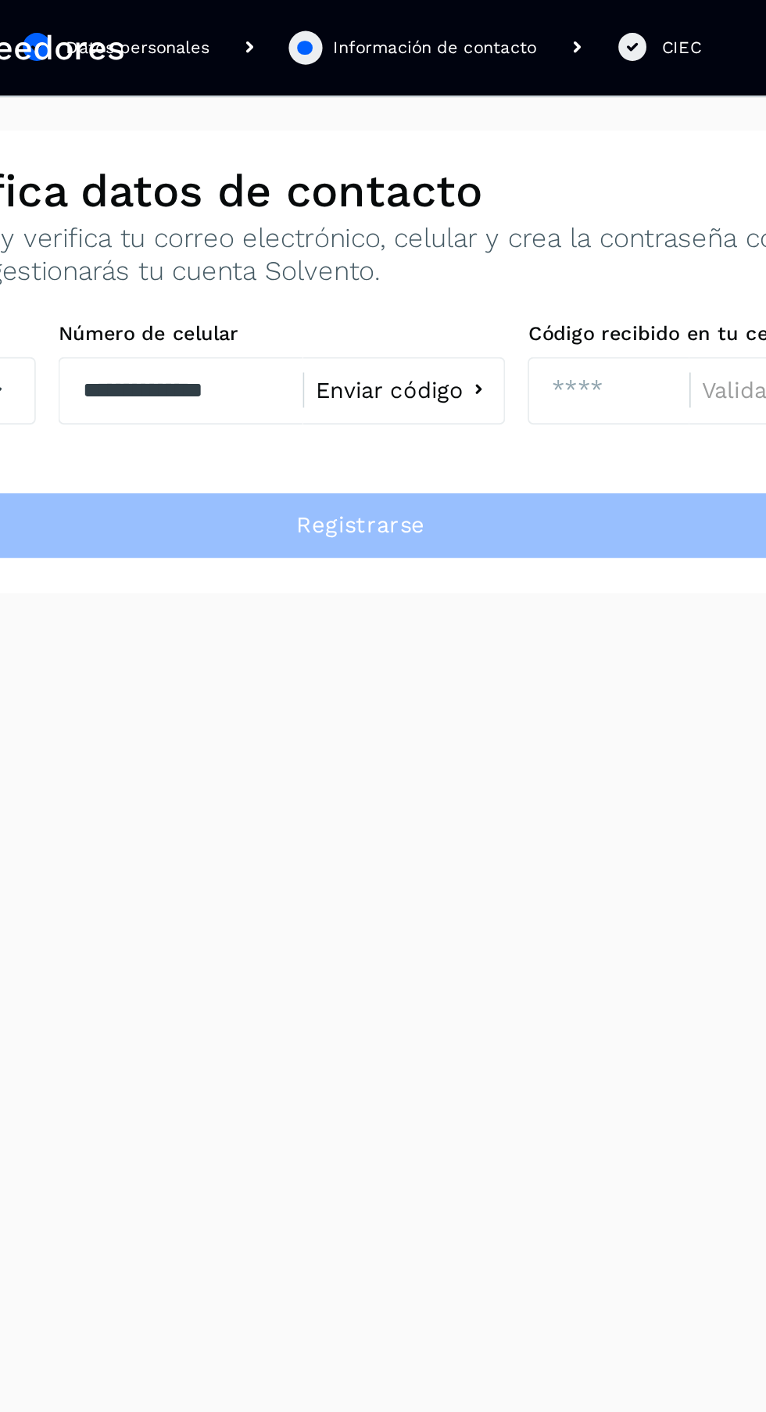
click at [414, 211] on span "Enviar código" at bounding box center [399, 217] width 82 height 13
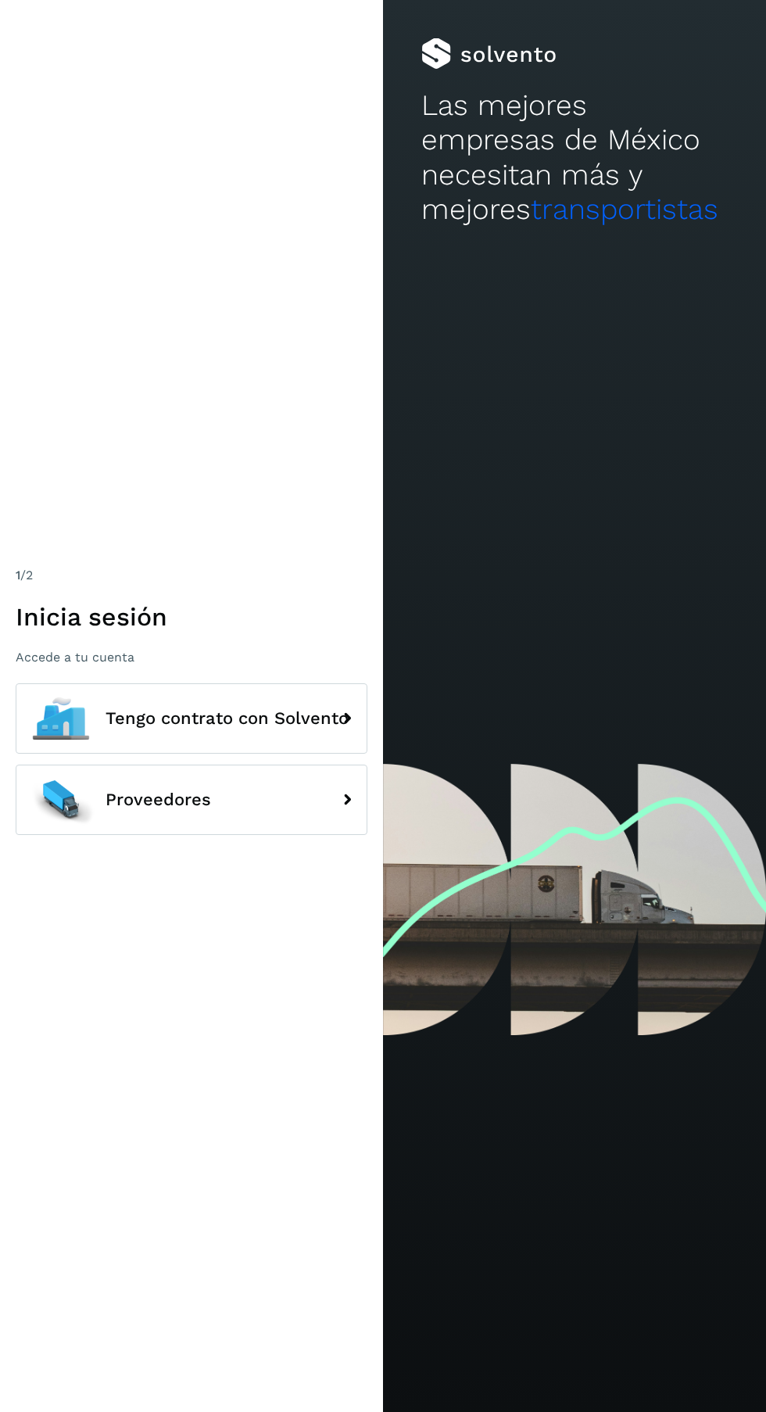
click at [119, 835] on button "Proveedores" at bounding box center [192, 800] width 352 height 70
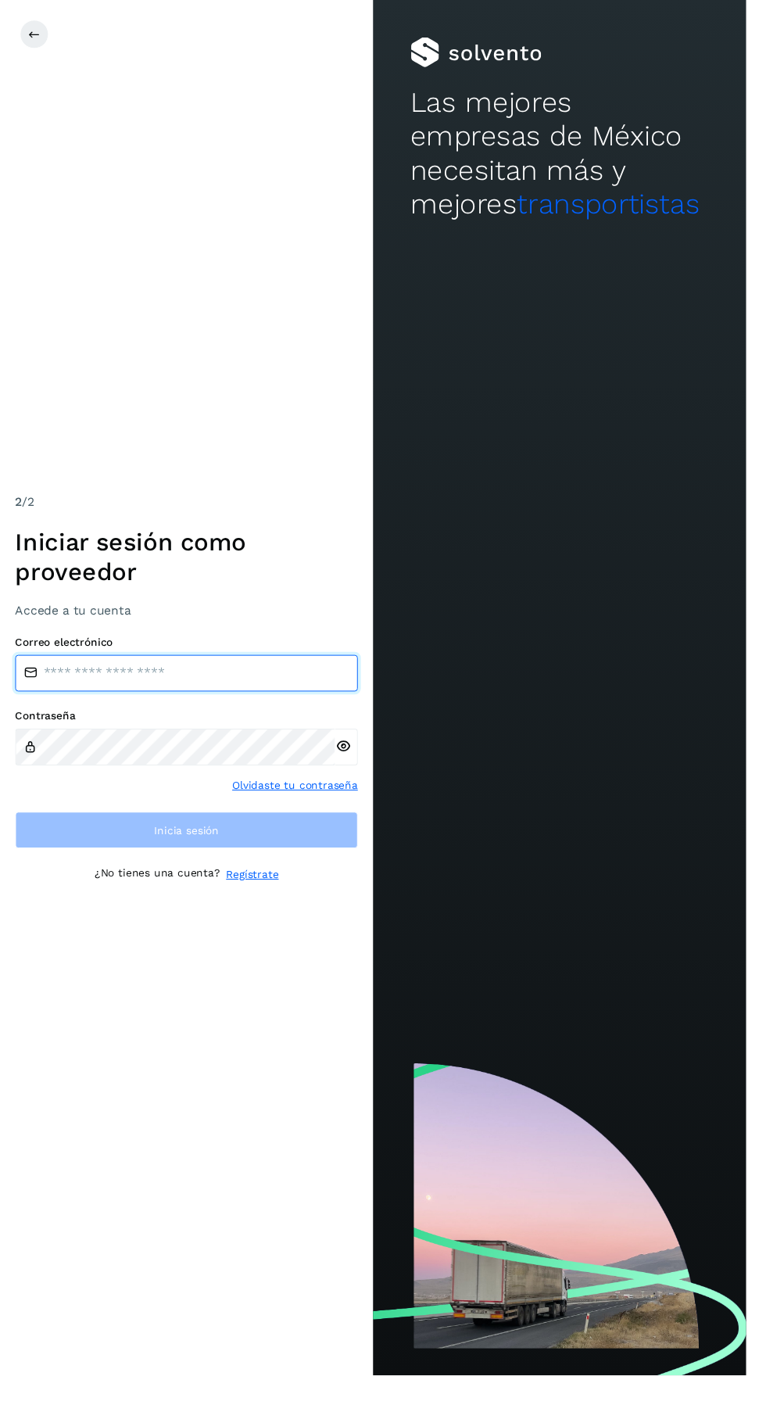
click at [201, 710] on input "email" at bounding box center [192, 692] width 352 height 38
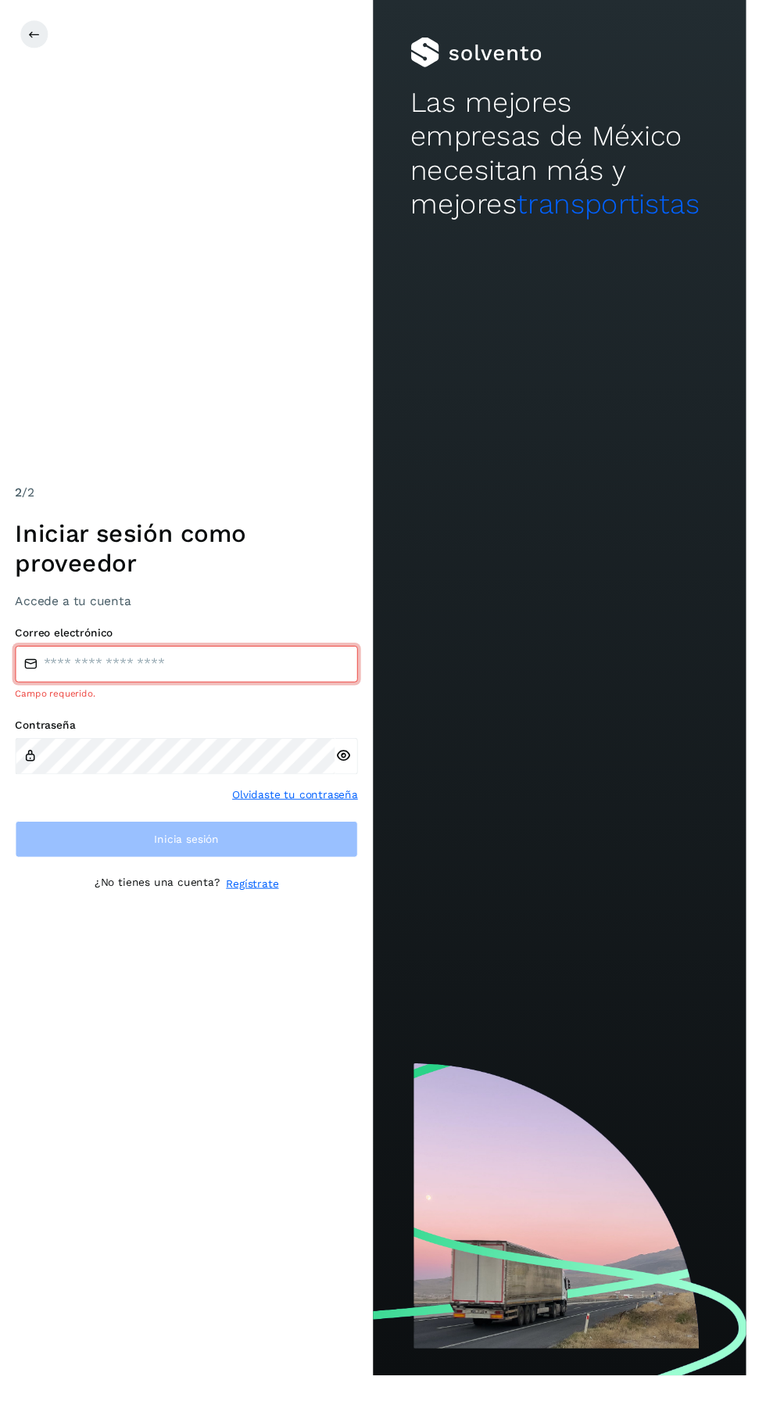
type input "**********"
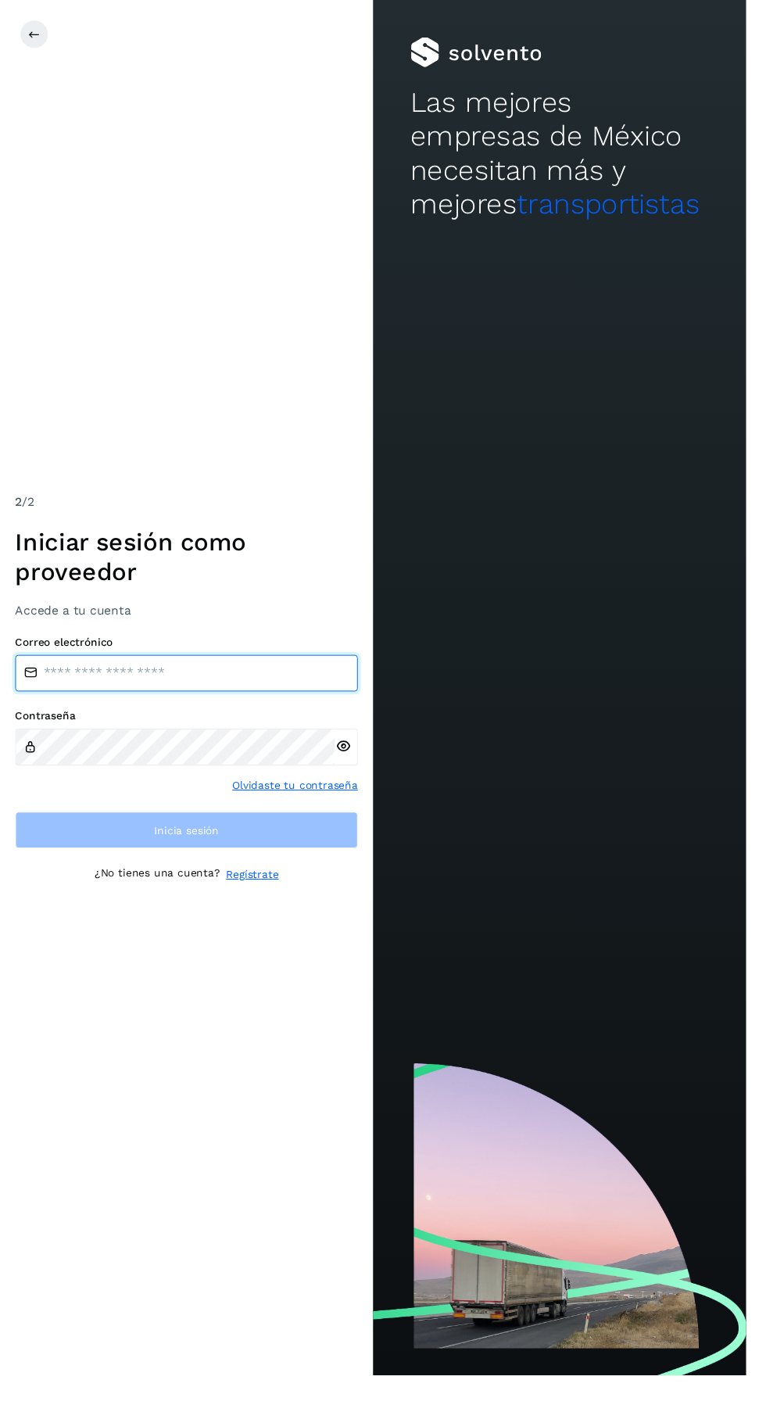
click at [201, 710] on input "email" at bounding box center [192, 692] width 352 height 38
click at [213, 710] on input "email" at bounding box center [192, 692] width 352 height 38
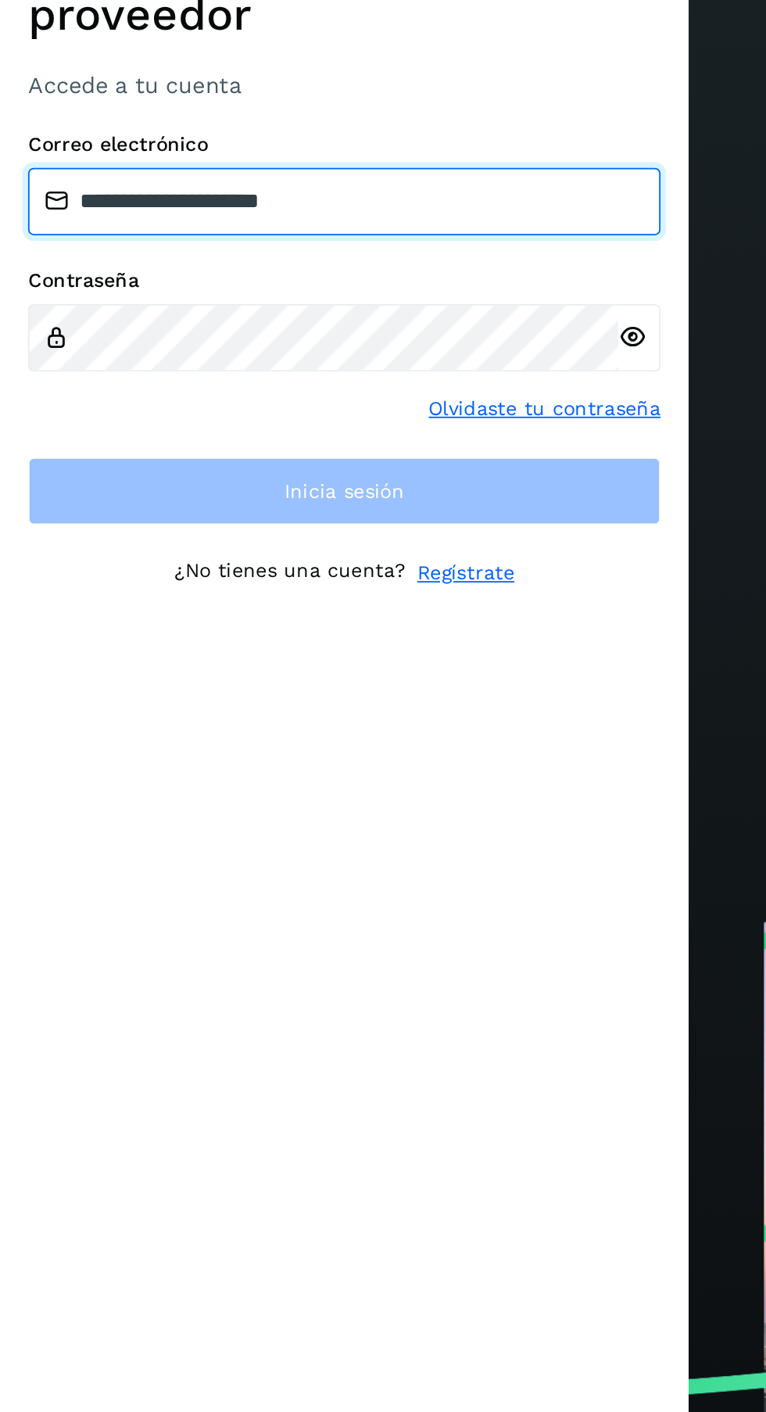
type input "**********"
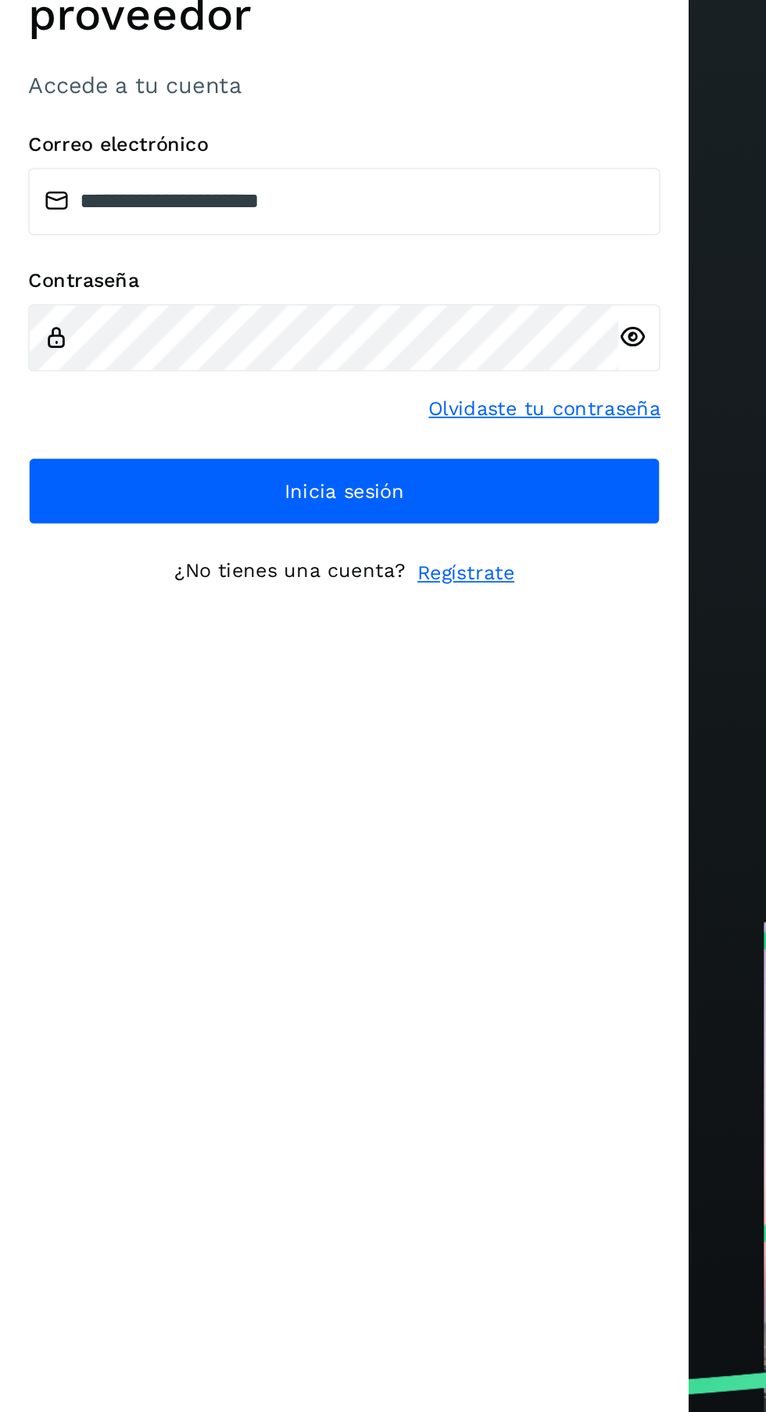
click at [348, 775] on icon at bounding box center [352, 767] width 16 height 16
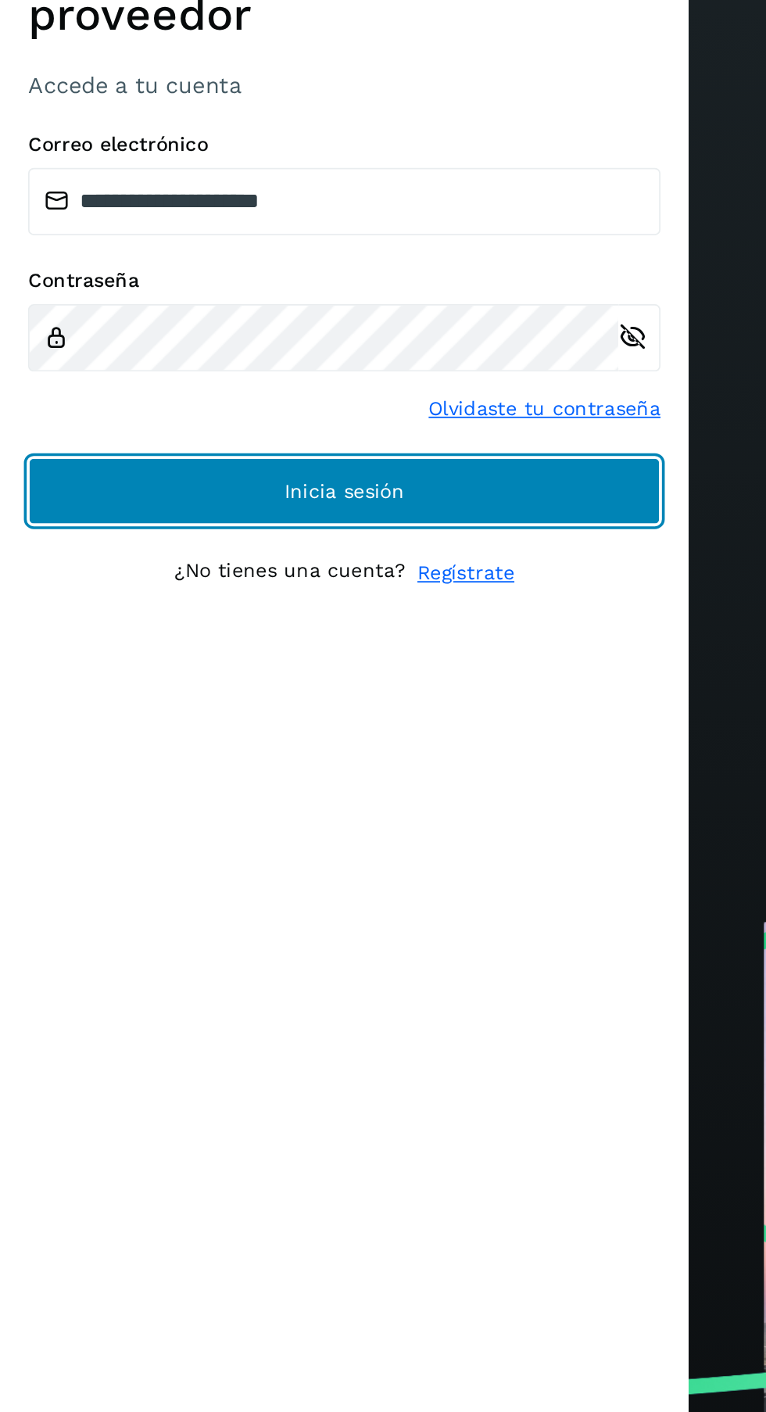
click at [325, 871] on button "Inicia sesión" at bounding box center [192, 853] width 352 height 38
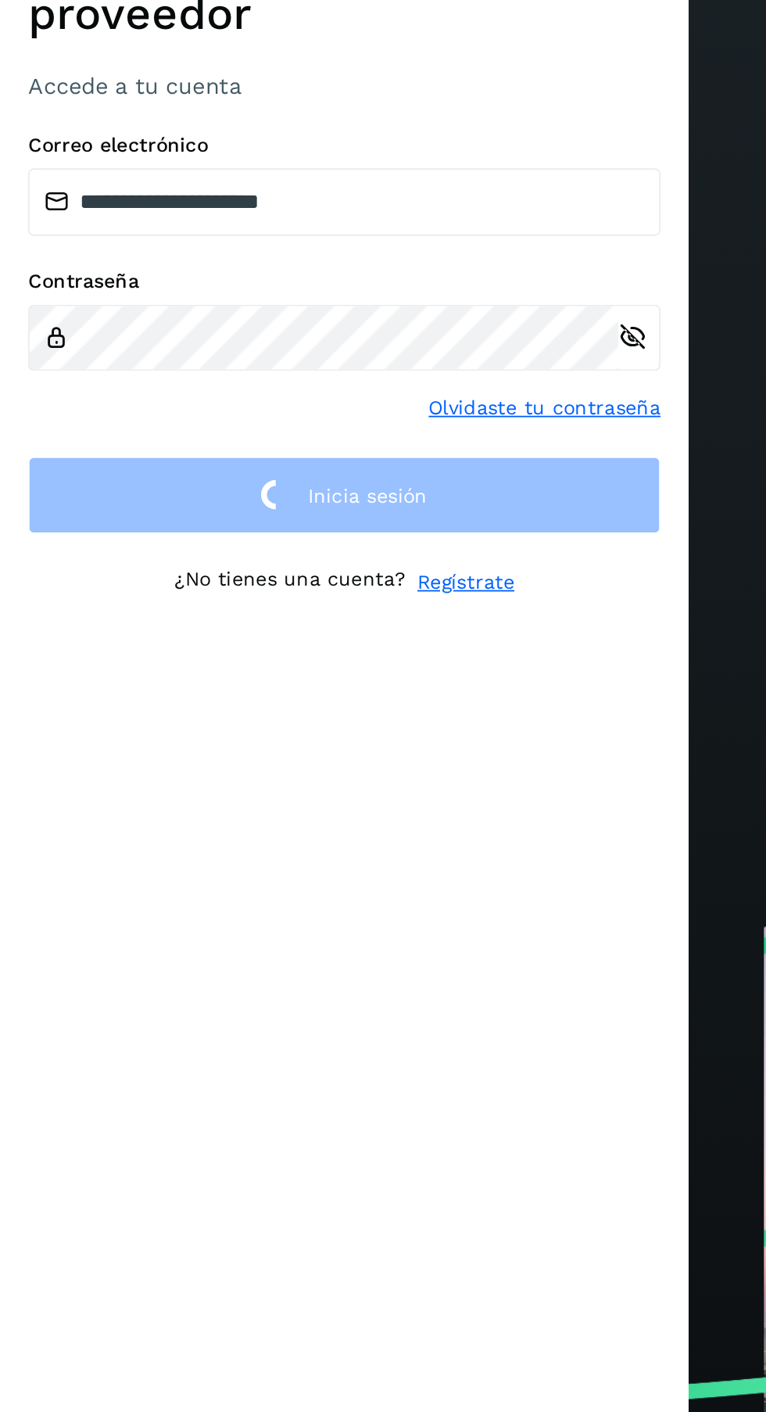
scroll to position [2, 0]
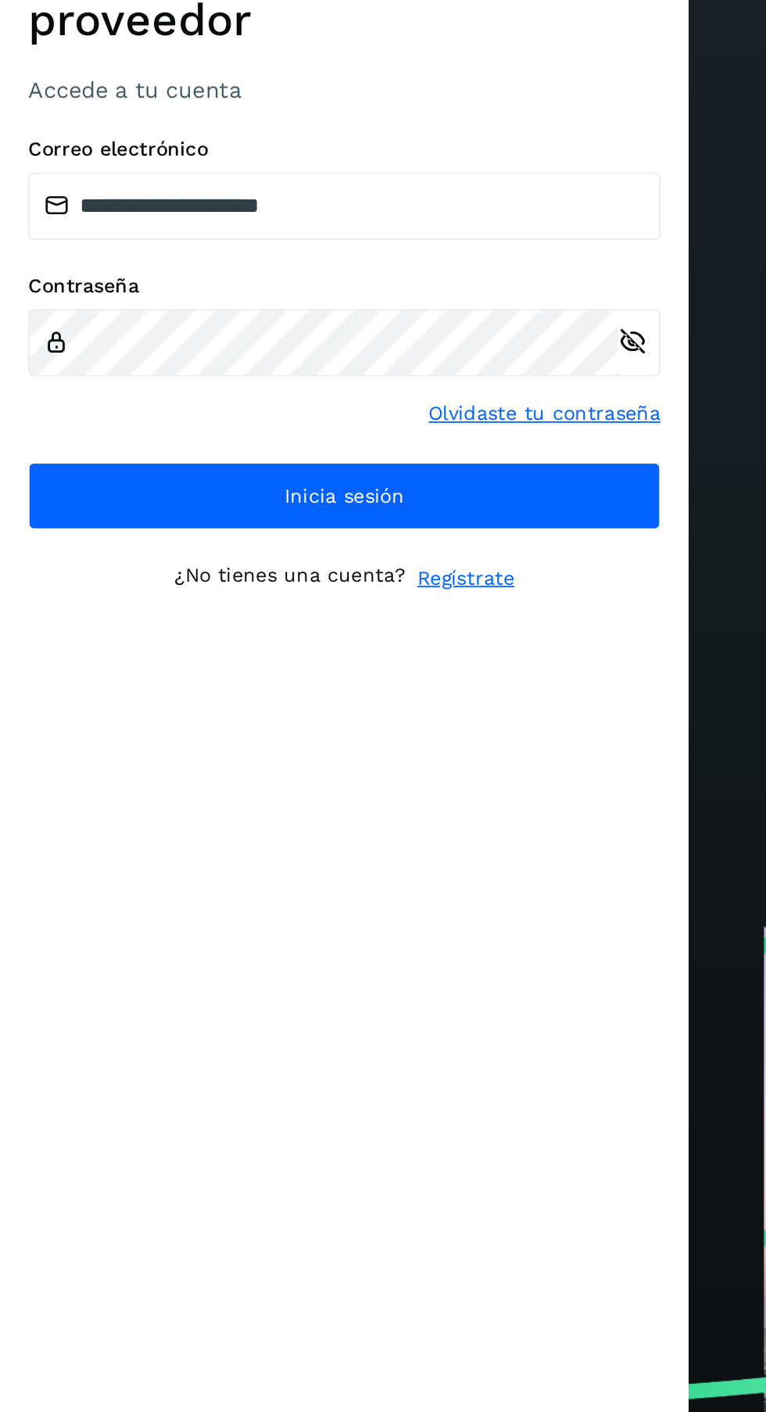
click at [281, 871] on button "Inicia sesión" at bounding box center [192, 853] width 352 height 38
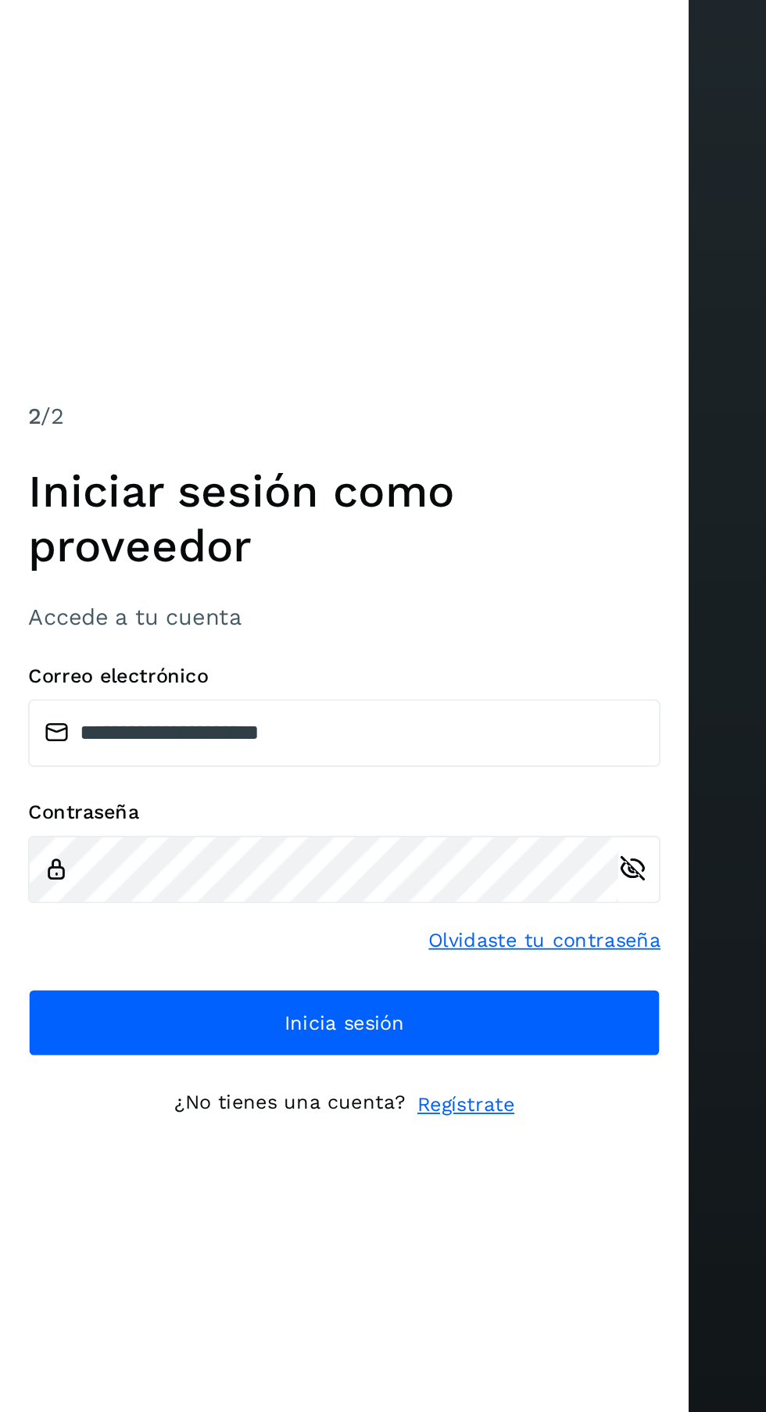
scroll to position [0, 0]
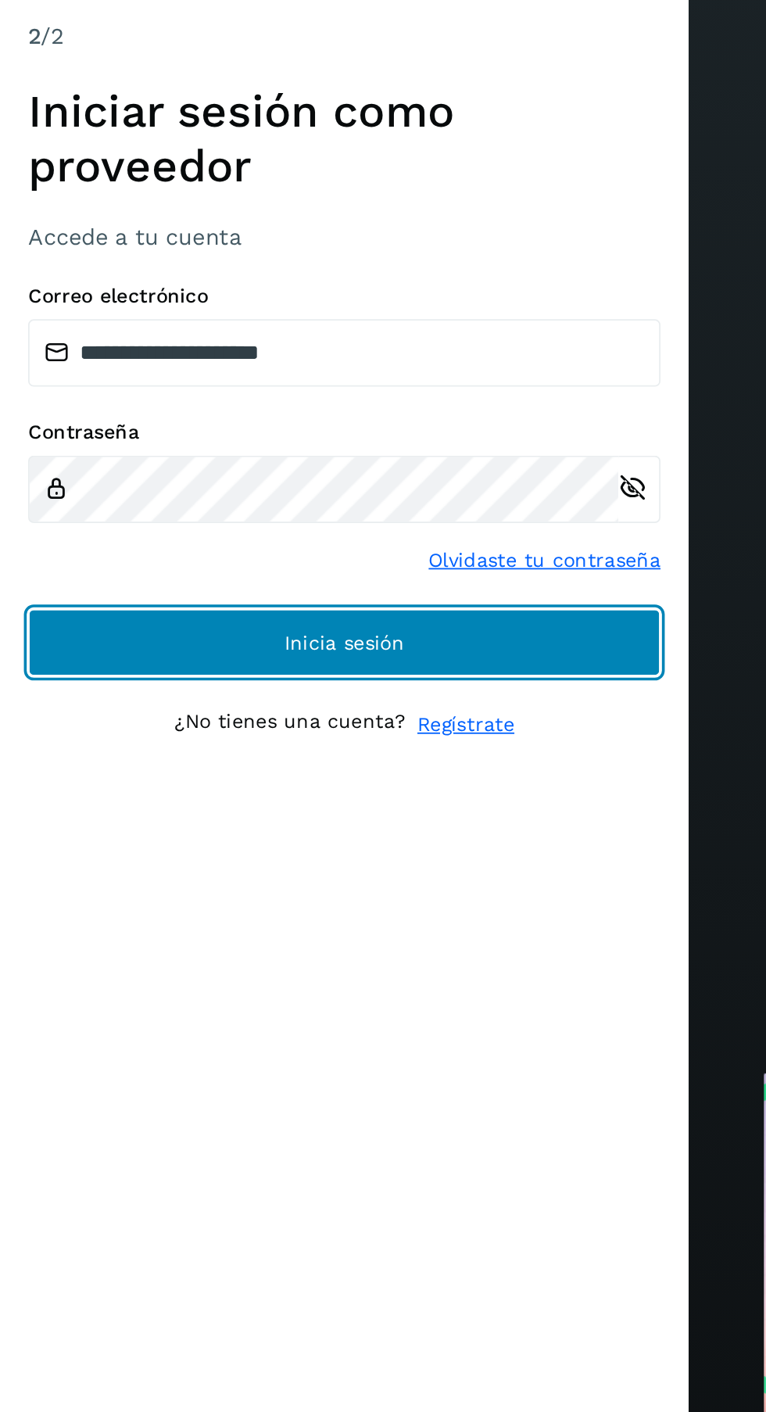
click at [47, 834] on button "Inicia sesión" at bounding box center [192, 853] width 352 height 38
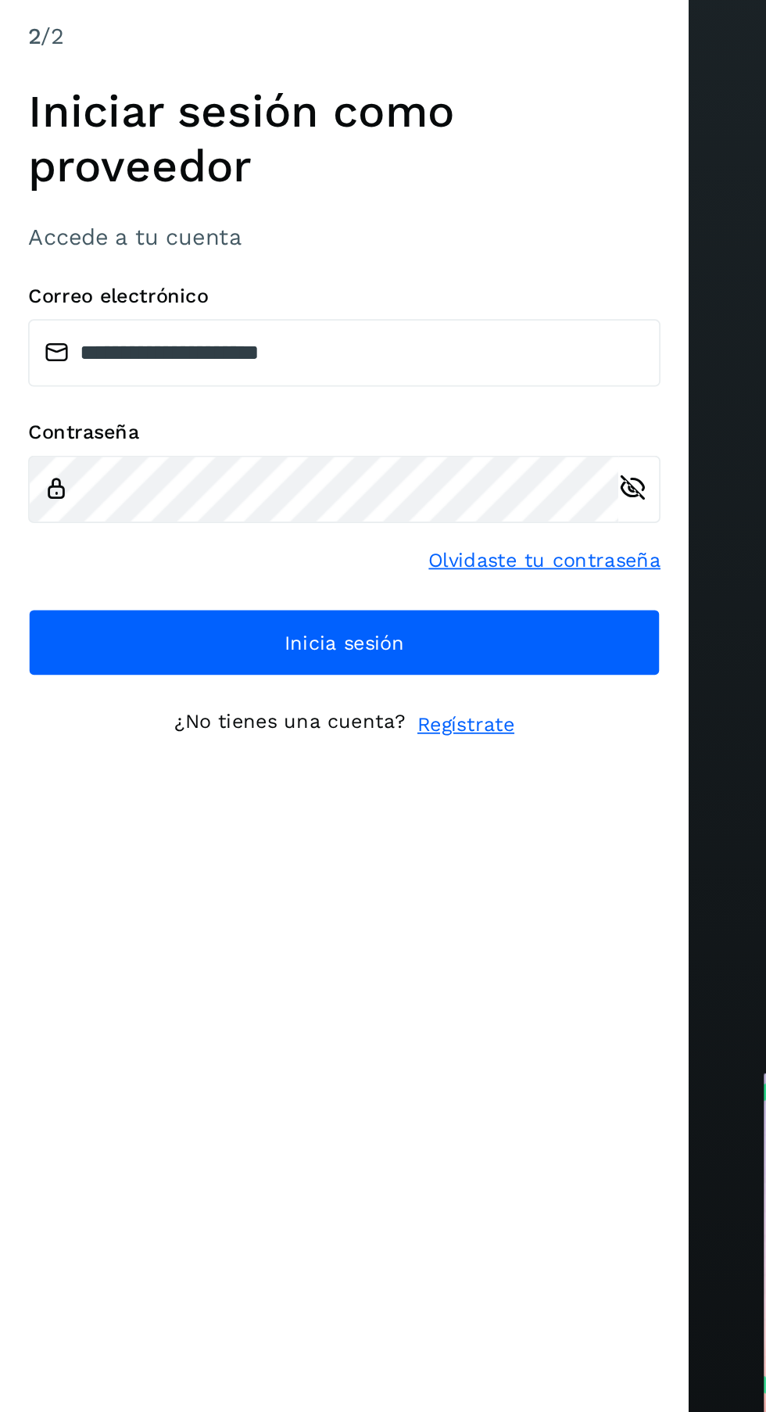
scroll to position [78, 0]
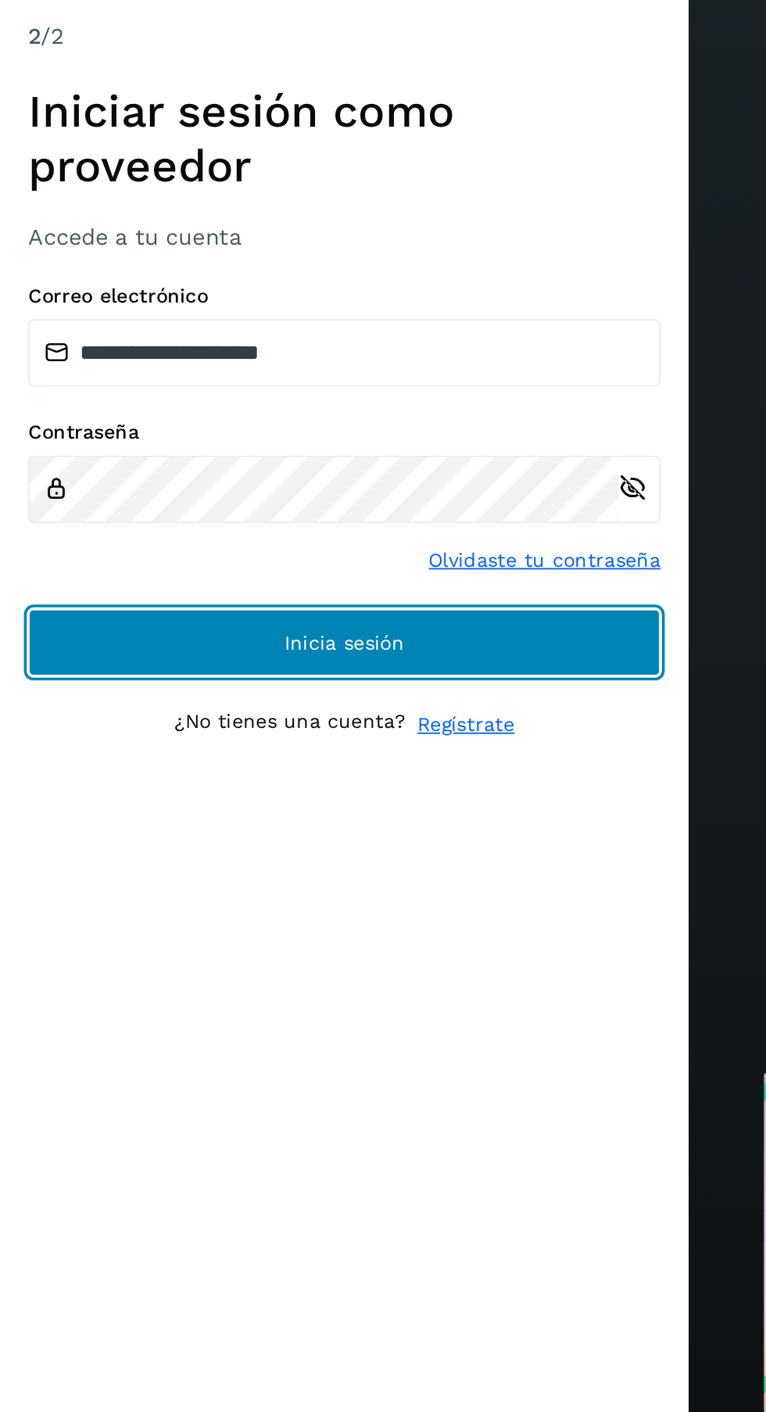
click at [244, 834] on button "Inicia sesión" at bounding box center [192, 853] width 352 height 38
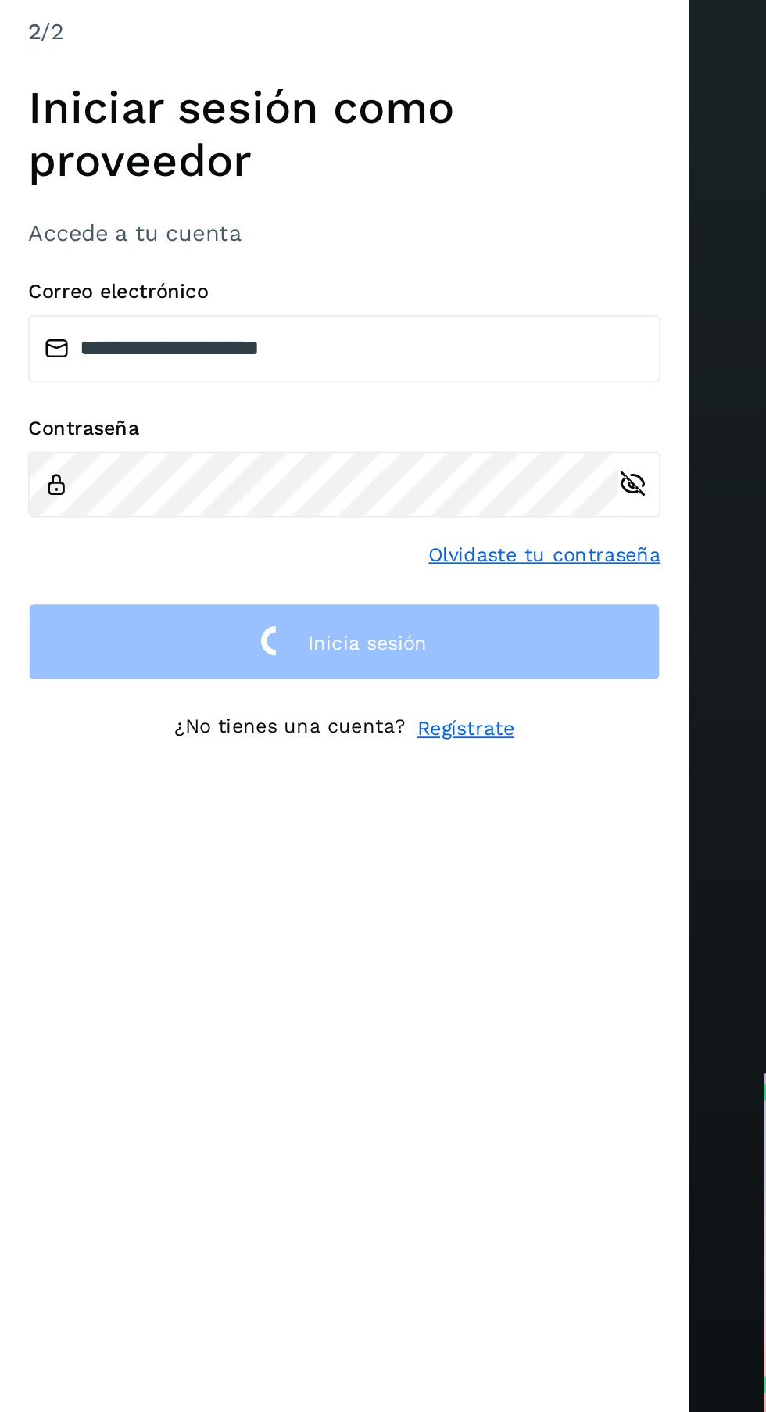
scroll to position [75, 0]
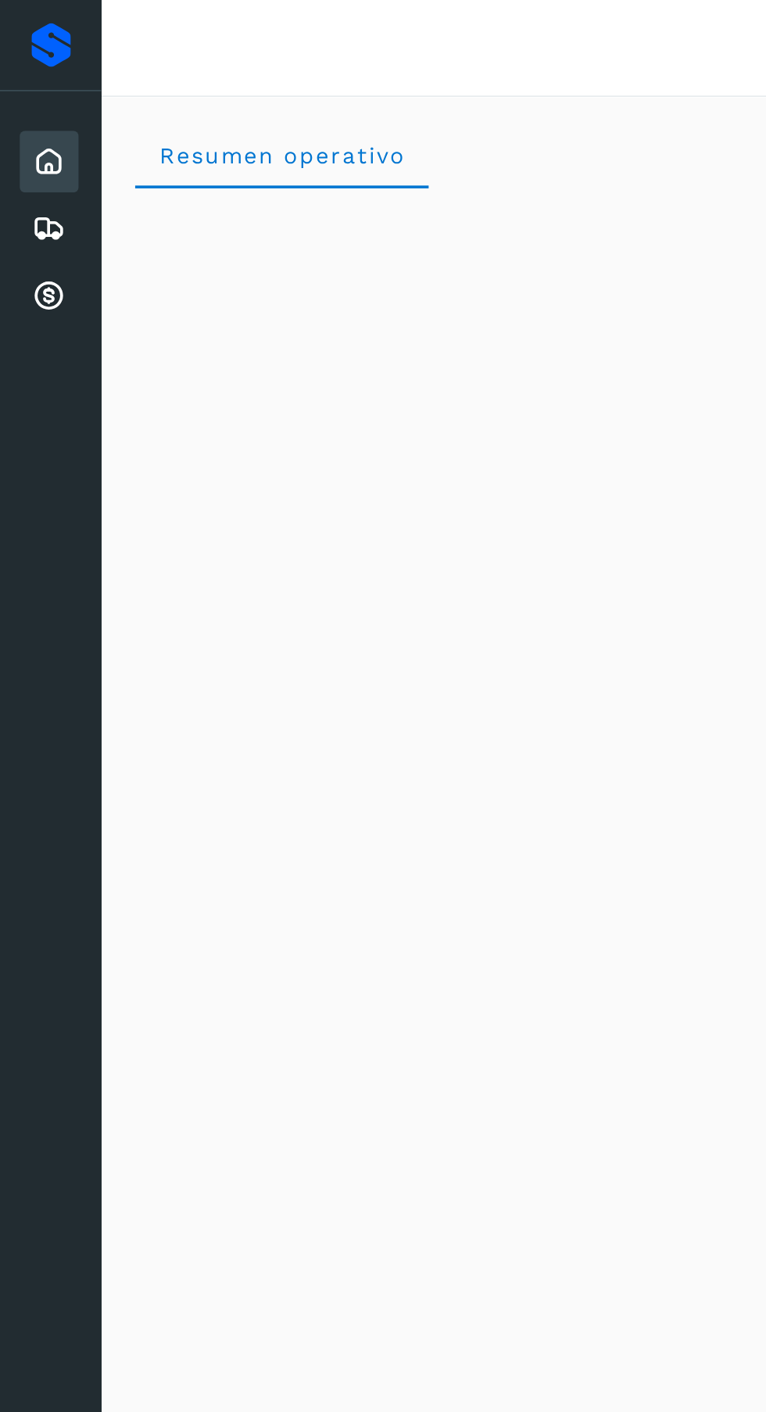
click at [31, 132] on icon at bounding box center [27, 127] width 19 height 19
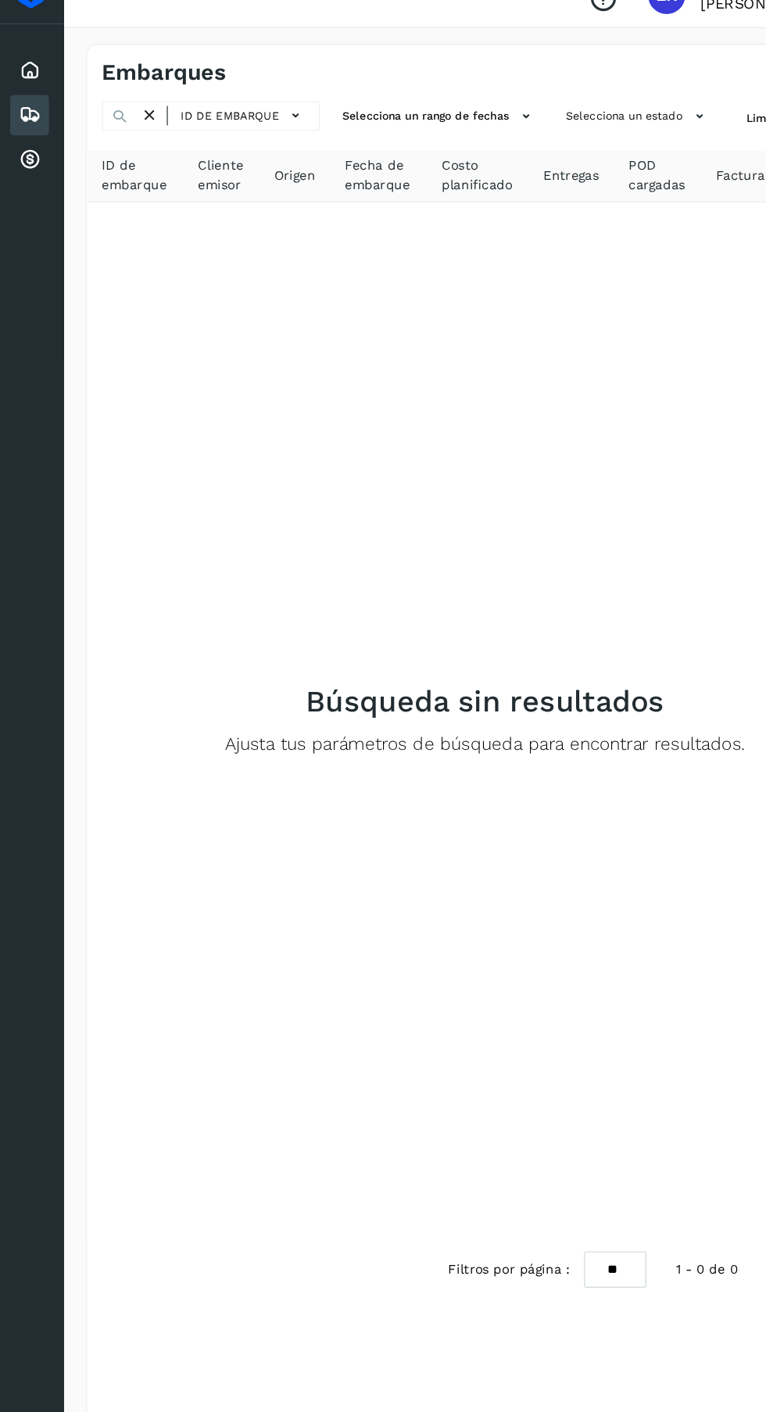
click at [27, 167] on icon at bounding box center [27, 165] width 19 height 19
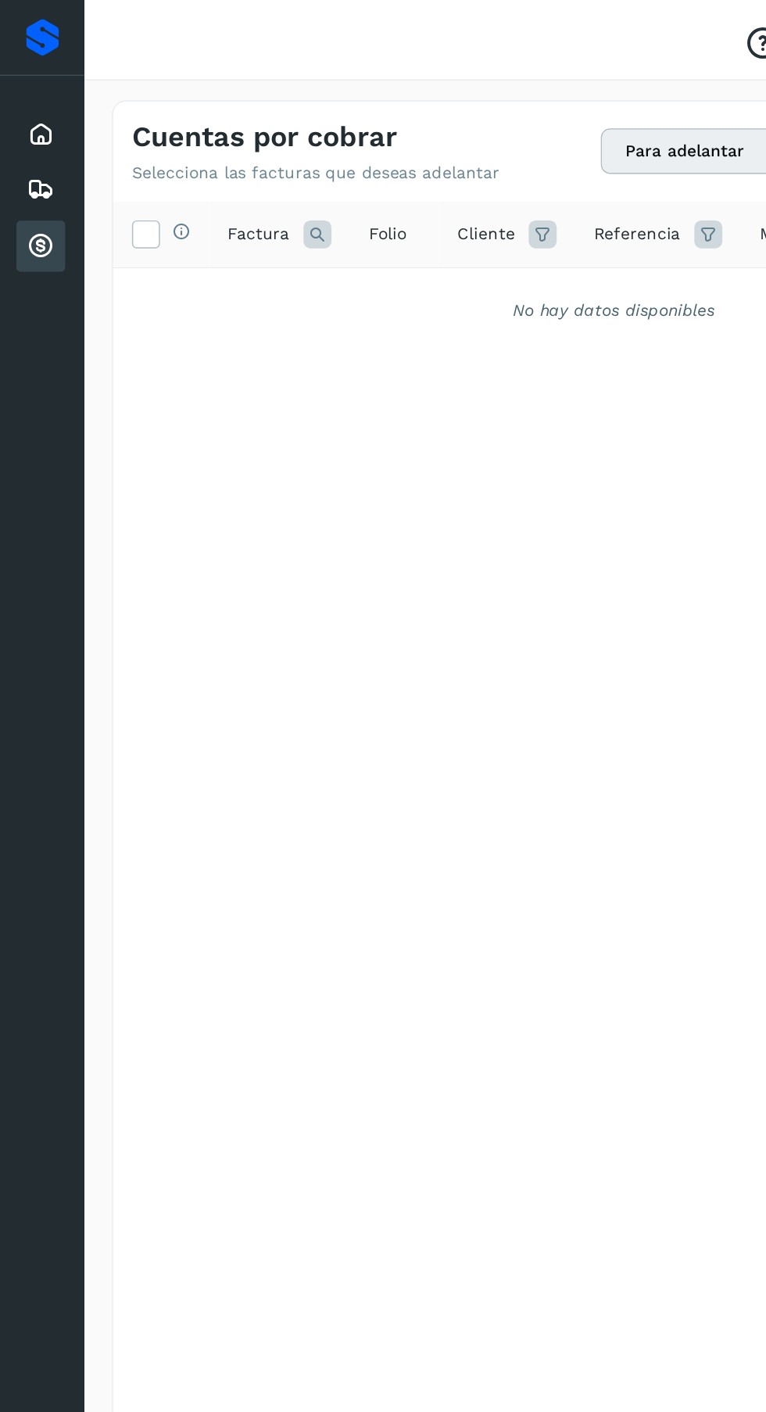
click at [16, 128] on div "Embarques" at bounding box center [27, 127] width 33 height 34
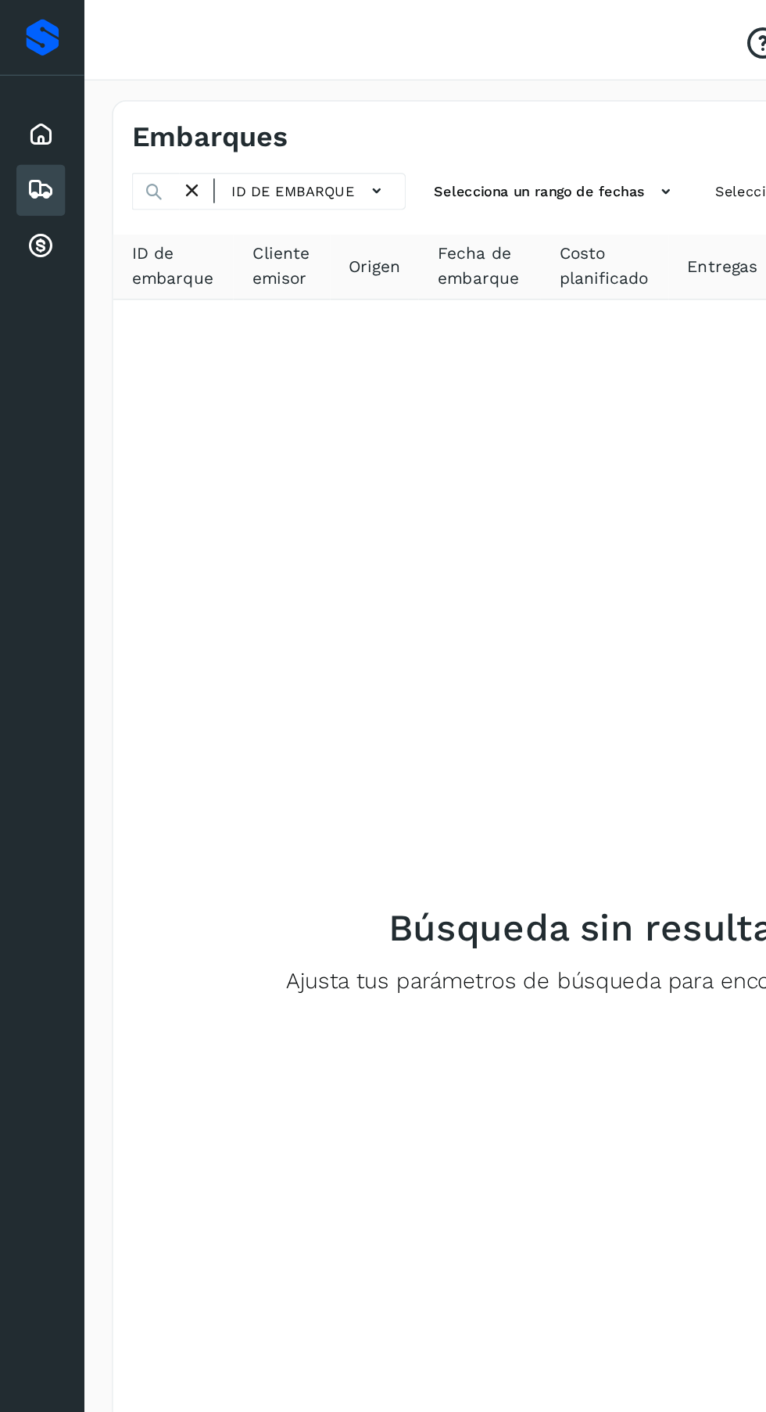
click at [23, 91] on icon at bounding box center [27, 90] width 19 height 19
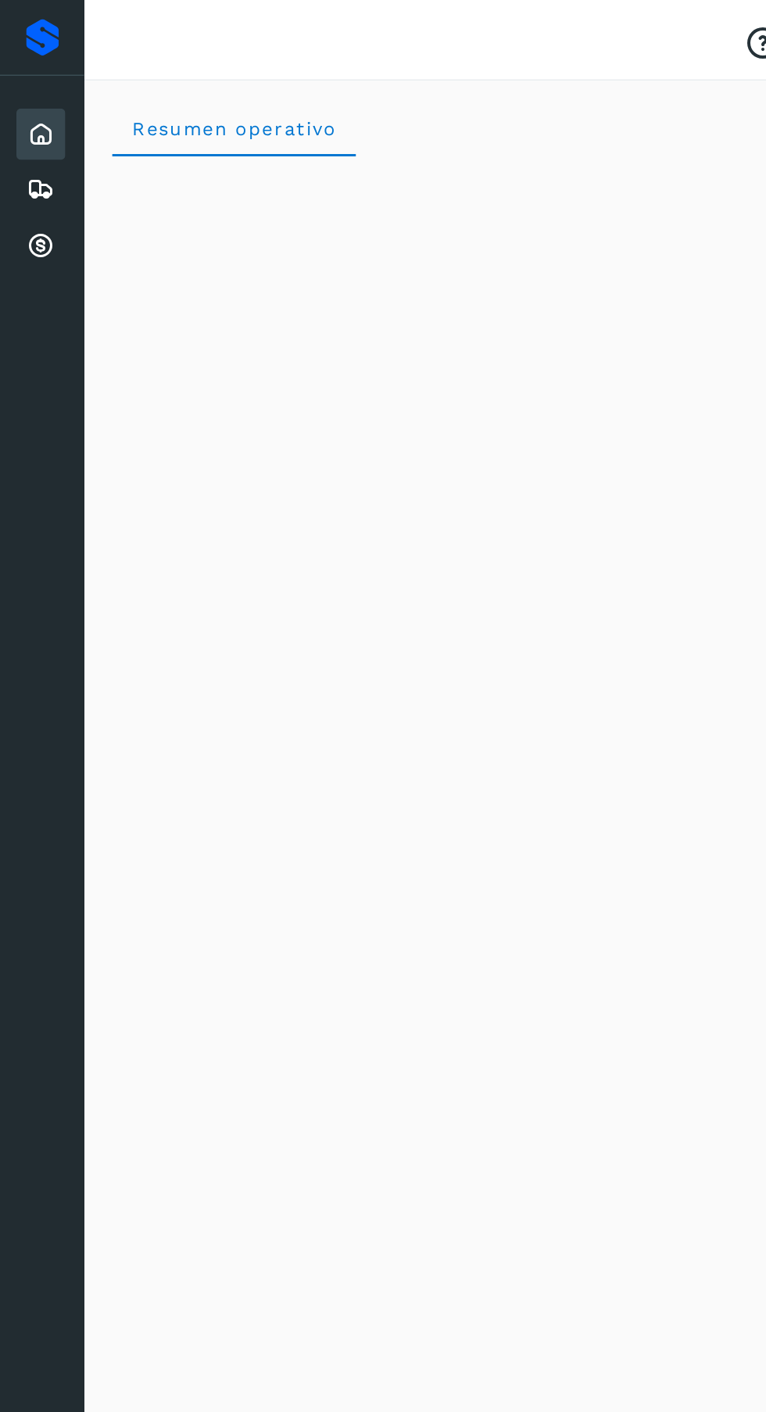
click at [24, 164] on icon at bounding box center [27, 165] width 19 height 19
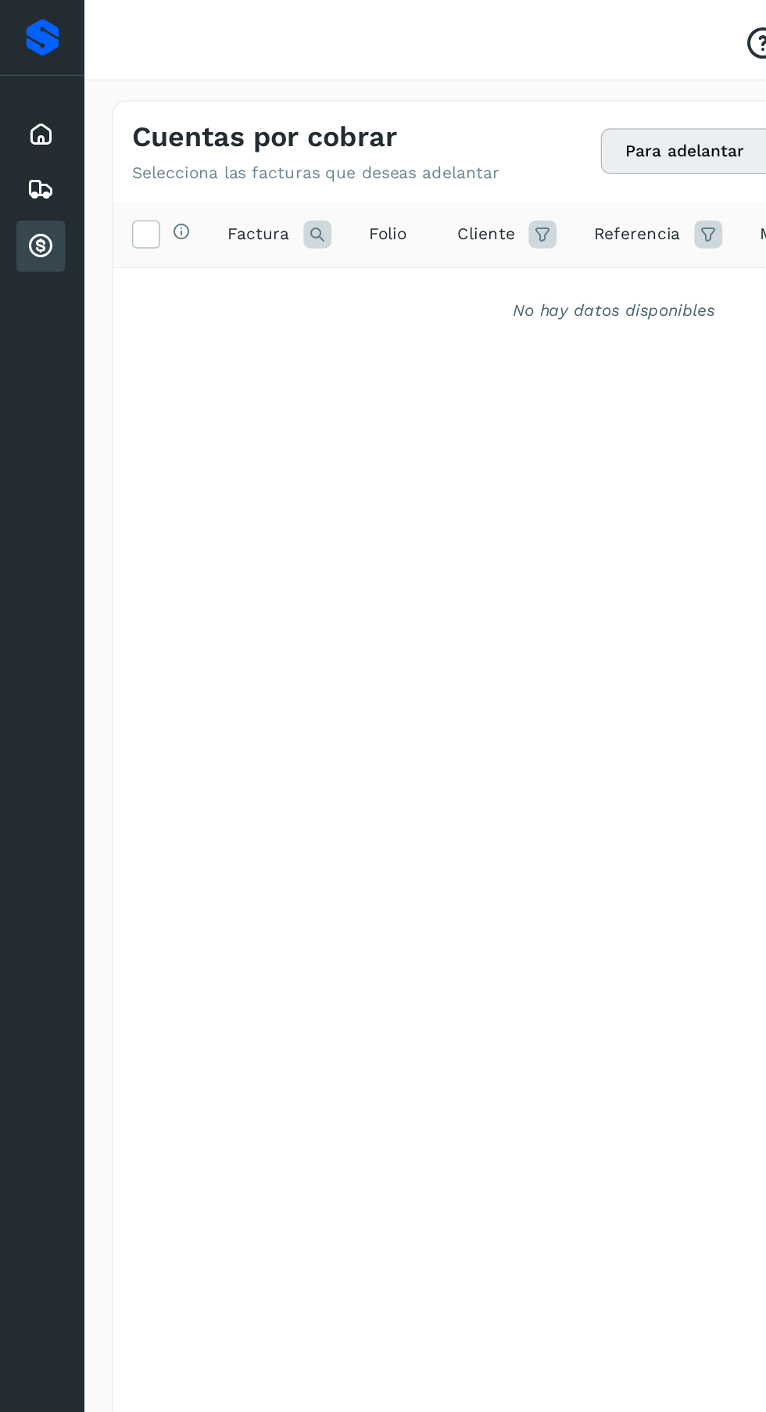
click at [20, 123] on icon at bounding box center [27, 127] width 19 height 19
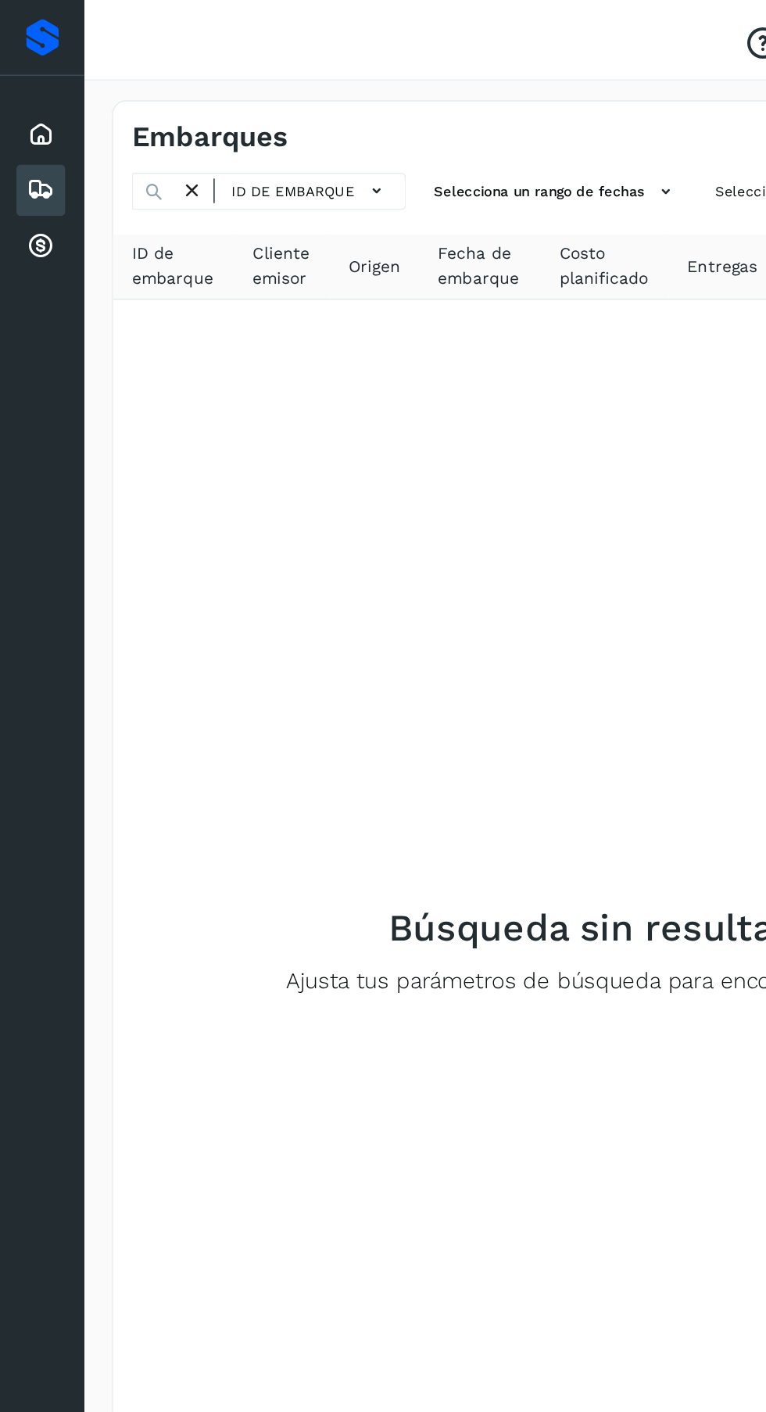
click at [29, 89] on icon at bounding box center [27, 90] width 19 height 19
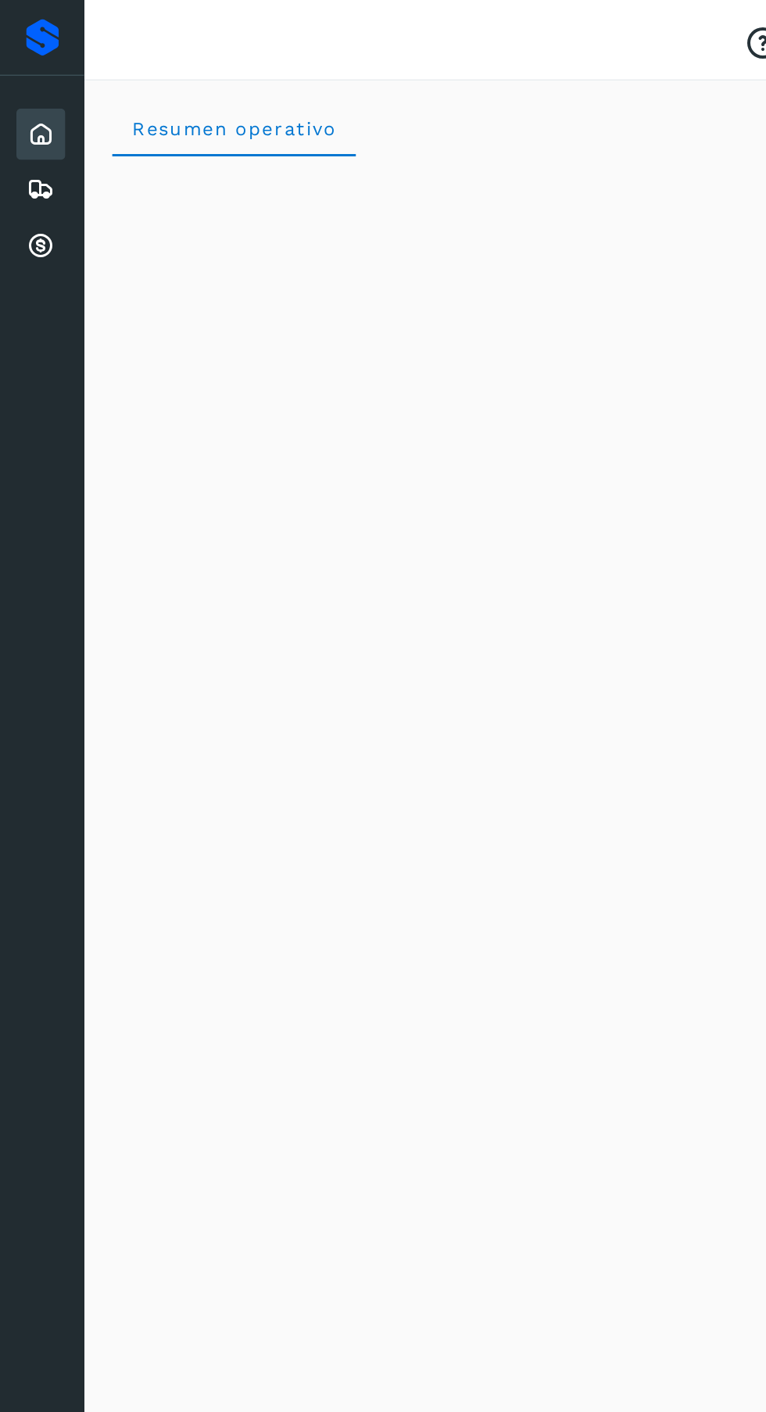
click at [27, 165] on icon at bounding box center [27, 165] width 19 height 19
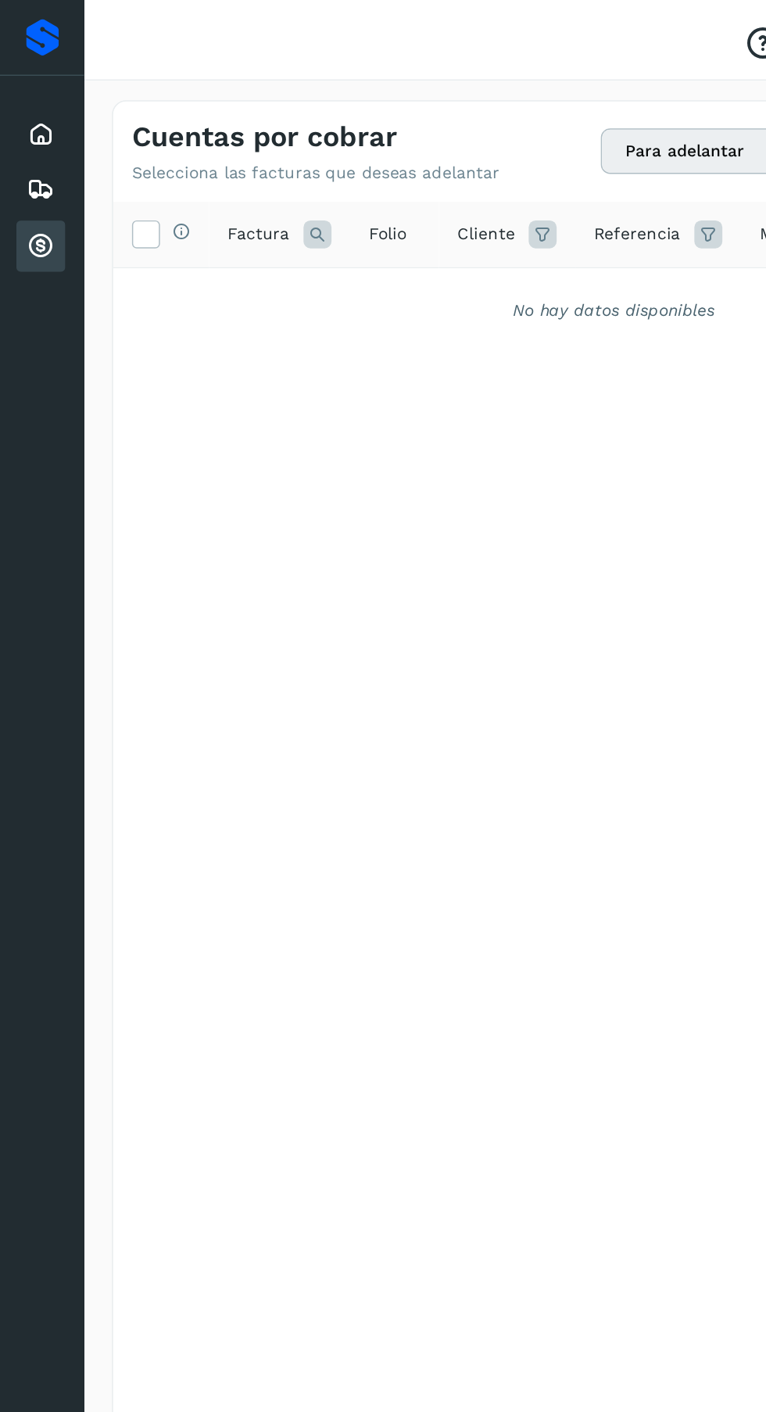
click at [89, 156] on icon at bounding box center [97, 156] width 16 height 16
click at [97, 160] on icon at bounding box center [97, 156] width 16 height 16
click at [36, 127] on icon at bounding box center [27, 127] width 19 height 19
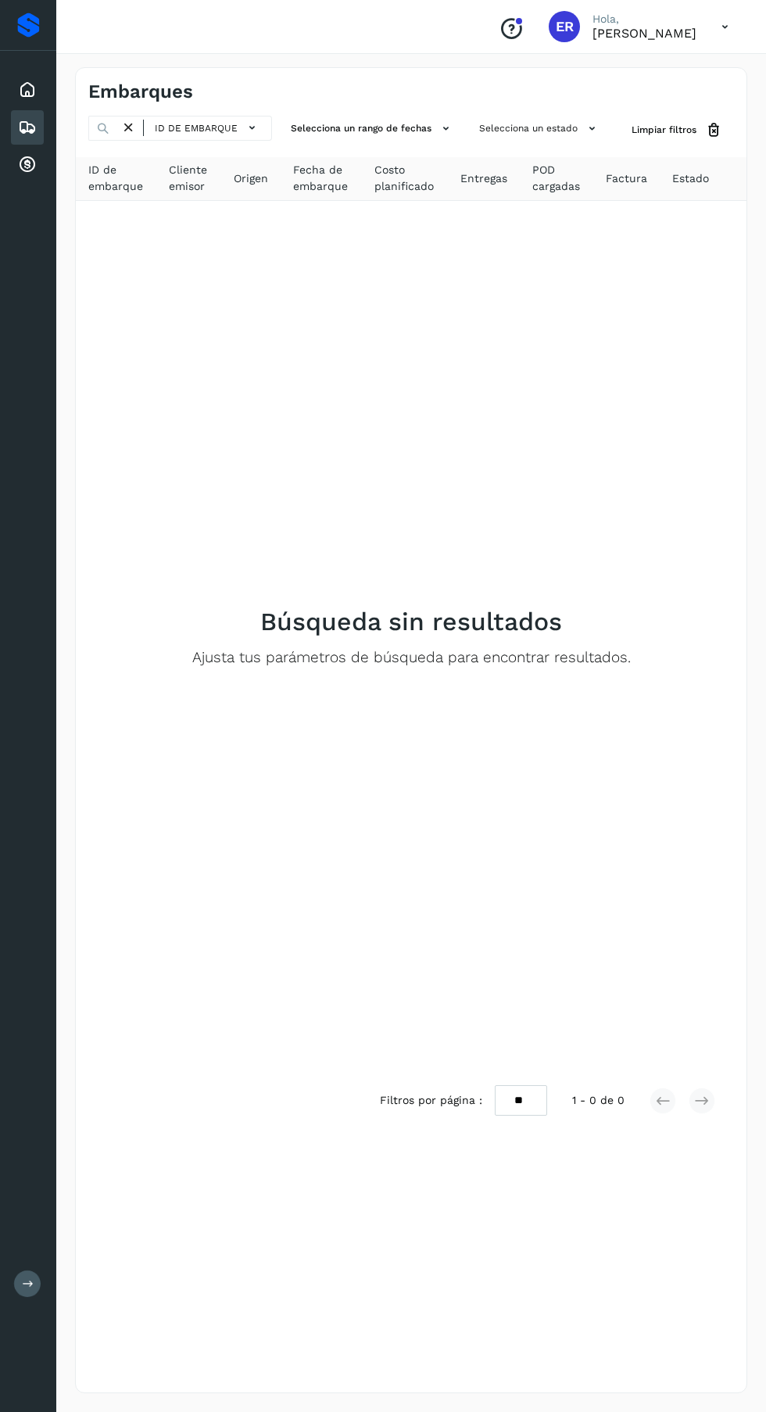
click at [16, 122] on div "Embarques" at bounding box center [27, 127] width 33 height 34
click at [28, 89] on icon at bounding box center [27, 90] width 19 height 19
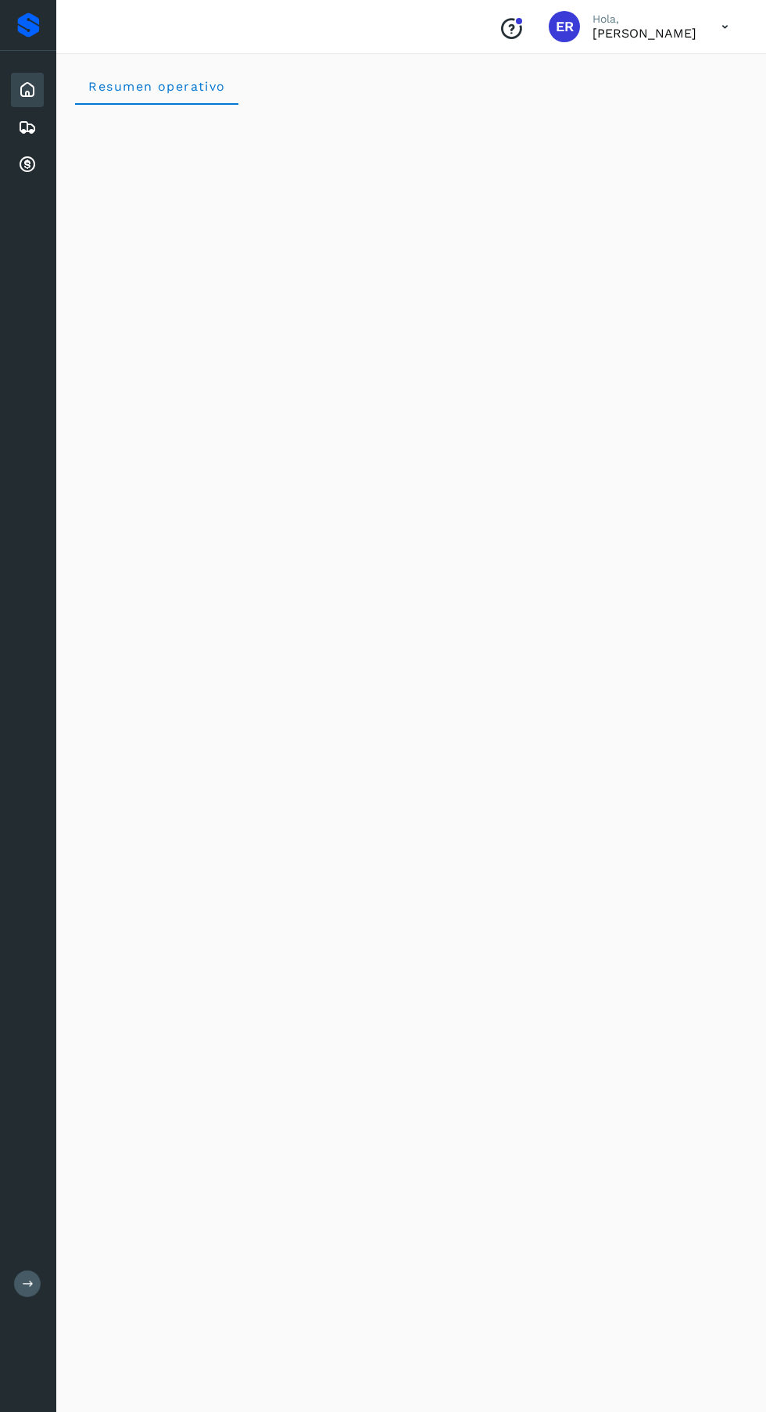
click at [725, 26] on icon at bounding box center [725, 27] width 32 height 32
click at [20, 188] on div "Inicio Embarques Cuentas por cobrar" at bounding box center [28, 127] width 56 height 153
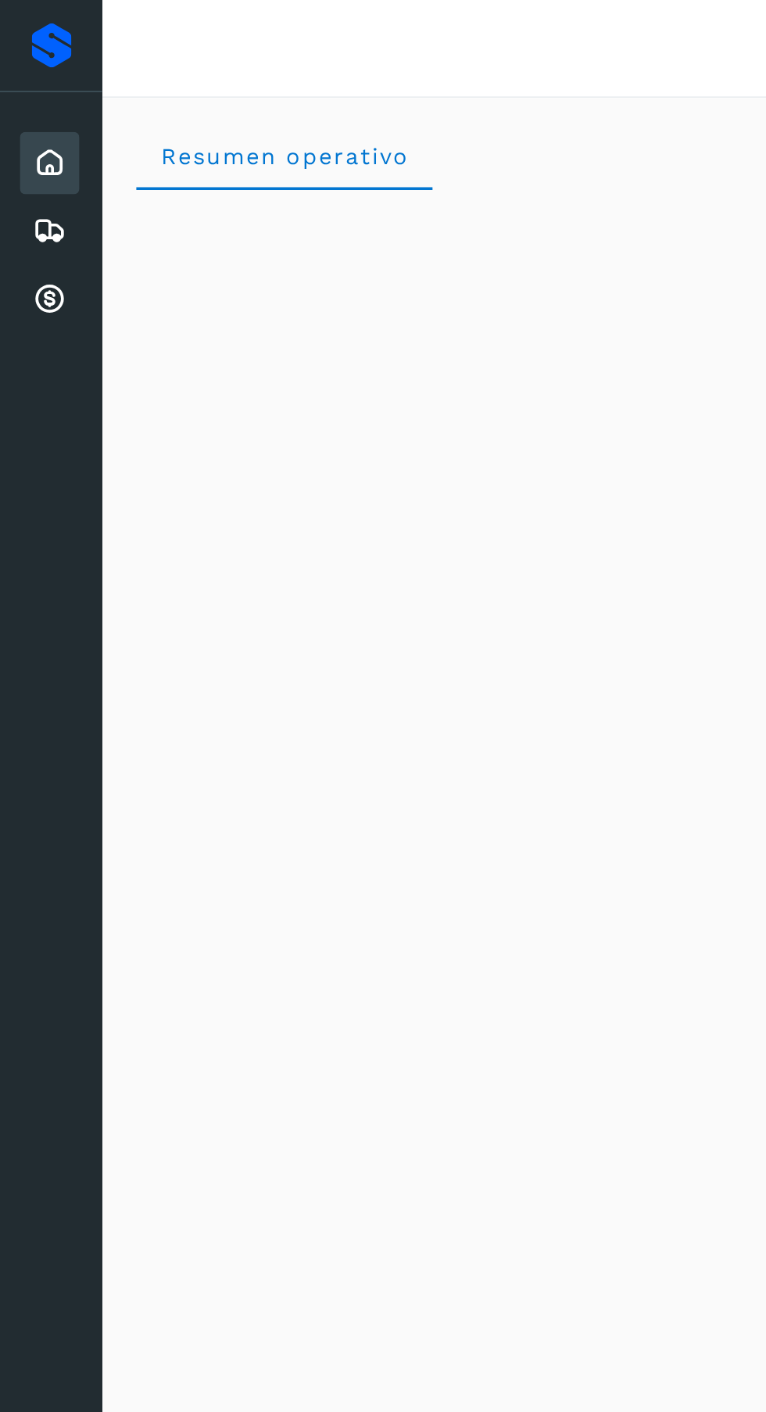
click at [24, 131] on icon at bounding box center [27, 127] width 19 height 19
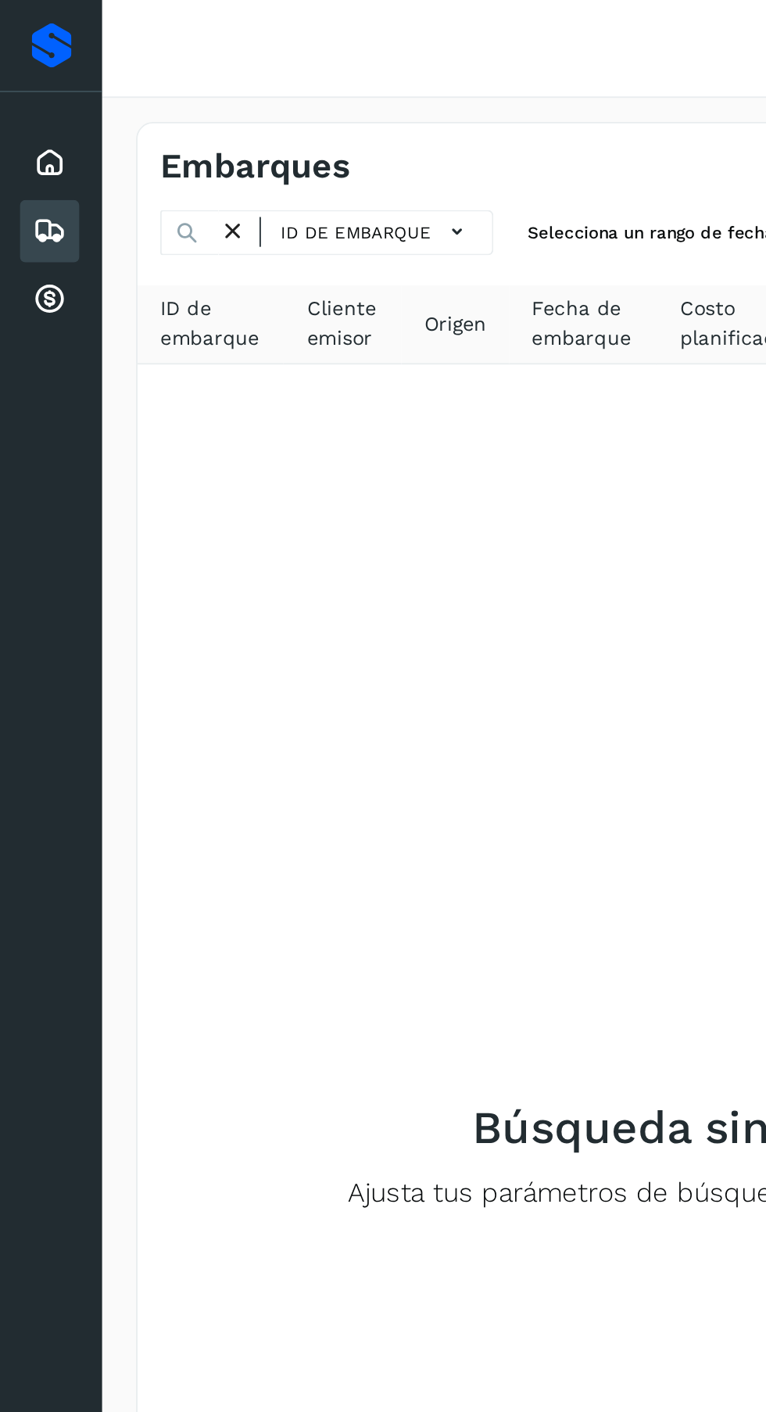
click at [249, 125] on div at bounding box center [383, 706] width 766 height 1412
click at [250, 130] on icon at bounding box center [252, 128] width 16 height 16
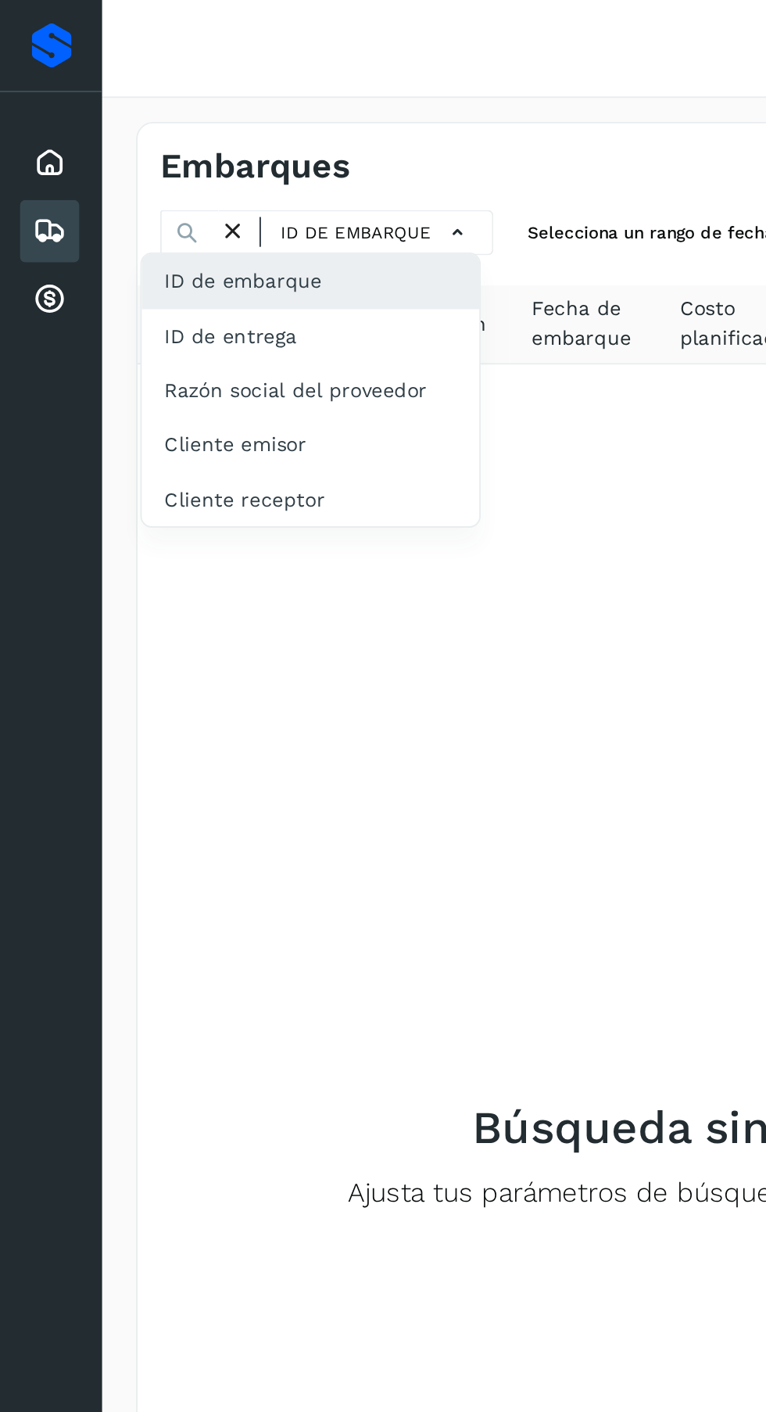
click at [144, 188] on div "ID de entrega" at bounding box center [171, 185] width 186 height 30
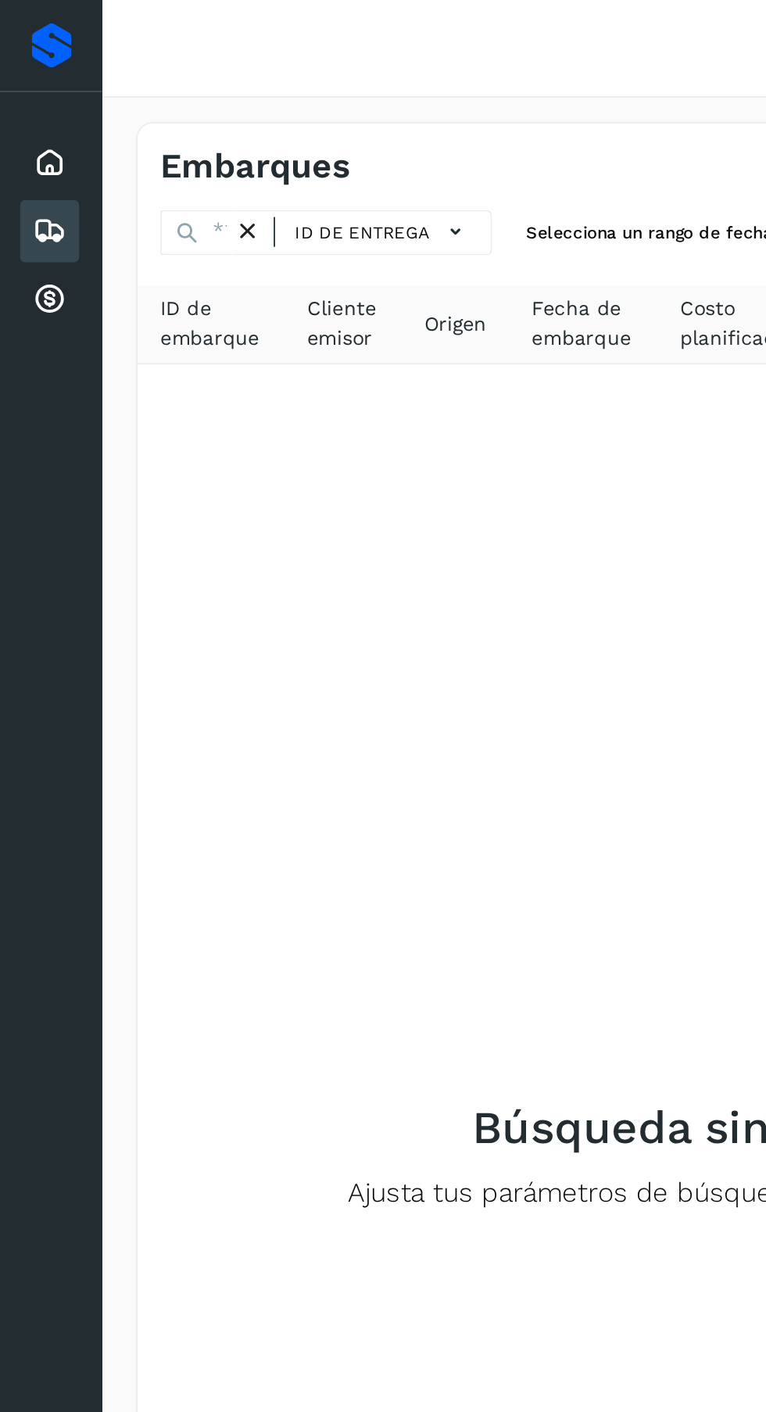
click at [253, 125] on icon at bounding box center [251, 128] width 16 height 16
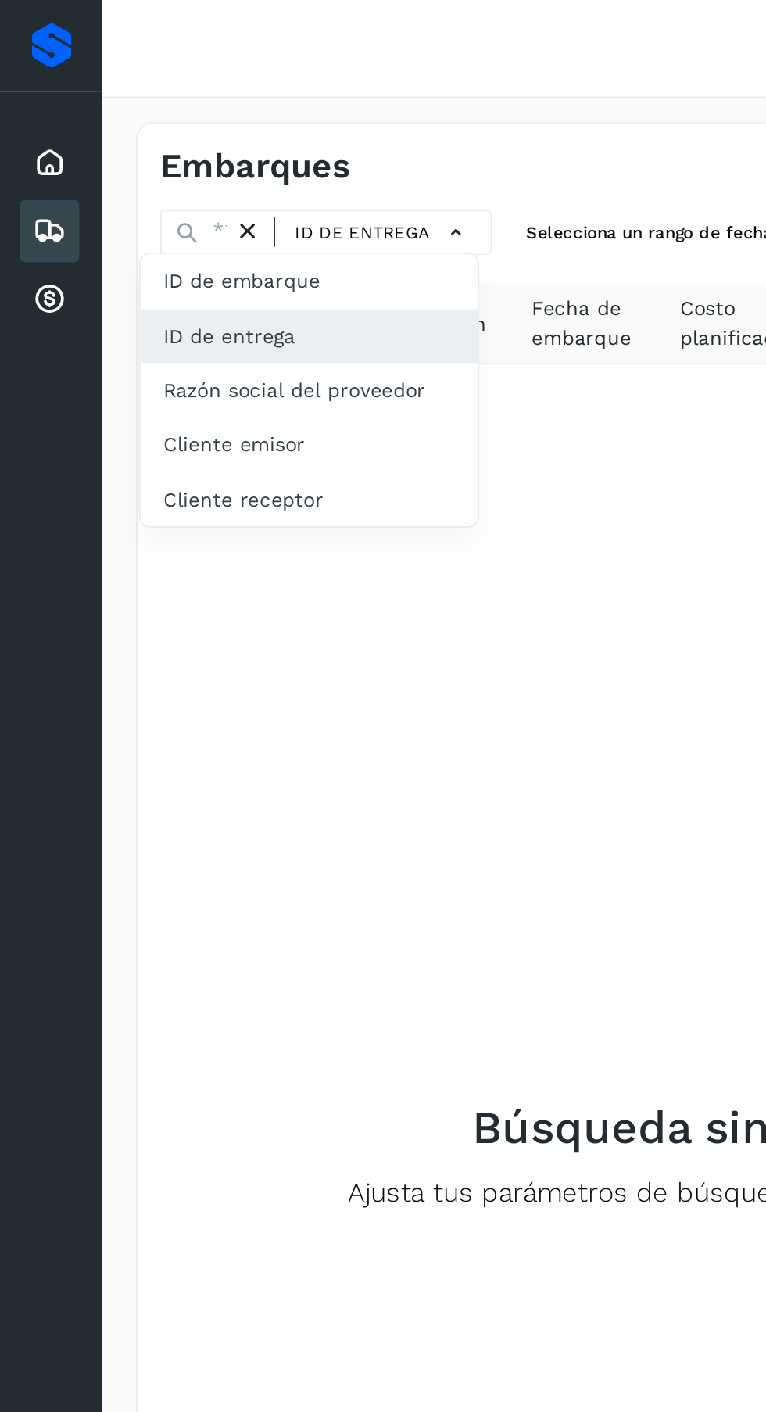
click at [226, 222] on div "Razón social del proveedor" at bounding box center [170, 215] width 186 height 30
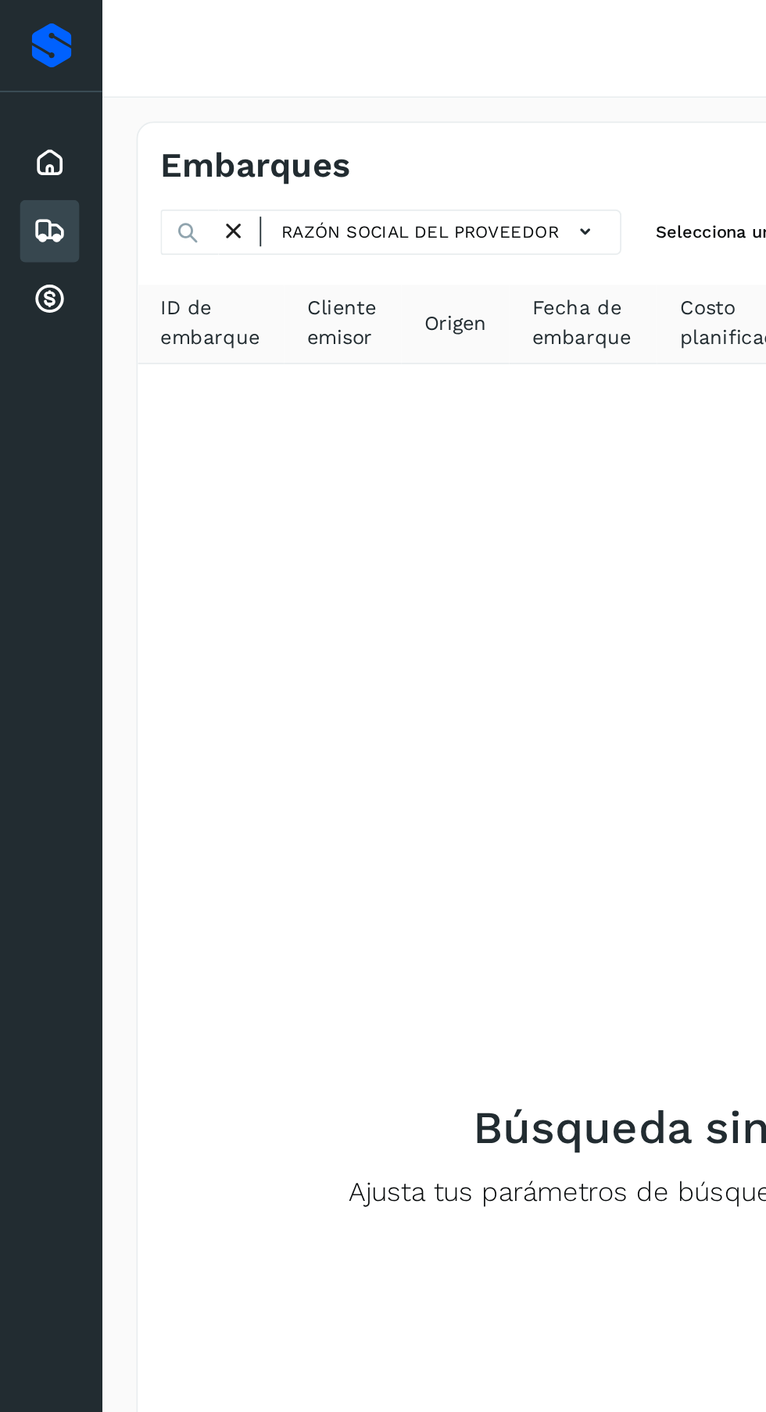
scroll to position [0, 34]
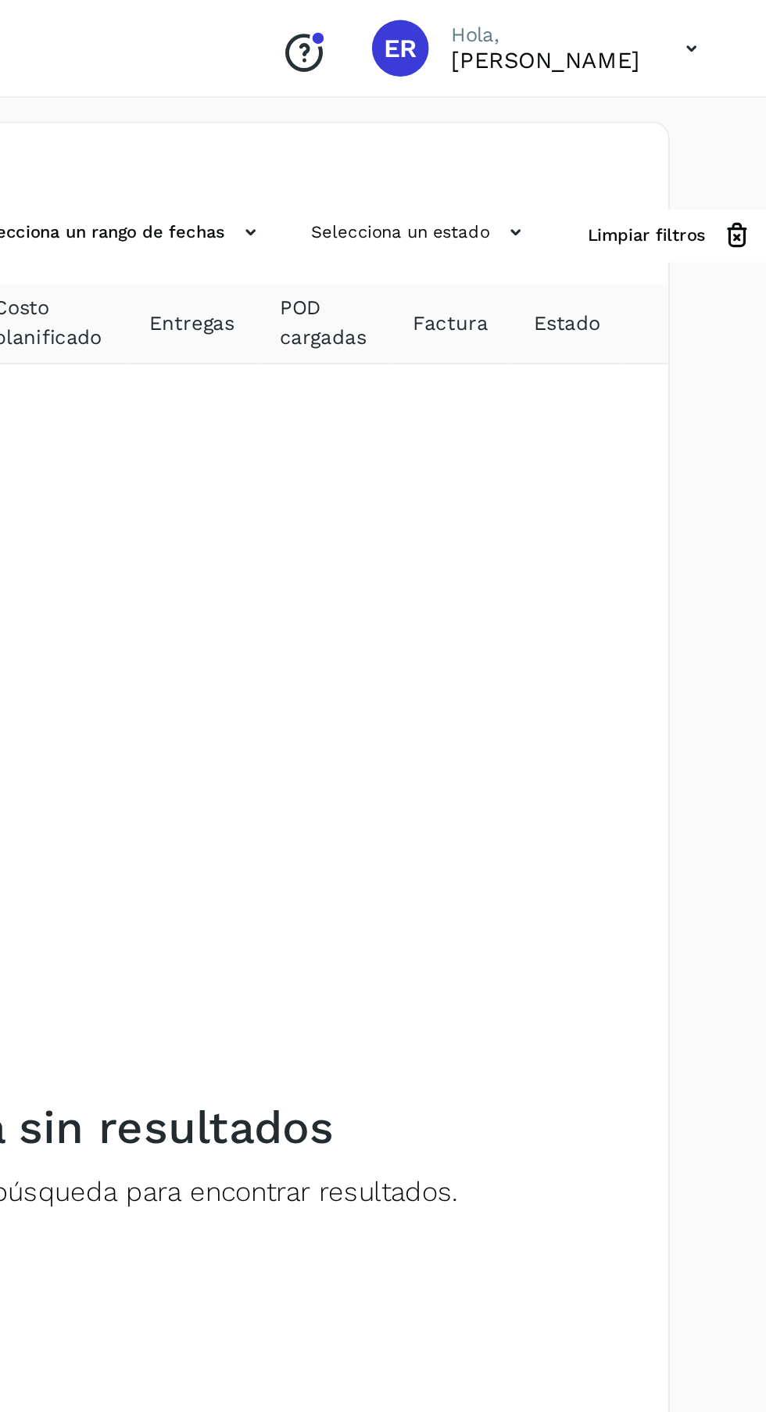
click at [621, 124] on icon at bounding box center [628, 128] width 16 height 16
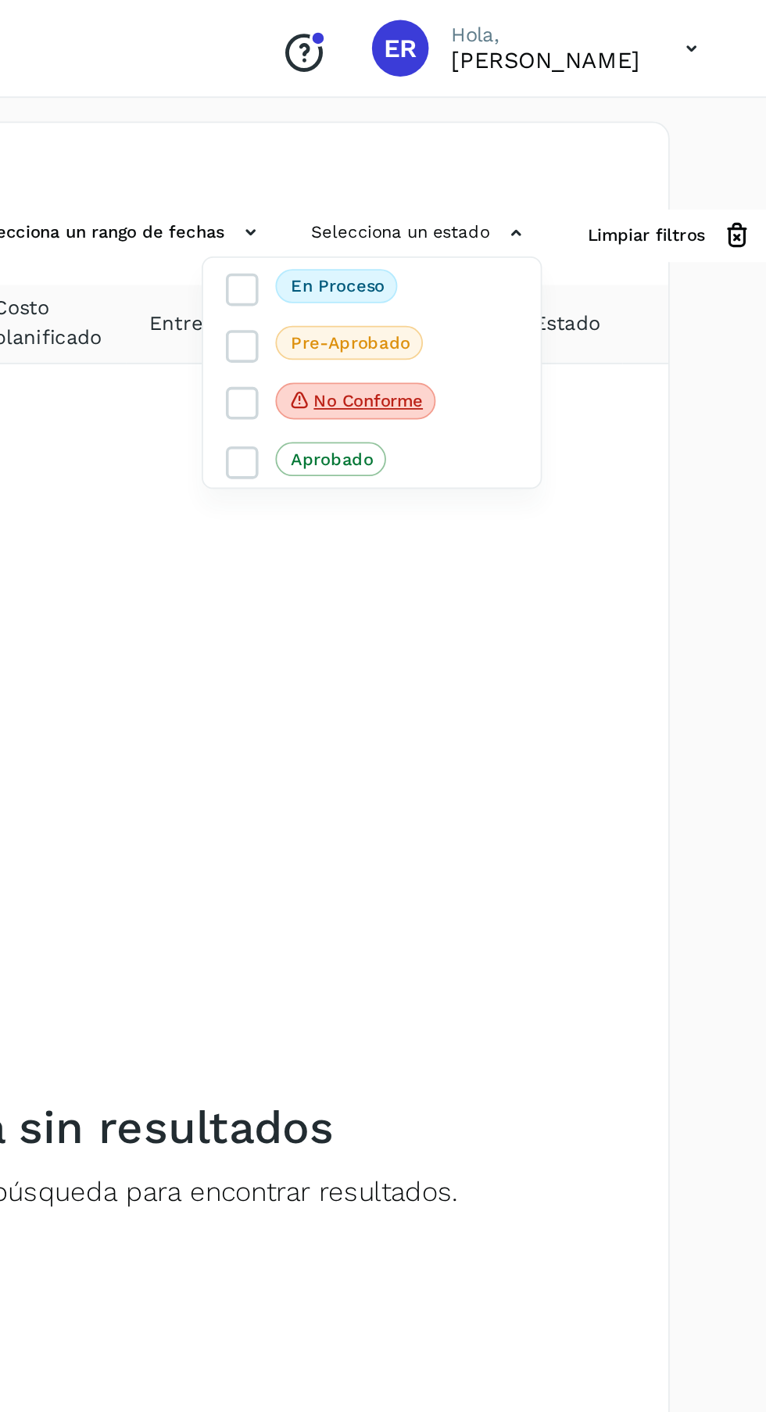
click at [670, 380] on div at bounding box center [383, 706] width 766 height 1412
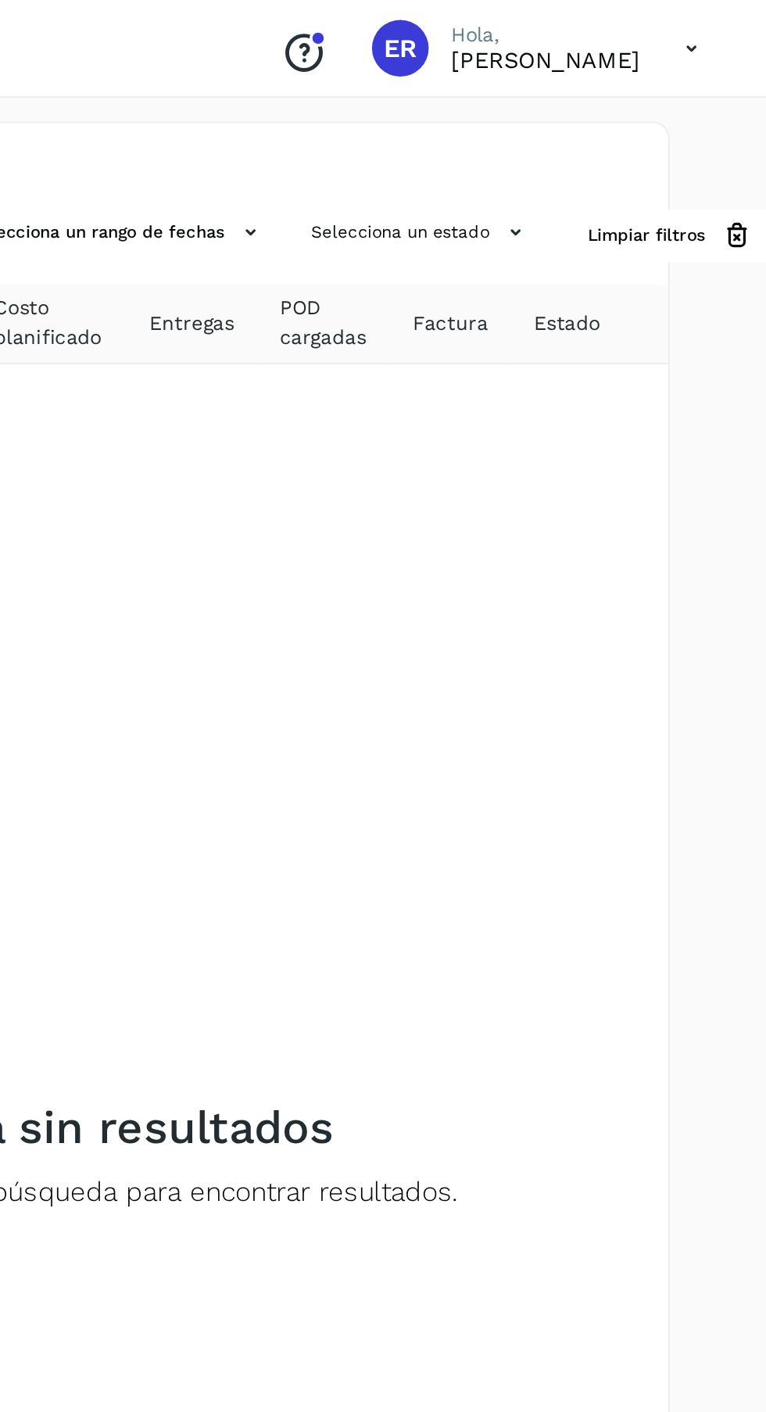
scroll to position [0, 0]
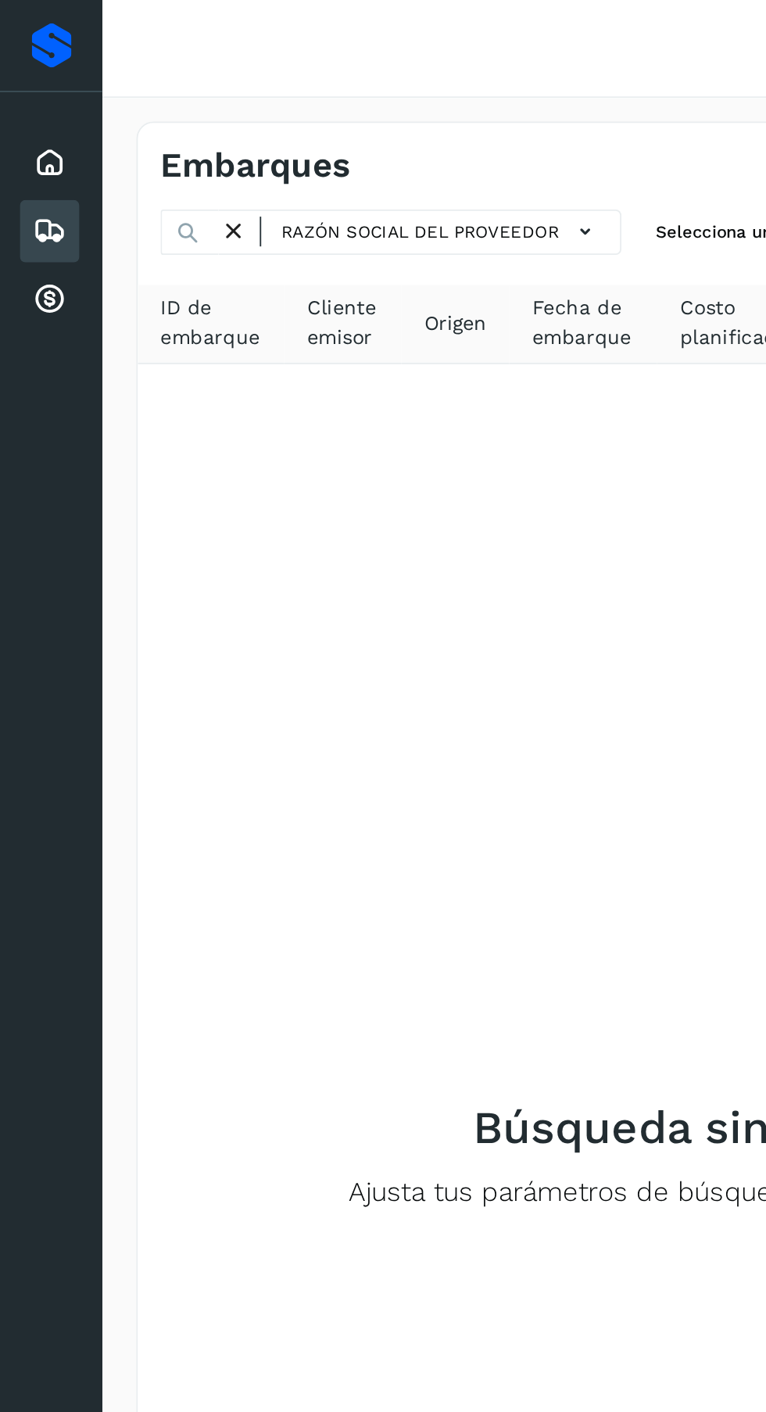
click at [314, 127] on icon at bounding box center [322, 128] width 16 height 16
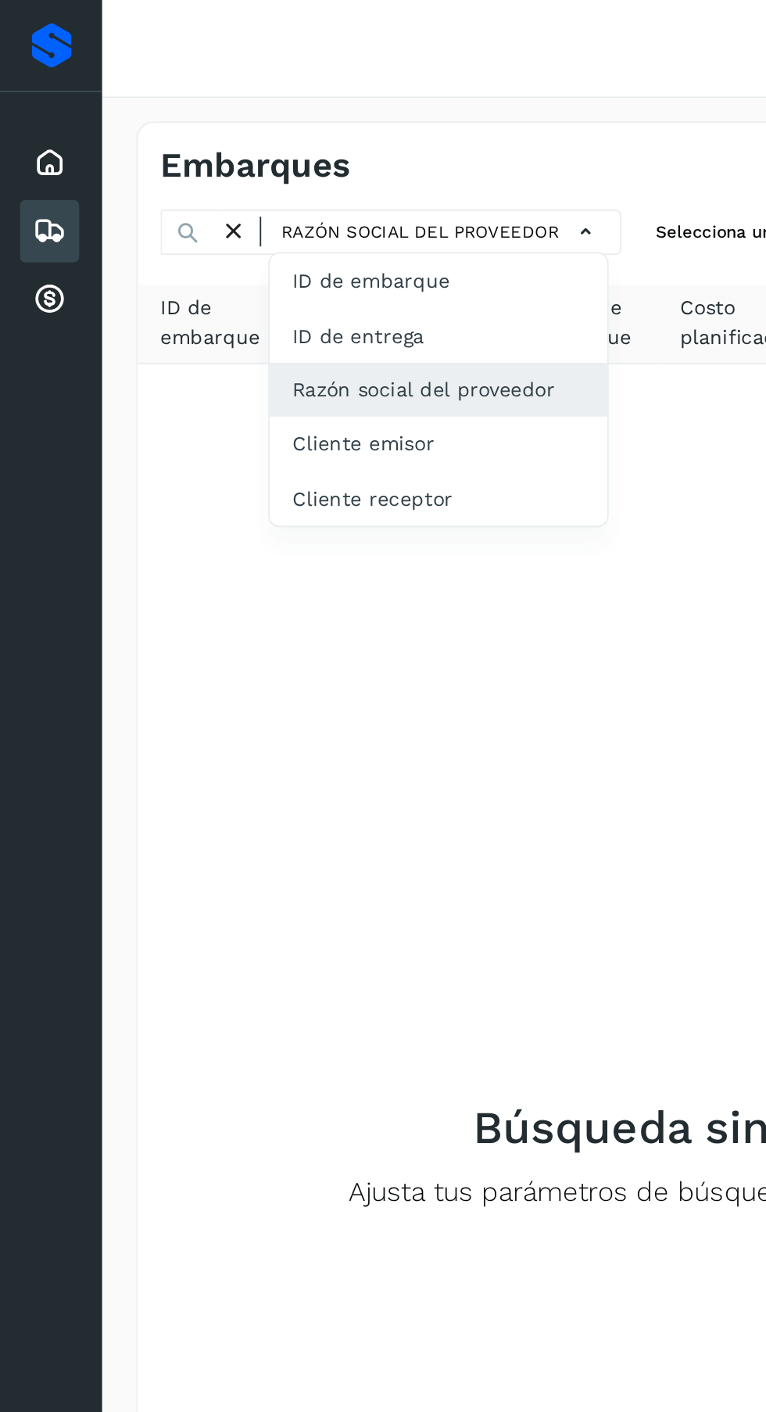
click at [247, 152] on div "ID de embarque" at bounding box center [242, 155] width 186 height 30
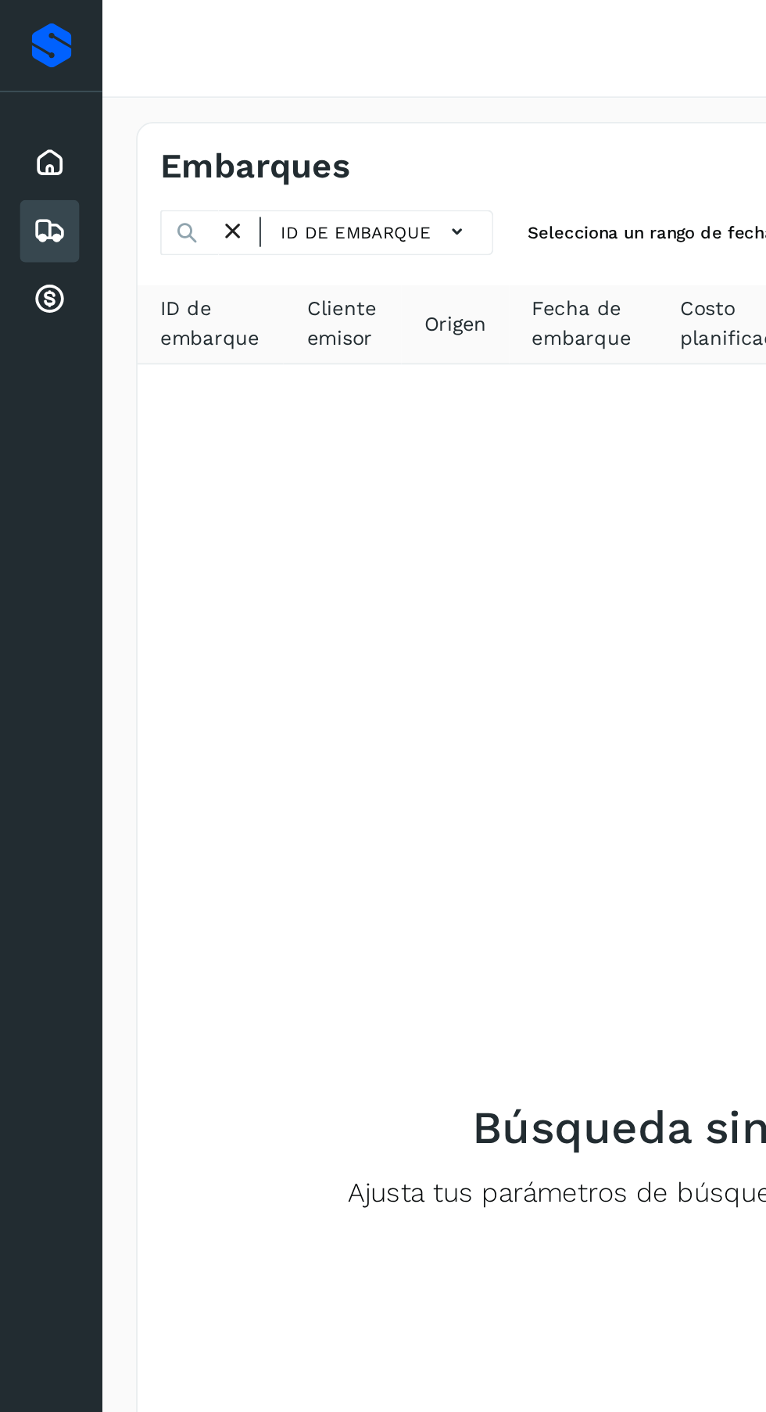
click at [20, 77] on div "Inicio" at bounding box center [27, 90] width 33 height 34
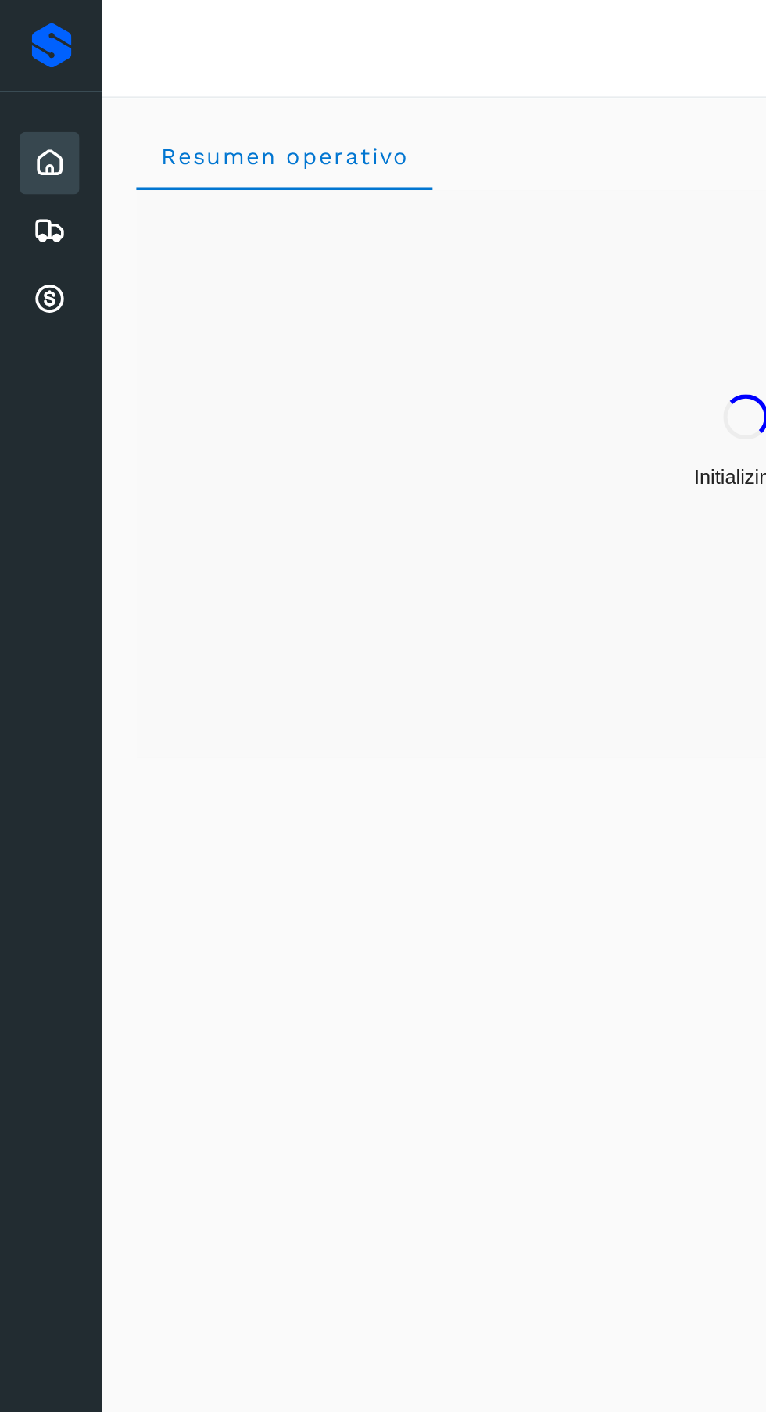
click at [33, 172] on icon at bounding box center [27, 165] width 19 height 19
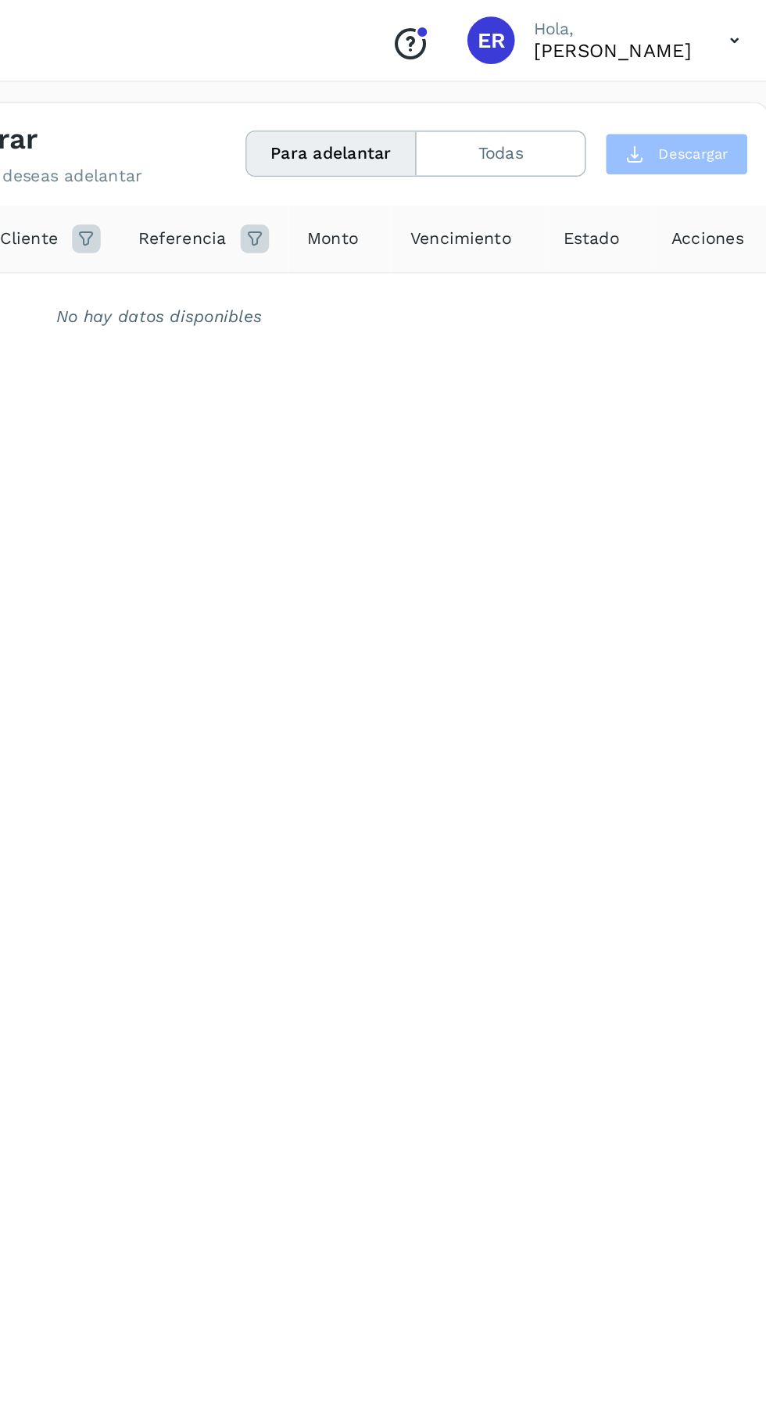
scroll to position [0, 56]
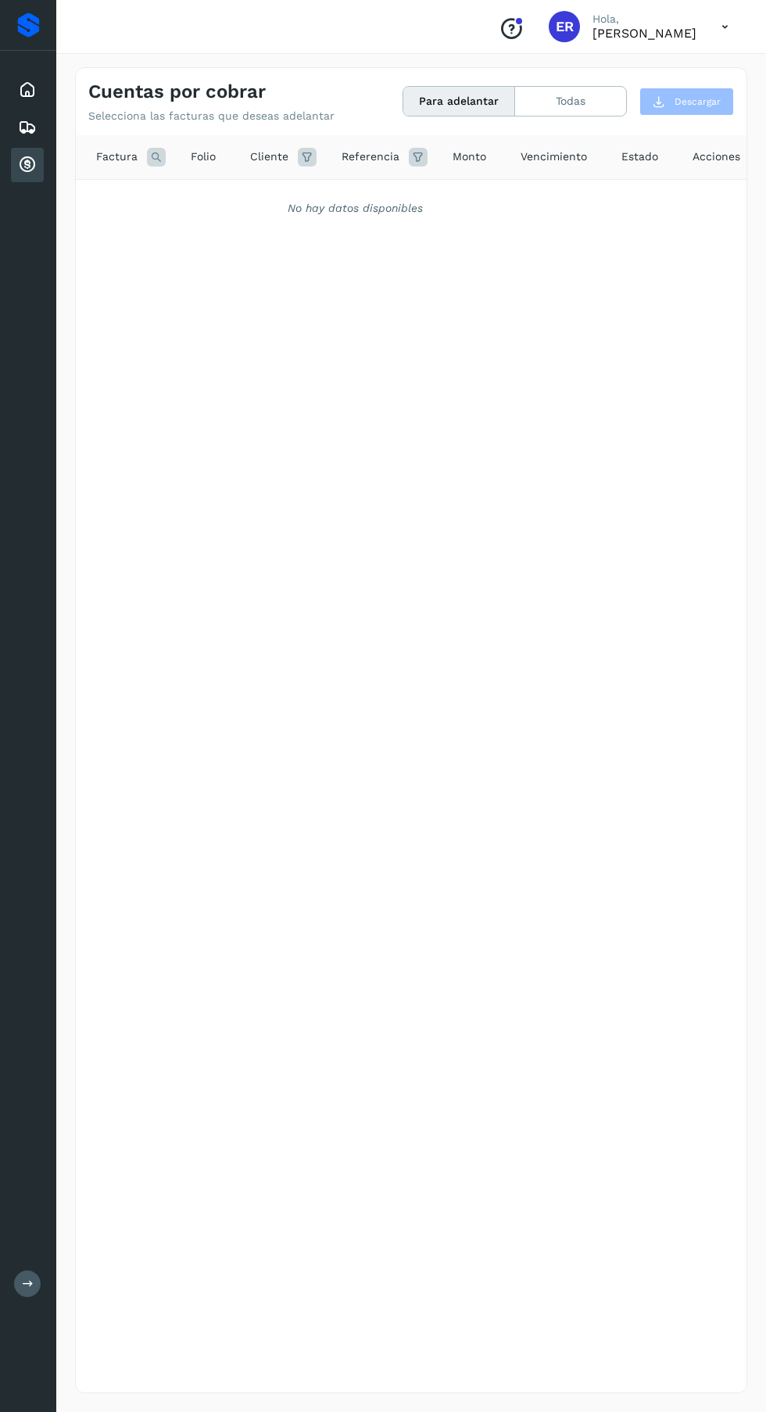
click at [565, 92] on button "Todas" at bounding box center [570, 101] width 111 height 29
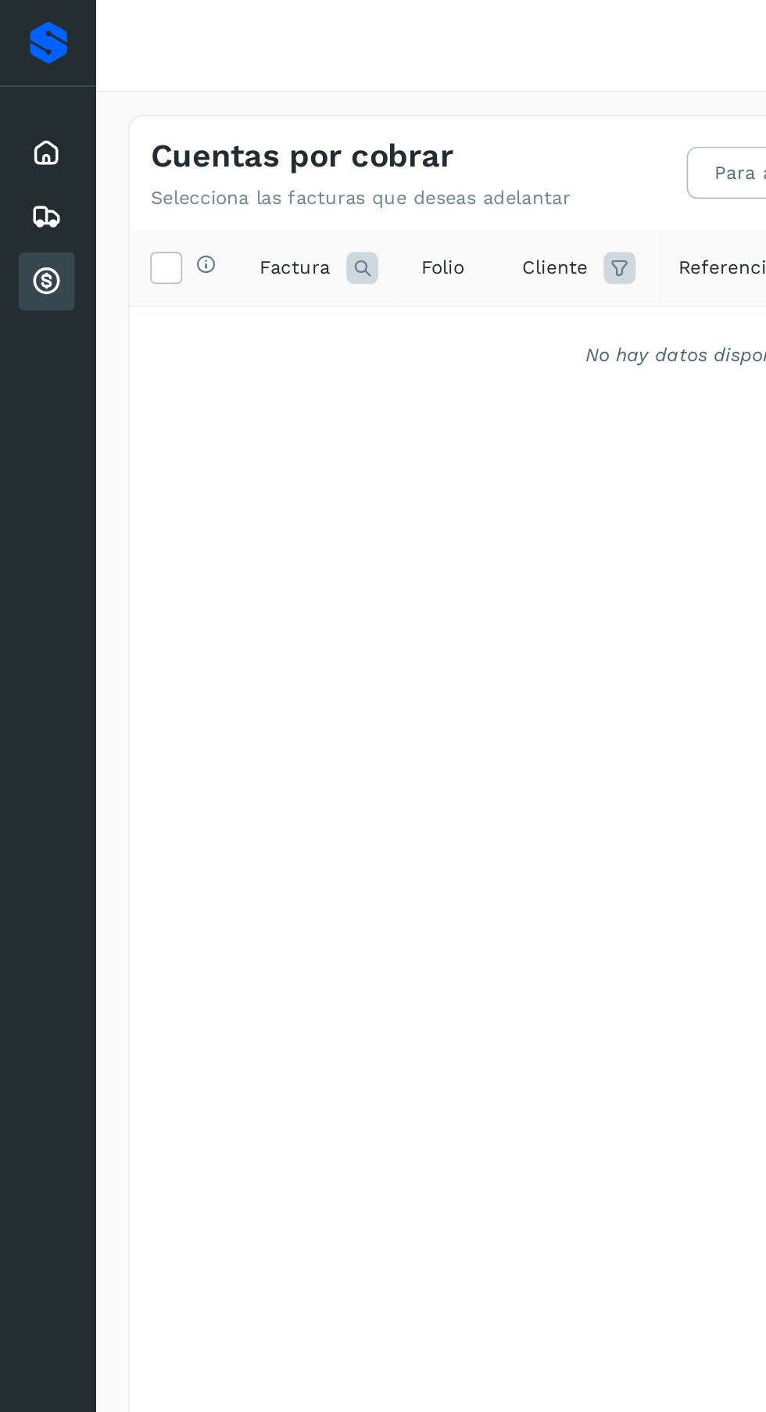
click at [20, 135] on icon at bounding box center [27, 127] width 19 height 19
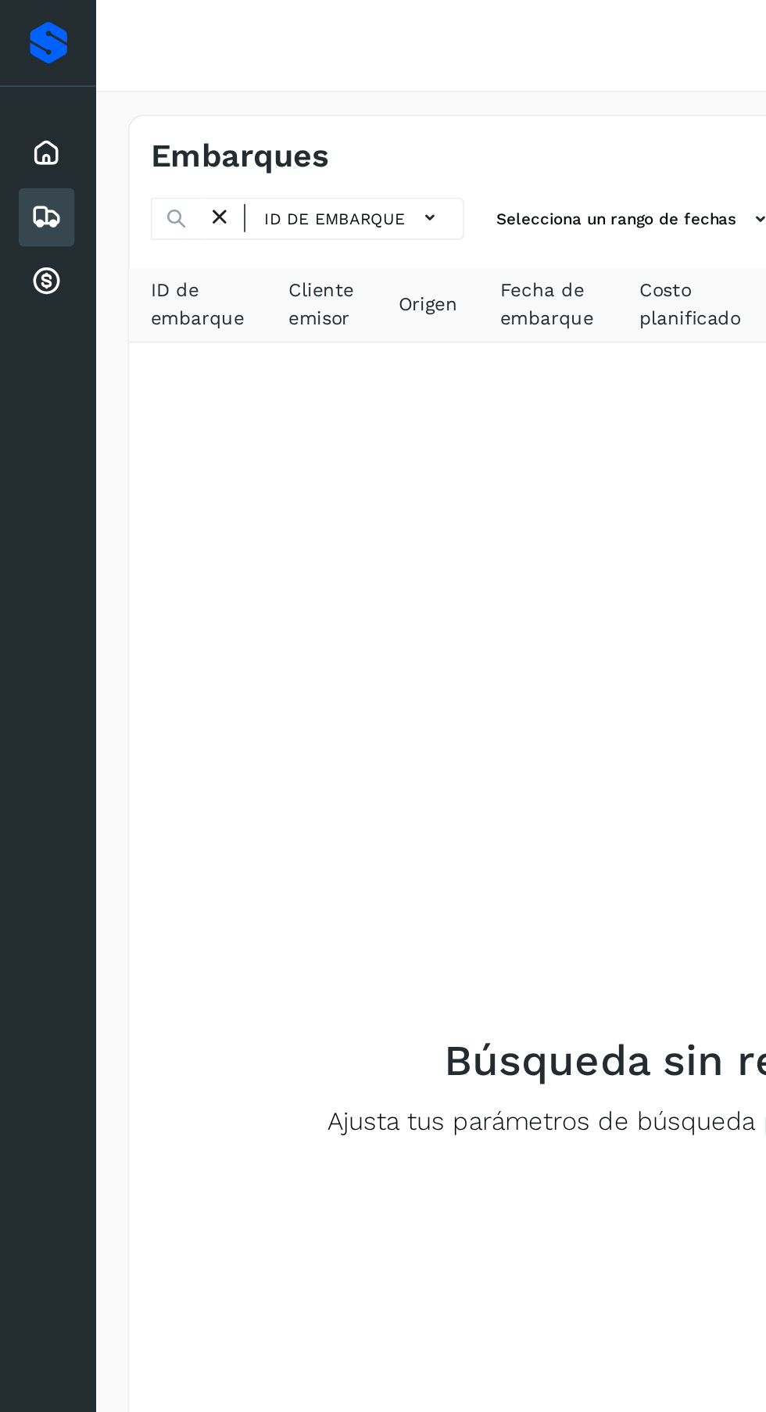
click at [32, 78] on div "Inicio" at bounding box center [27, 90] width 33 height 34
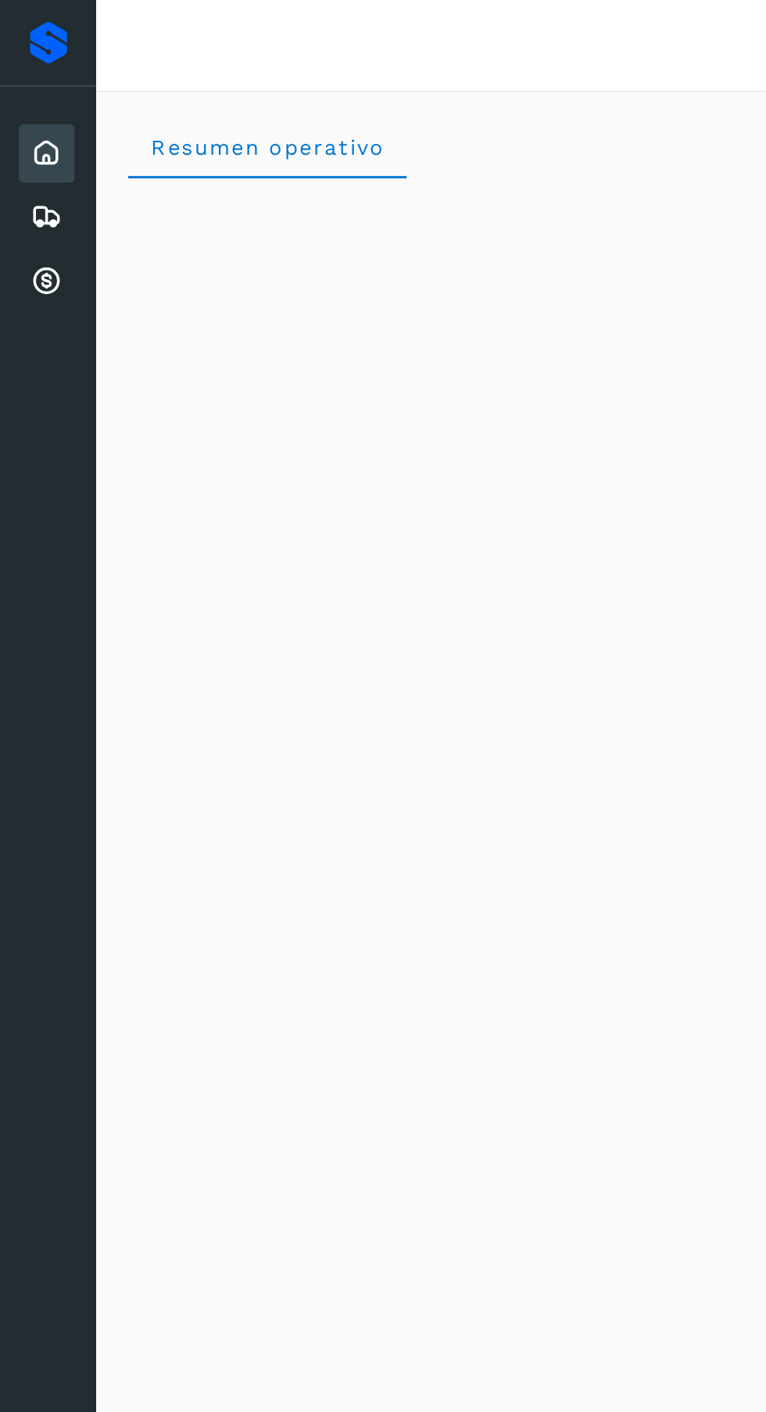
click at [20, 167] on icon at bounding box center [27, 165] width 19 height 19
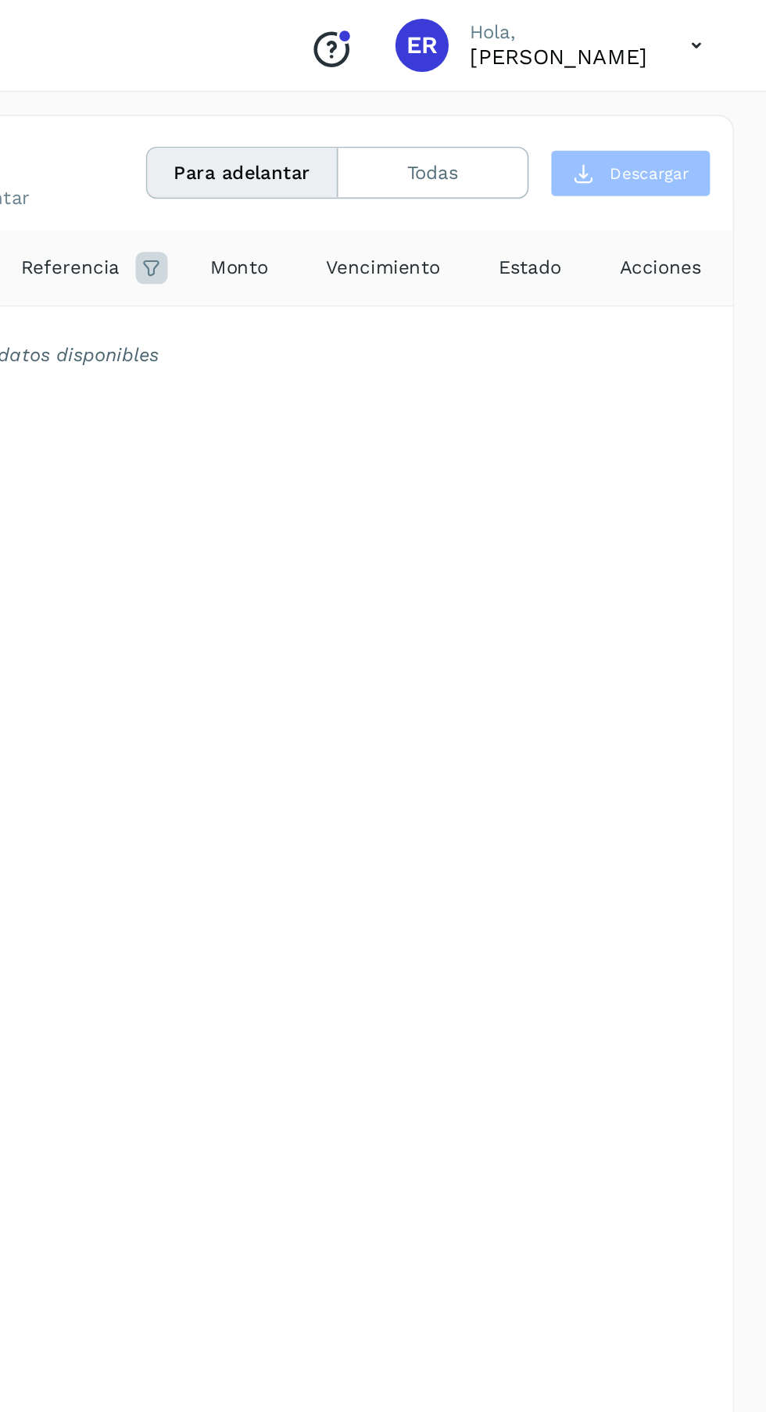
click at [499, 26] on icon "Conoce nuestros beneficios" at bounding box center [511, 28] width 25 height 25
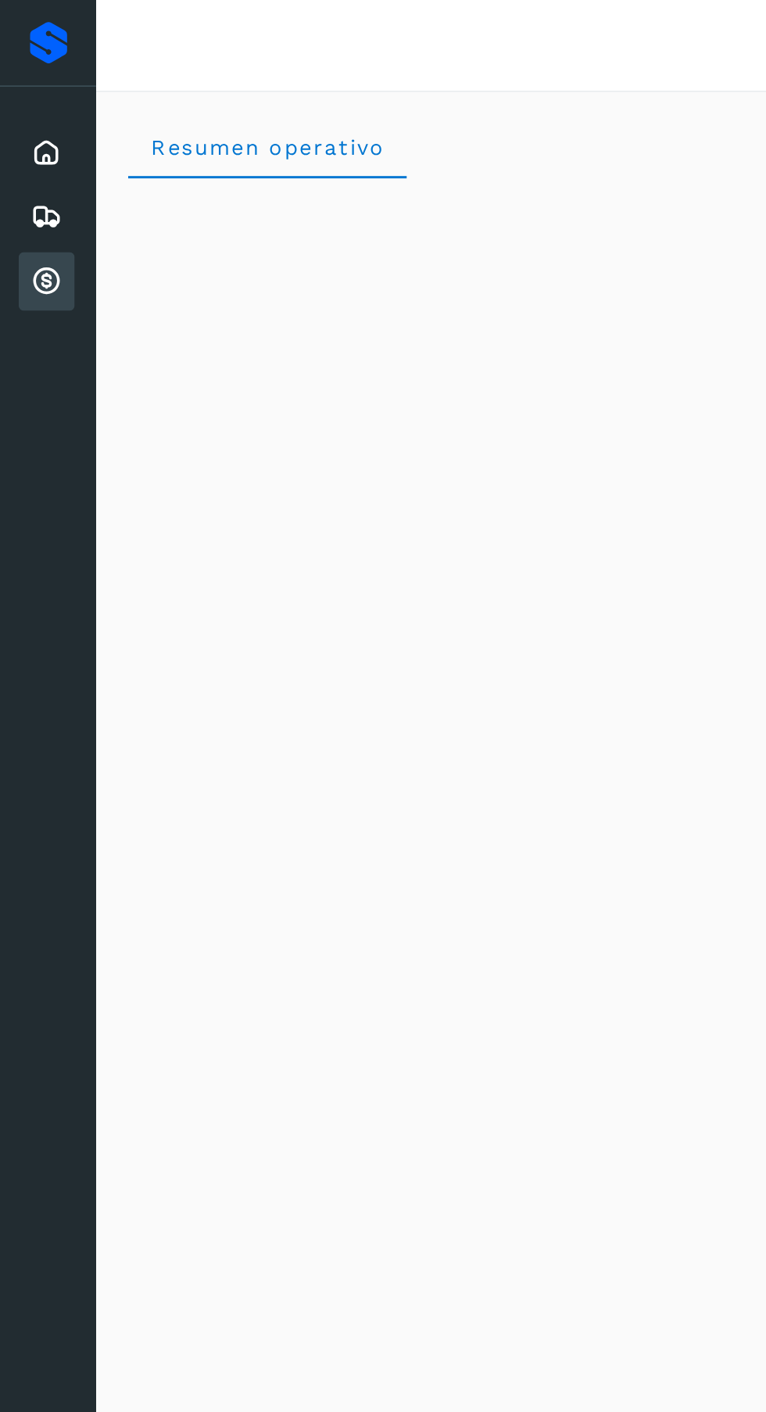
click at [16, 133] on div "Embarques" at bounding box center [27, 127] width 33 height 34
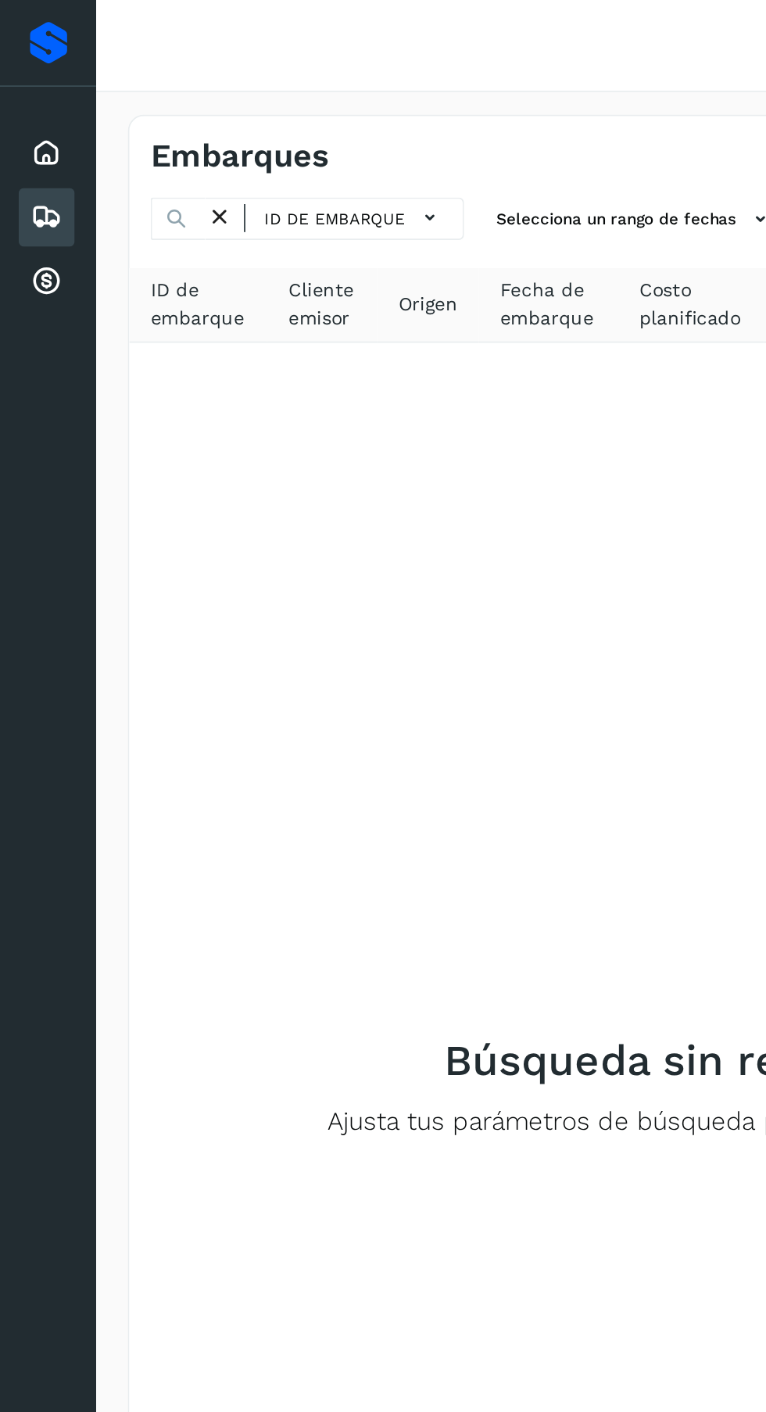
click at [22, 76] on div "Inicio" at bounding box center [27, 90] width 33 height 34
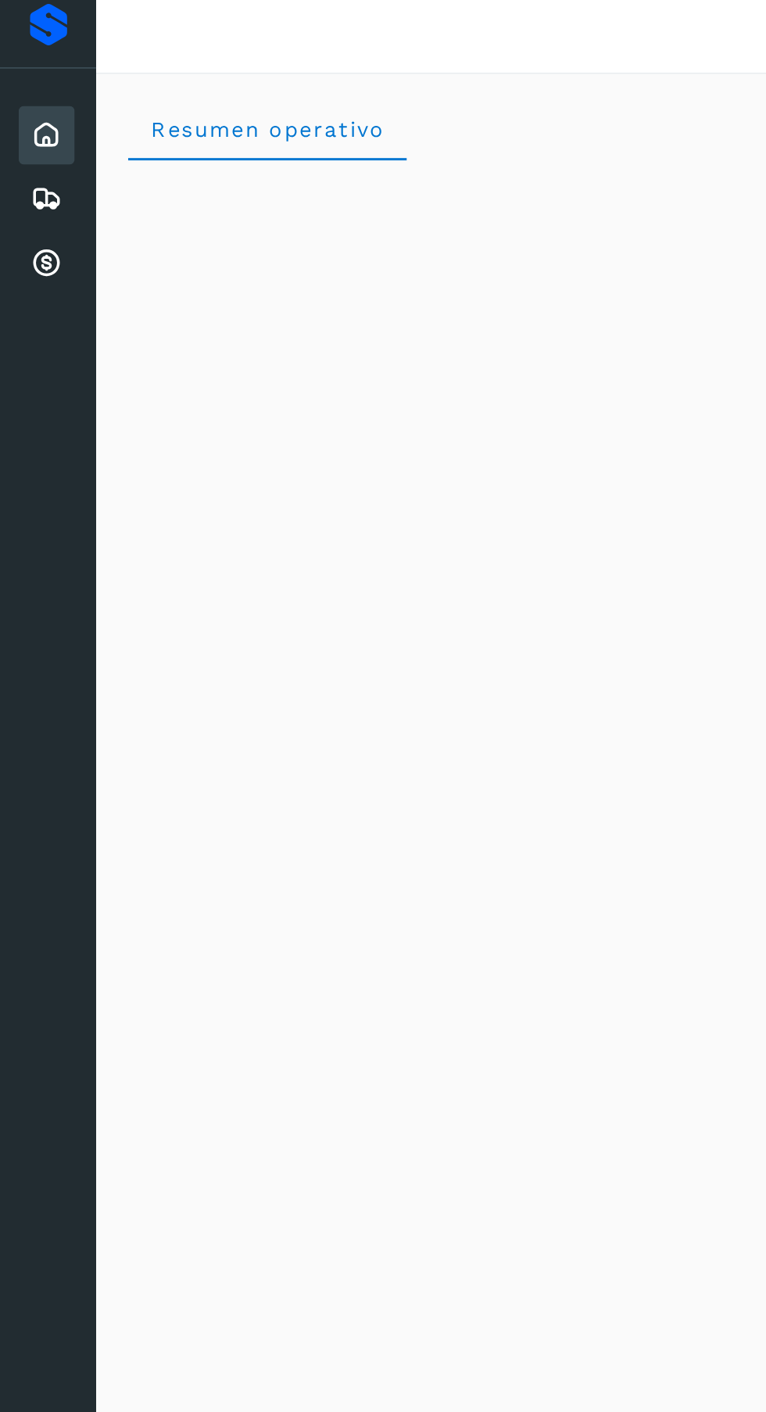
click at [22, 172] on icon at bounding box center [27, 165] width 19 height 19
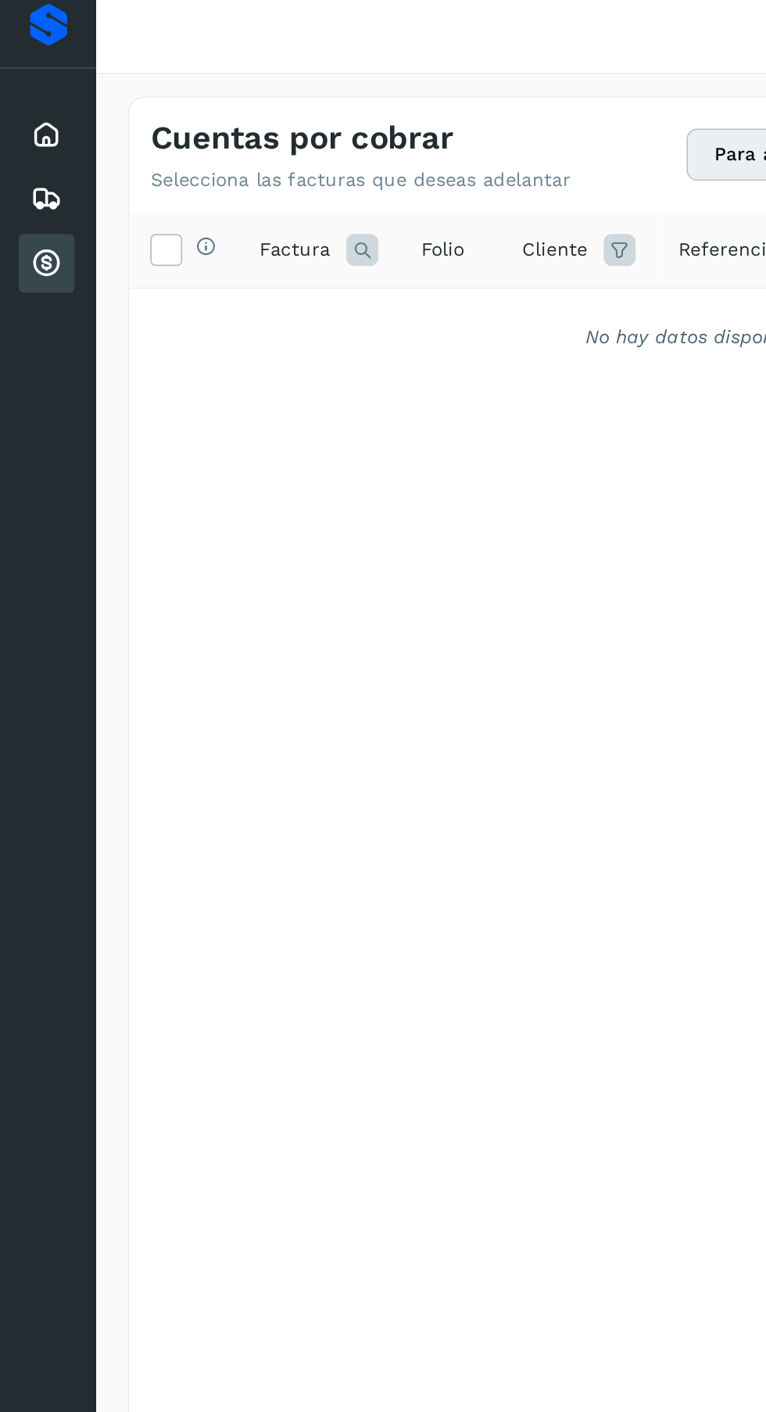
click at [212, 157] on icon at bounding box center [212, 157] width 19 height 19
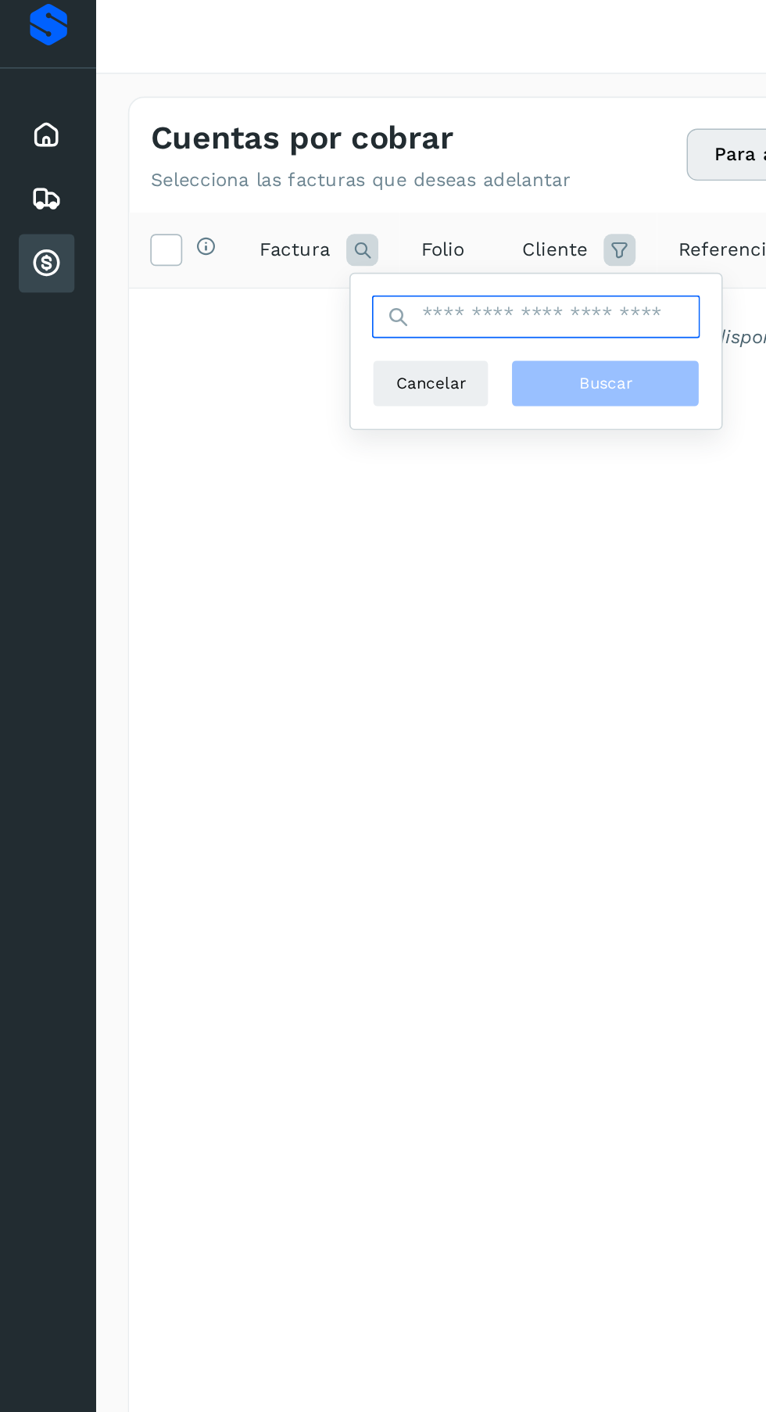
click at [331, 192] on input "text" at bounding box center [314, 196] width 192 height 25
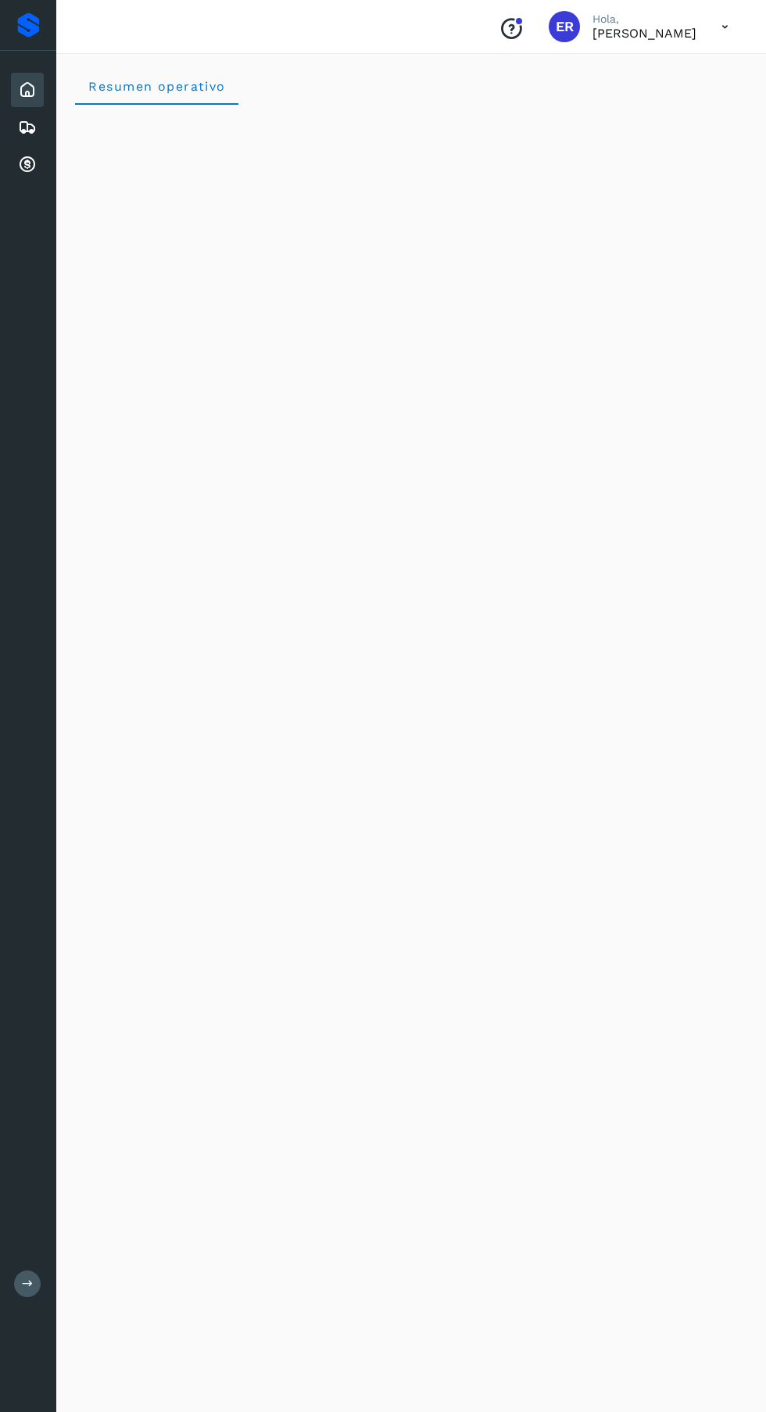
click at [23, 173] on icon at bounding box center [27, 165] width 19 height 19
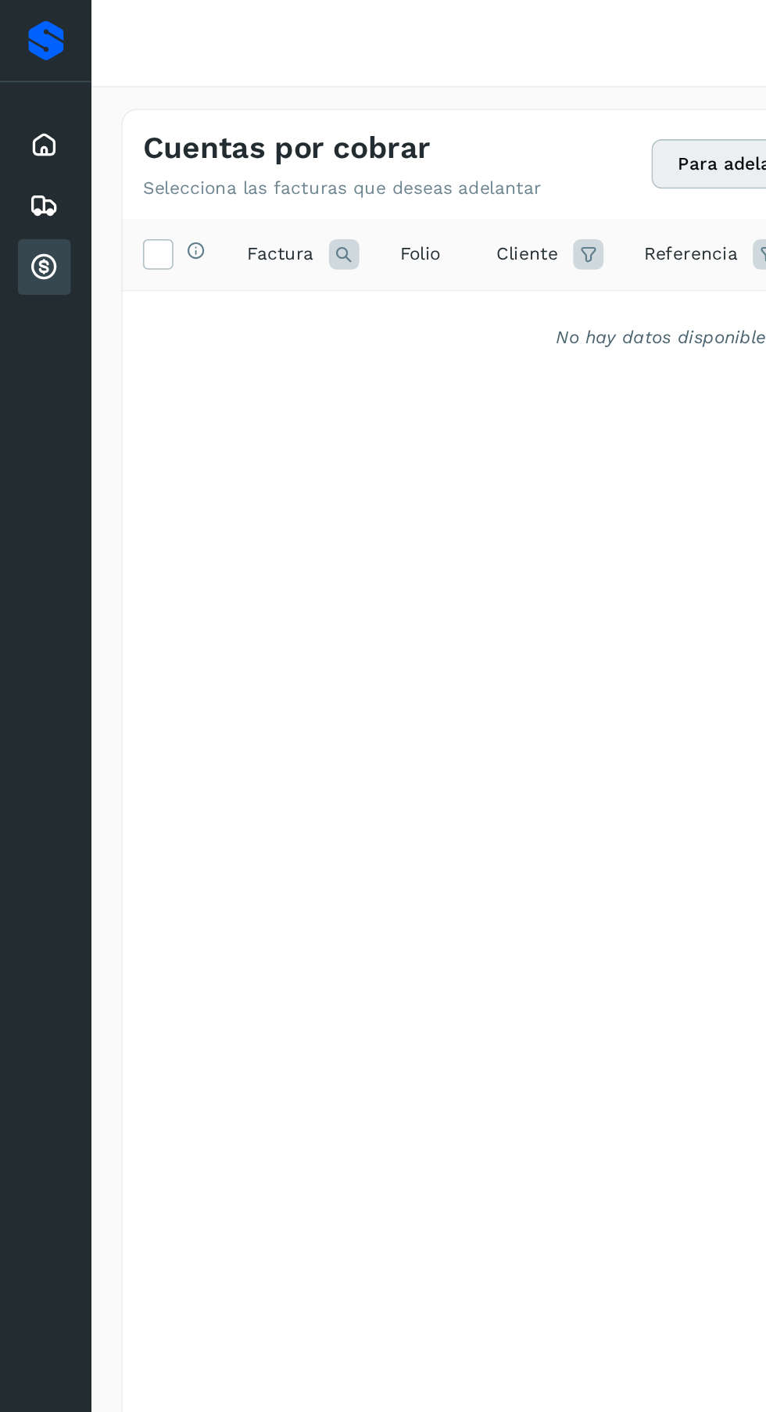
click at [26, 122] on icon at bounding box center [27, 127] width 19 height 19
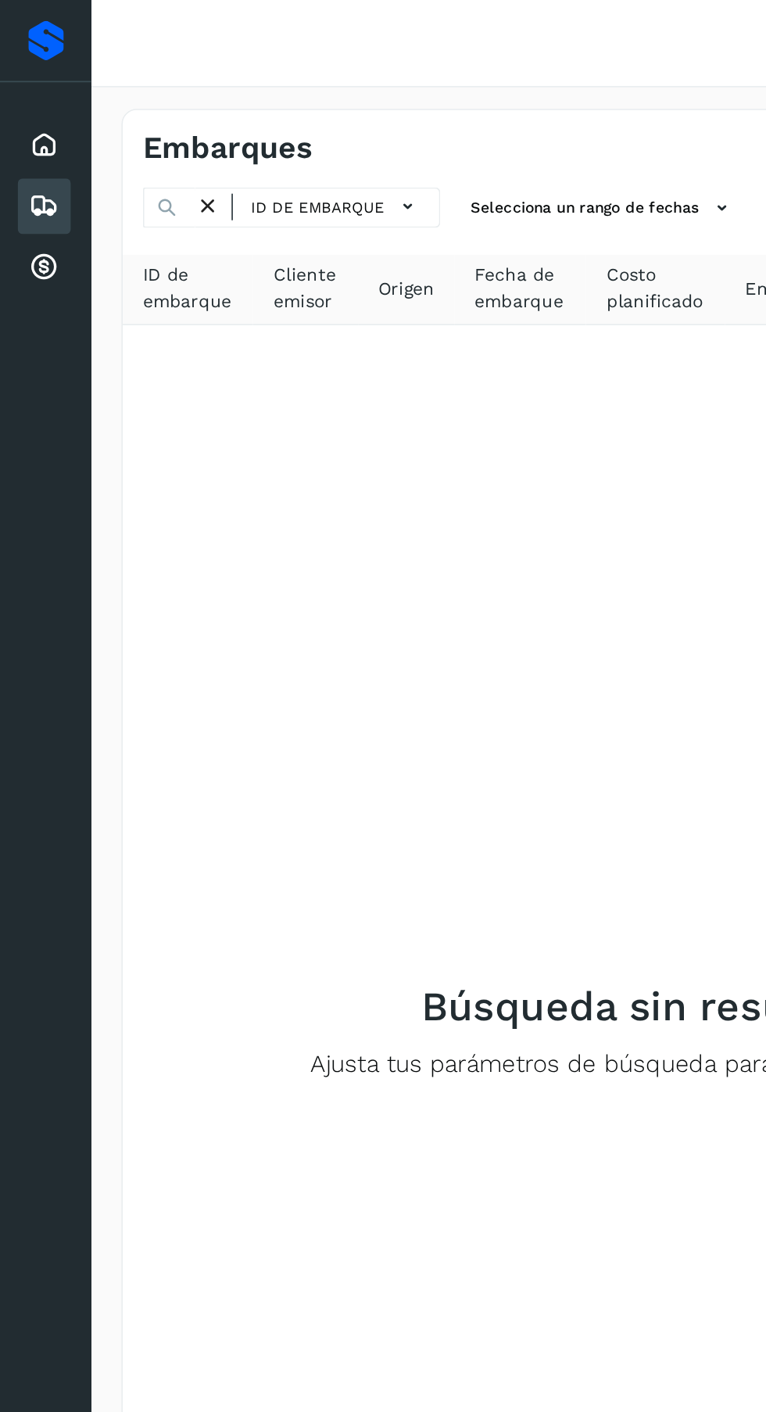
click at [25, 77] on div "Inicio" at bounding box center [27, 90] width 33 height 34
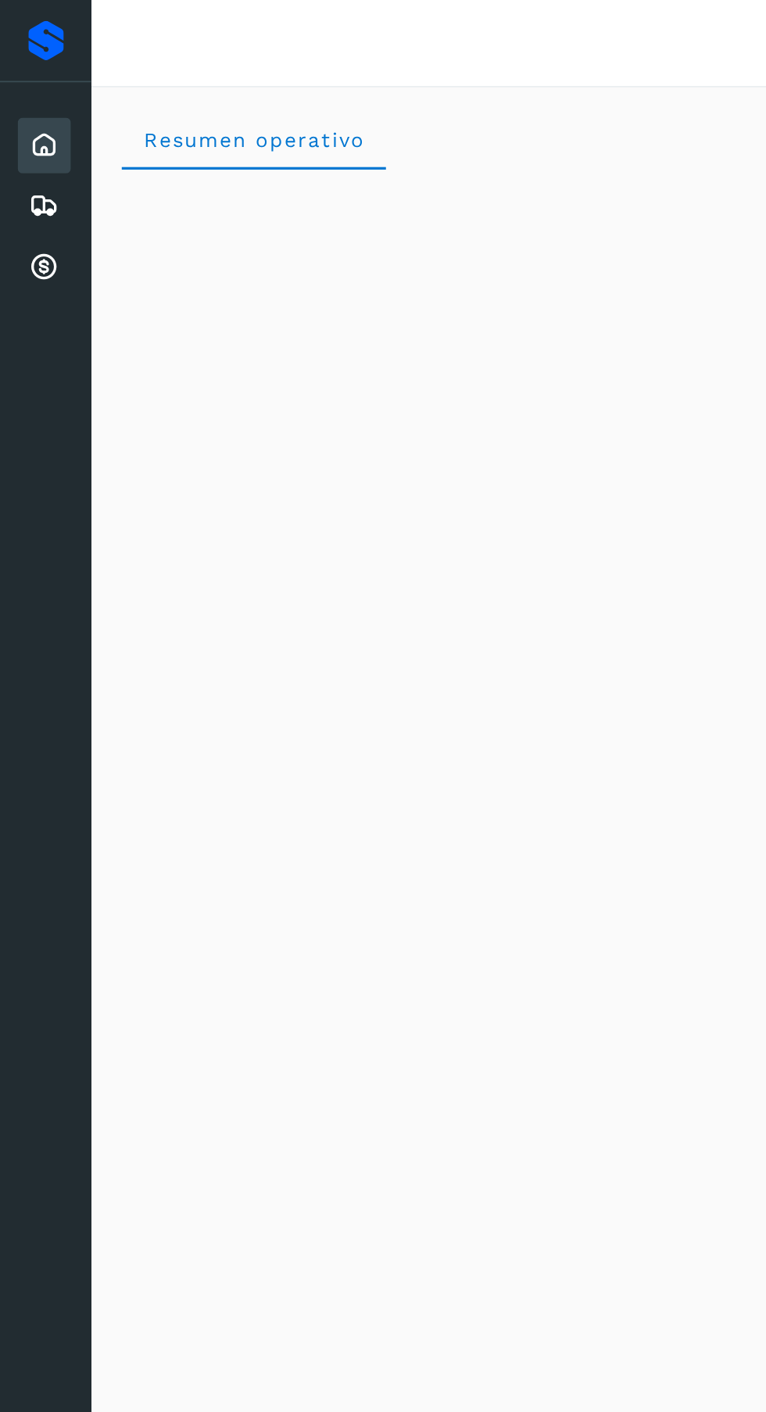
click at [21, 120] on icon at bounding box center [27, 127] width 19 height 19
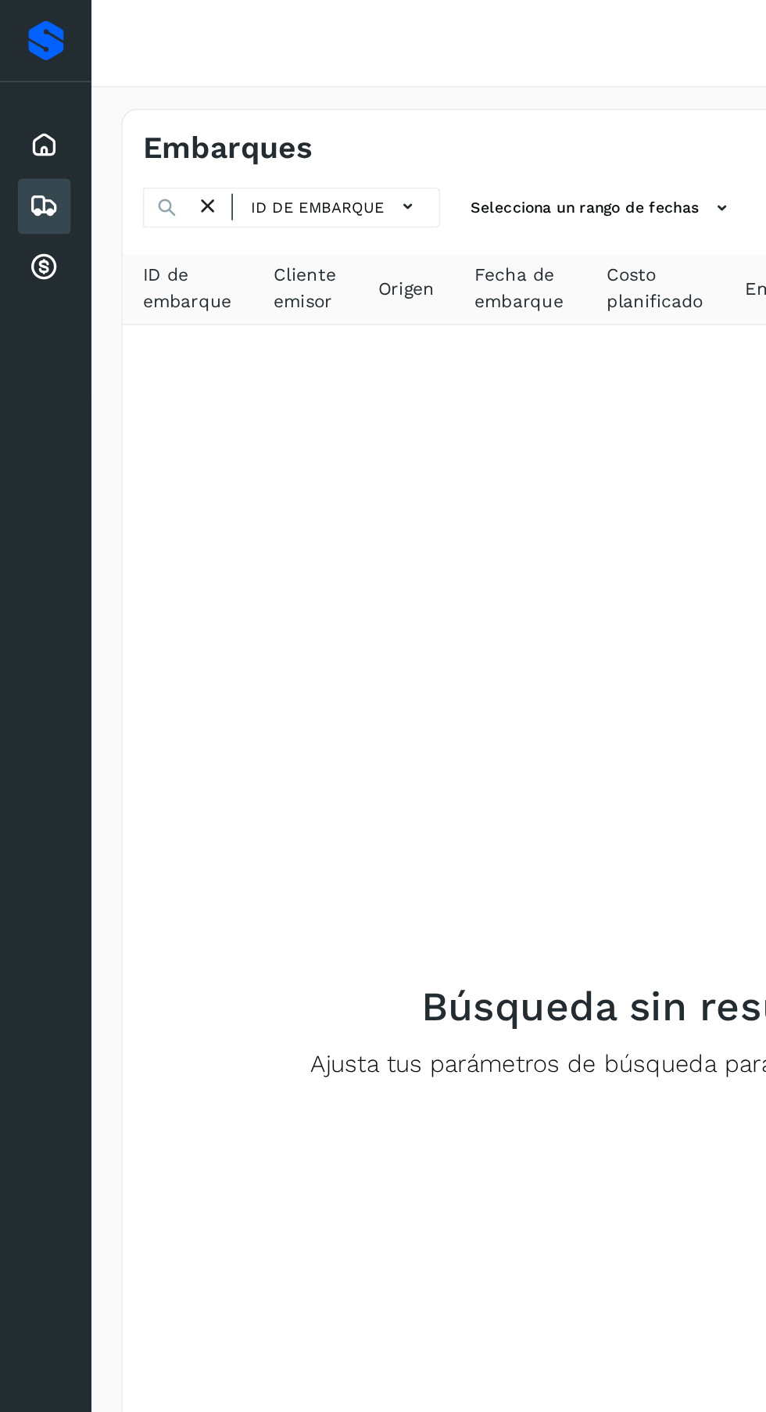
click at [25, 170] on icon at bounding box center [27, 165] width 19 height 19
